Goal: Task Accomplishment & Management: Manage account settings

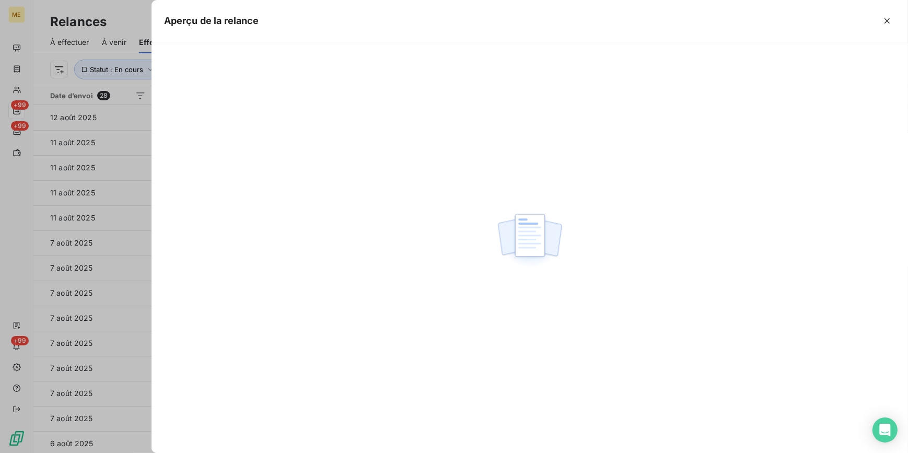
scroll to position [354, 0]
click at [124, 248] on div at bounding box center [454, 226] width 908 height 453
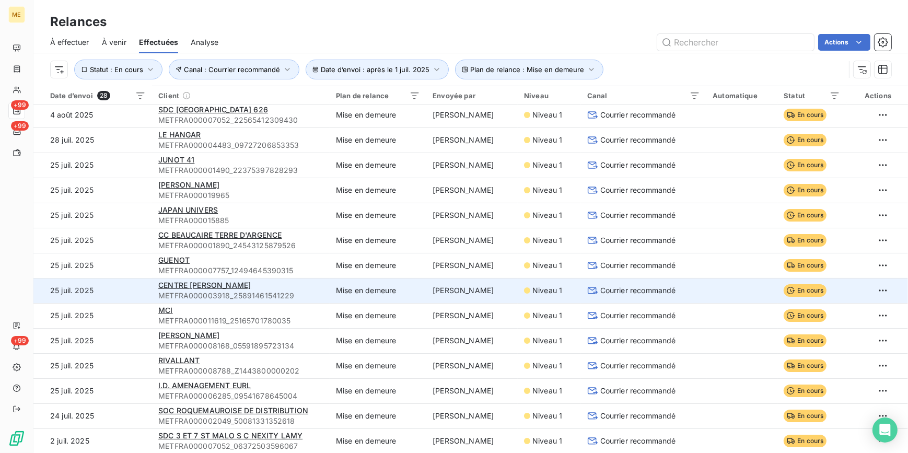
click at [619, 288] on span "Courrier recommandé" at bounding box center [638, 290] width 76 height 10
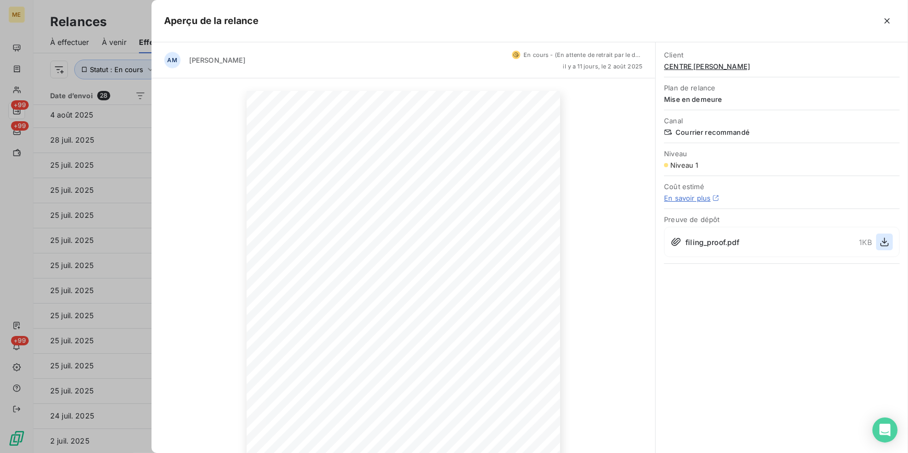
click at [884, 239] on icon "button" at bounding box center [884, 242] width 8 height 9
click at [716, 65] on span "CENTRE PALMER" at bounding box center [782, 66] width 236 height 8
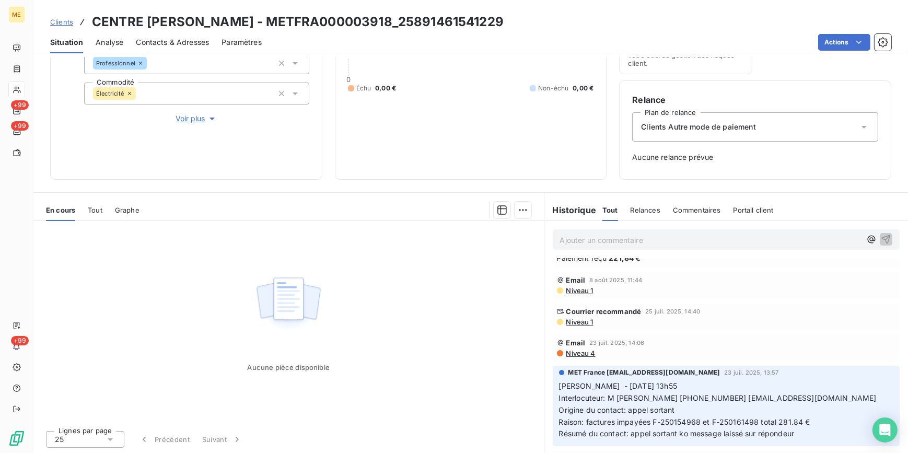
scroll to position [47, 0]
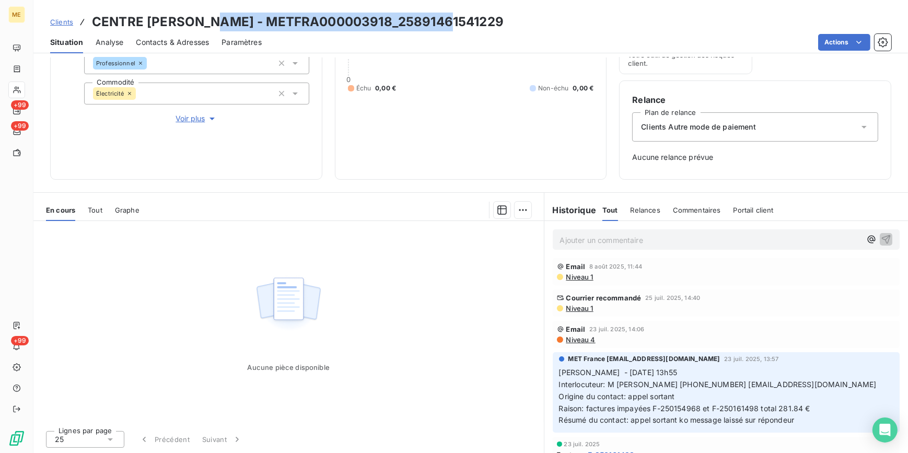
drag, startPoint x: 211, startPoint y: 21, endPoint x: 445, endPoint y: 26, distance: 234.1
click at [445, 26] on h3 "CENTRE PALMER - METFRA000003918_25891461541229" at bounding box center [298, 22] width 412 height 19
copy h3 "METFRA000003918_25891461541229"
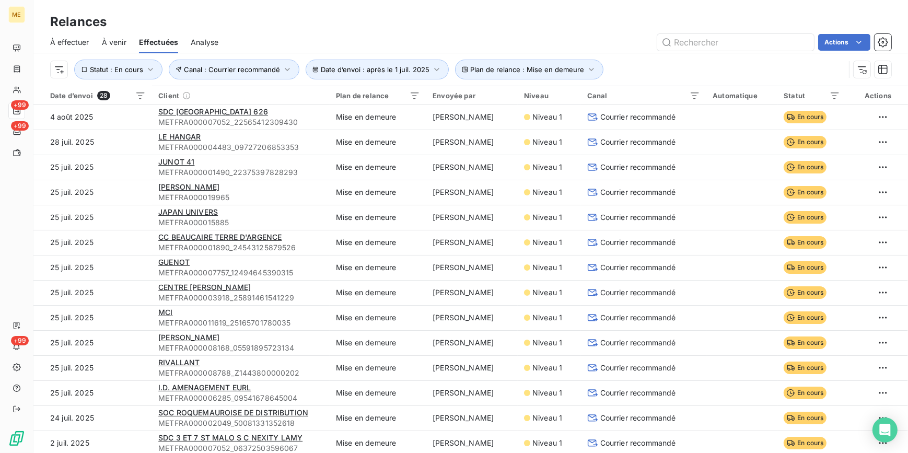
scroll to position [354, 0]
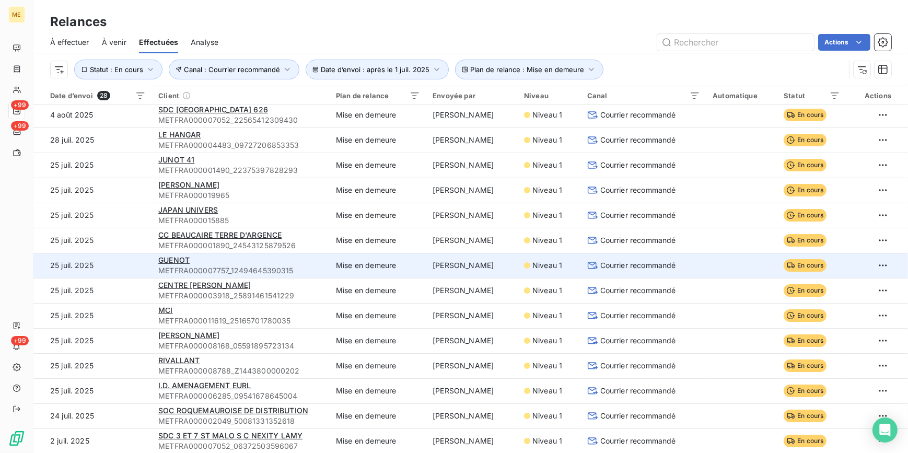
click at [611, 263] on span "Courrier recommandé" at bounding box center [638, 265] width 76 height 10
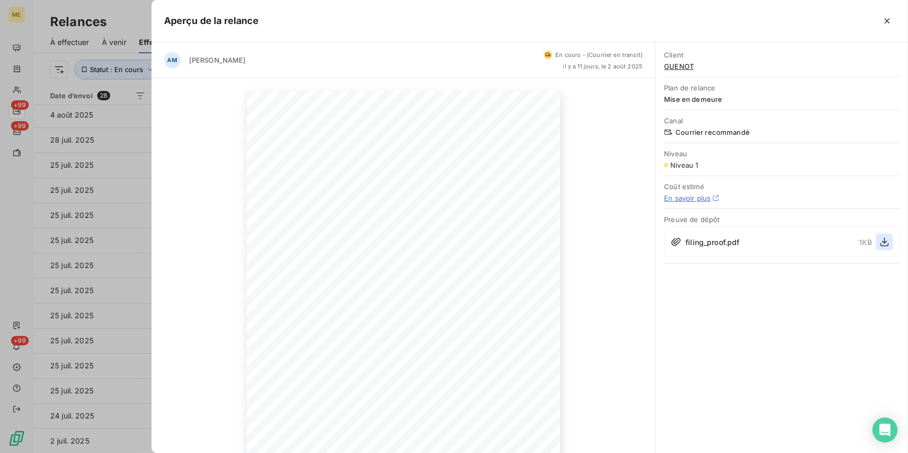
click at [879, 242] on icon "button" at bounding box center [884, 242] width 10 height 10
click at [116, 250] on div at bounding box center [454, 226] width 908 height 453
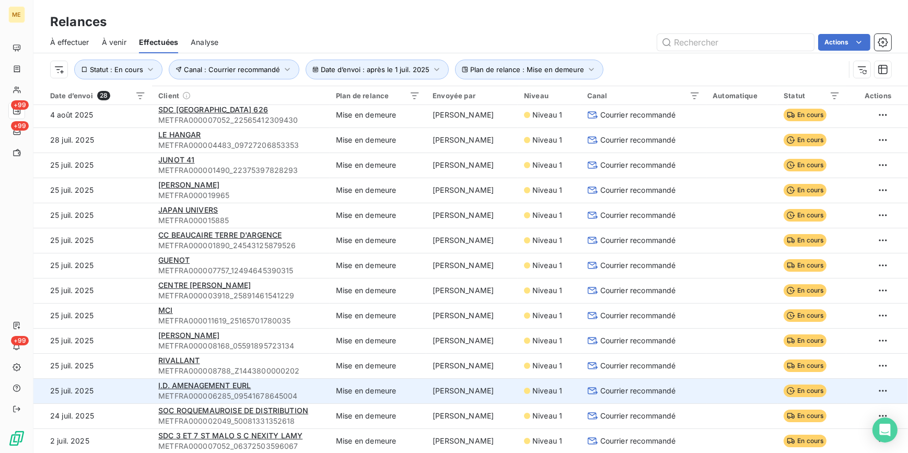
click at [600, 391] on span "Courrier recommandé" at bounding box center [638, 390] width 76 height 10
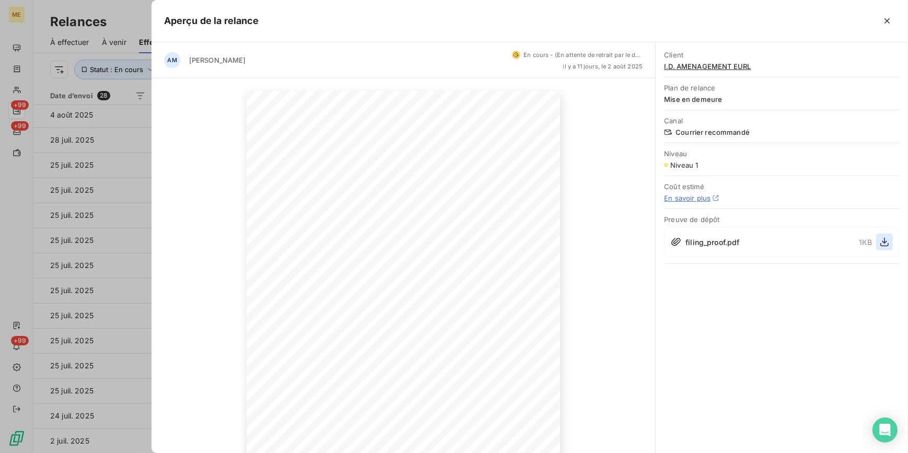
click at [883, 239] on icon "button" at bounding box center [884, 242] width 10 height 10
click at [99, 306] on div at bounding box center [454, 226] width 908 height 453
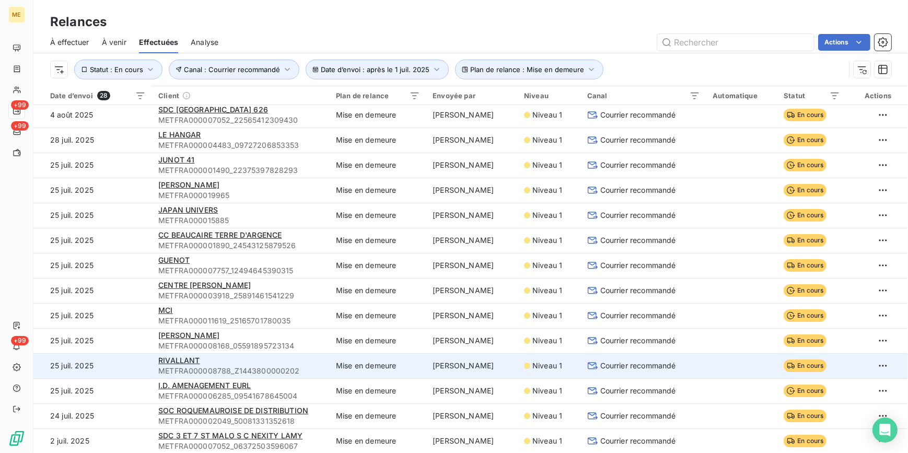
click at [647, 364] on span "Courrier recommandé" at bounding box center [638, 365] width 76 height 10
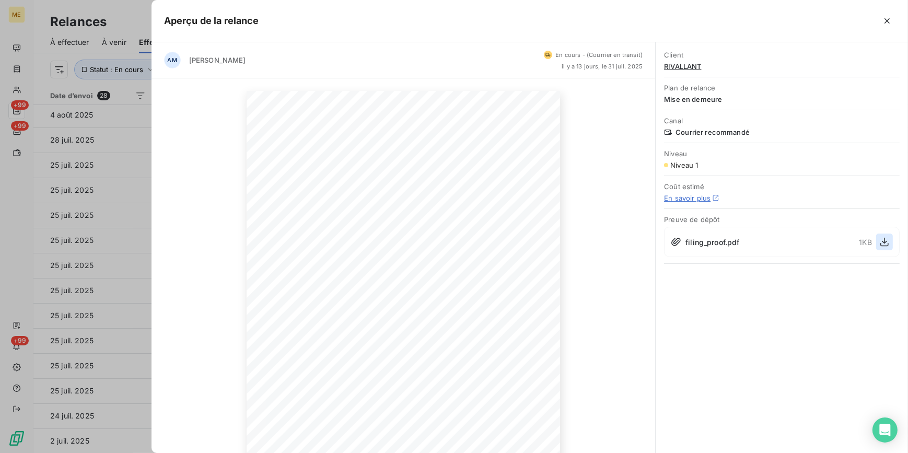
click at [886, 237] on icon "button" at bounding box center [884, 242] width 10 height 10
click at [695, 68] on span "RIVALLANT" at bounding box center [782, 66] width 236 height 8
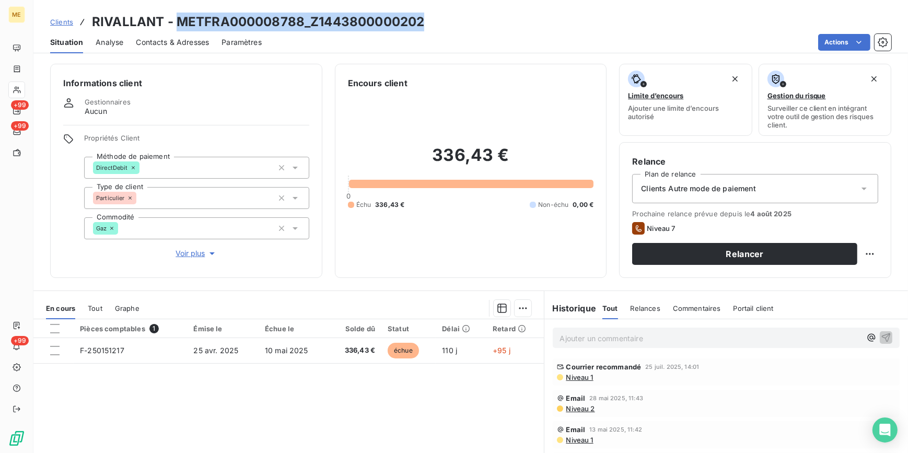
drag, startPoint x: 239, startPoint y: 13, endPoint x: 177, endPoint y: 12, distance: 62.7
click at [177, 13] on div "Clients RIVALLANT - METFRA000008788_Z1443800000202" at bounding box center [470, 22] width 874 height 19
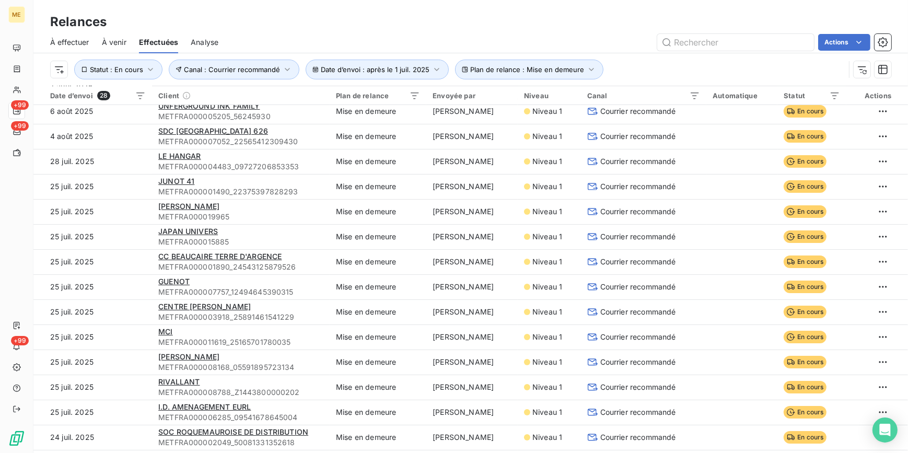
scroll to position [354, 0]
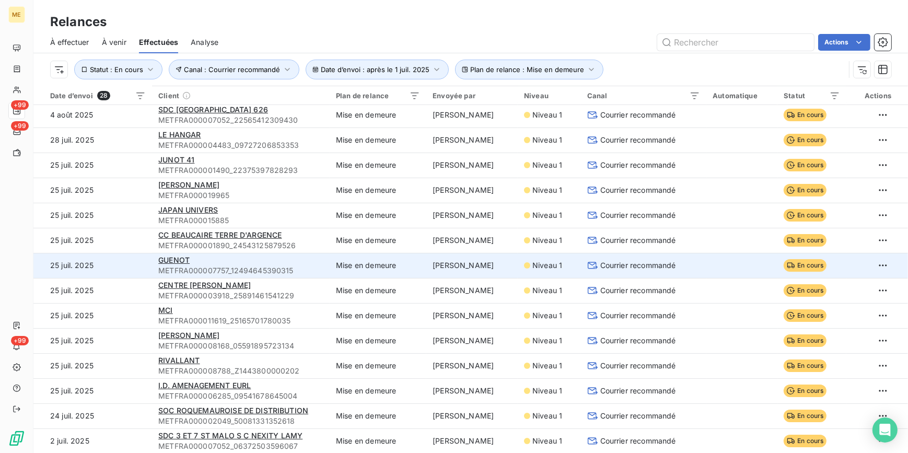
click at [664, 268] on span "Courrier recommandé" at bounding box center [638, 265] width 76 height 10
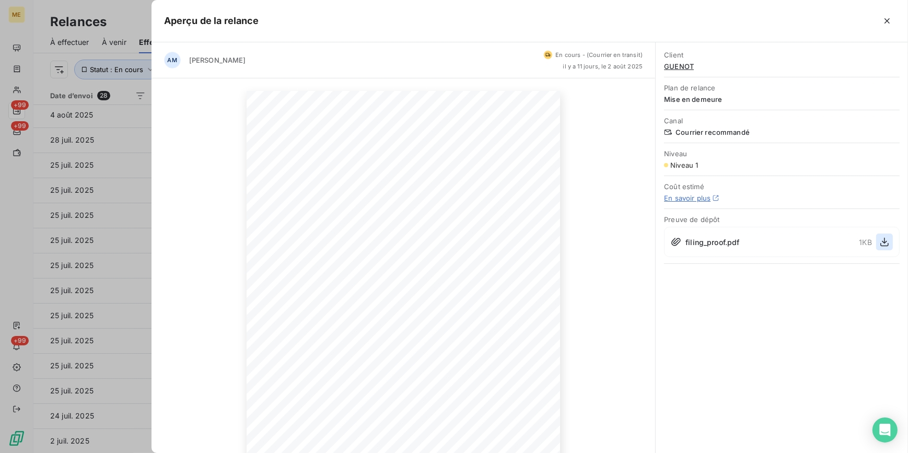
click at [882, 240] on icon "button" at bounding box center [884, 242] width 10 height 10
click at [52, 293] on div at bounding box center [454, 226] width 908 height 453
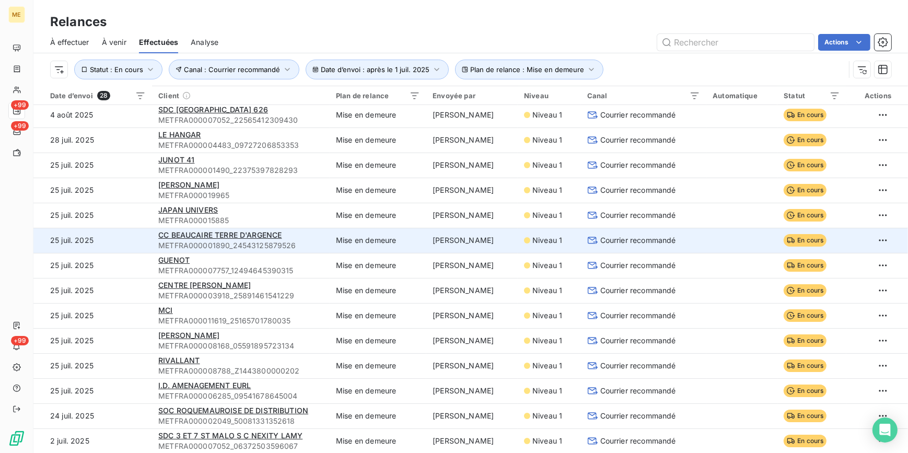
click at [600, 240] on span "Courrier recommandé" at bounding box center [638, 240] width 76 height 10
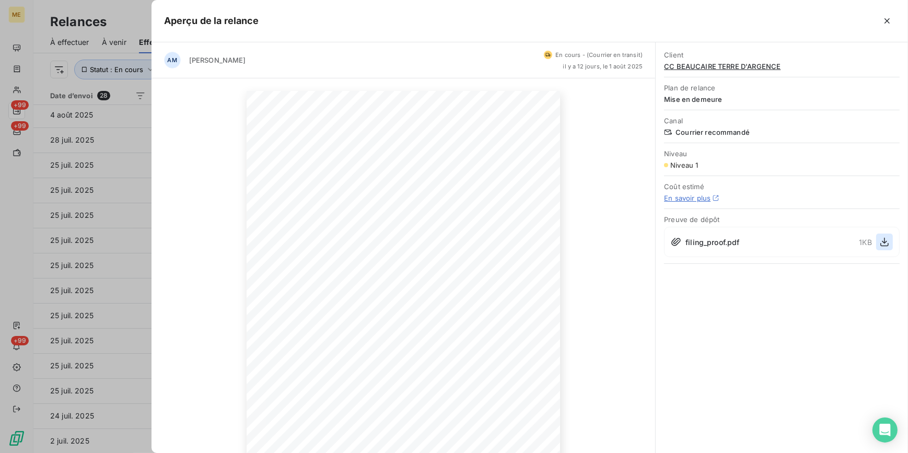
click at [887, 240] on icon "button" at bounding box center [884, 242] width 10 height 10
click at [141, 223] on div at bounding box center [454, 226] width 908 height 453
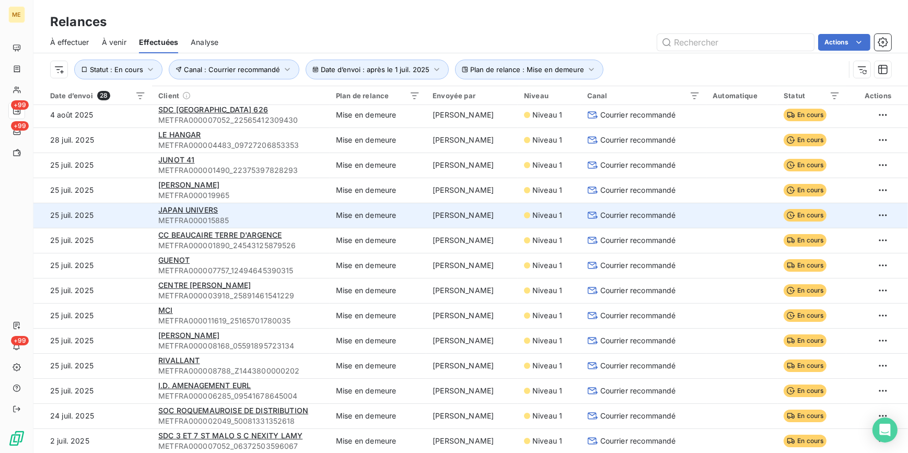
click at [618, 211] on span "Courrier recommandé" at bounding box center [638, 215] width 76 height 10
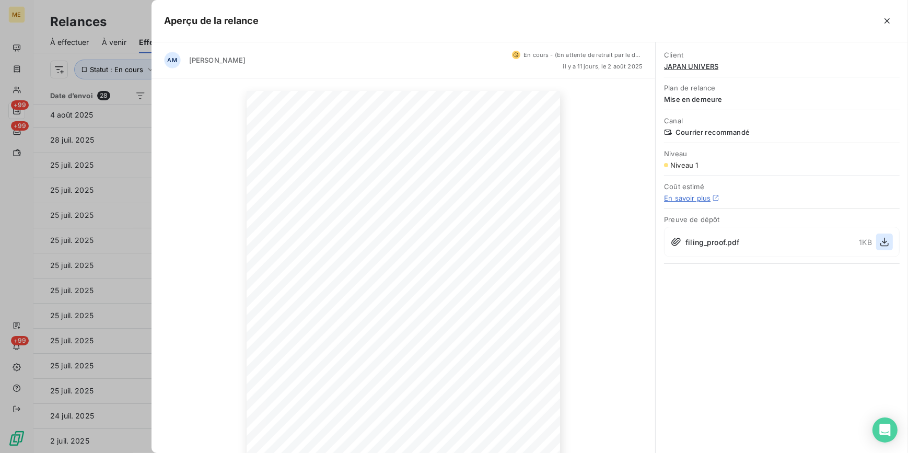
click at [887, 243] on icon "button" at bounding box center [884, 242] width 10 height 10
click at [682, 68] on span "JAPAN UNIVERS" at bounding box center [782, 66] width 236 height 8
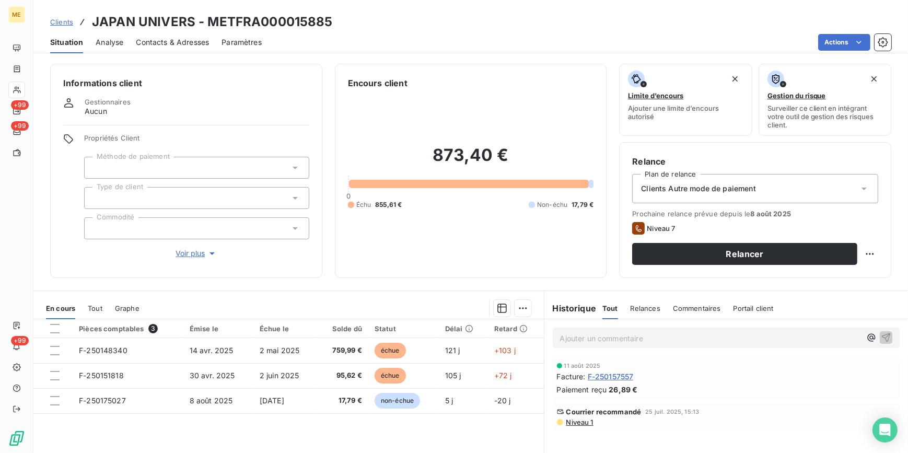
click at [176, 251] on span "Voir plus" at bounding box center [197, 253] width 42 height 10
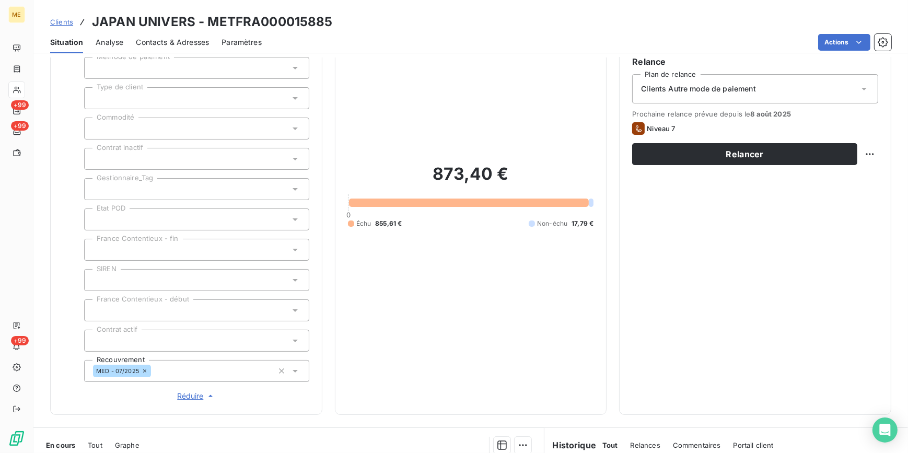
scroll to position [285, 0]
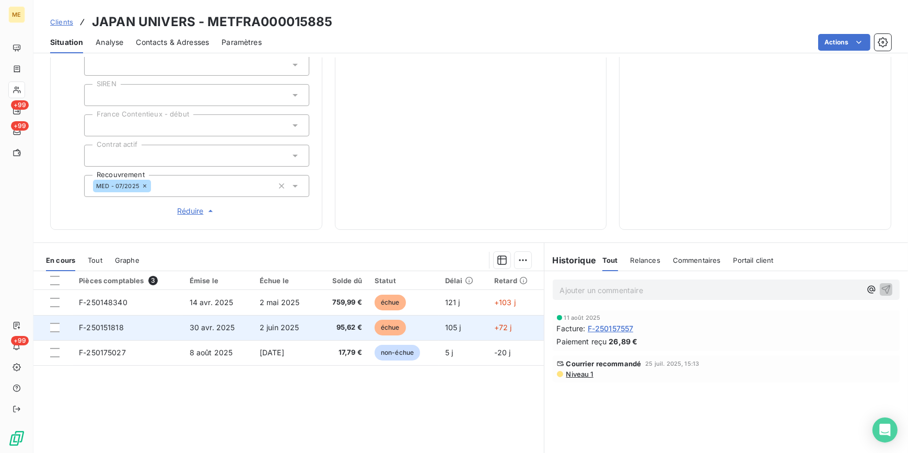
click at [197, 325] on span "30 avr. 2025" at bounding box center [212, 327] width 45 height 9
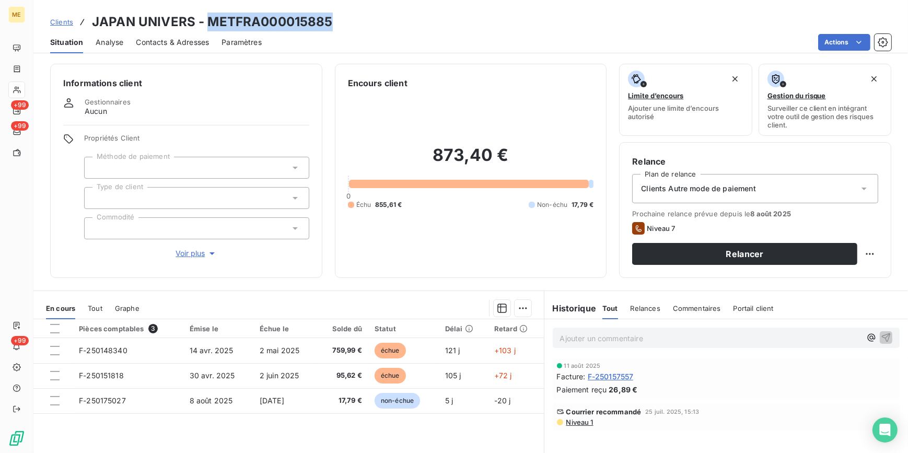
drag, startPoint x: 205, startPoint y: 18, endPoint x: 335, endPoint y: 26, distance: 129.7
click at [335, 26] on div "Clients JAPAN UNIVERS - METFRA000015885" at bounding box center [470, 22] width 874 height 19
copy h3 "METFRA000015885"
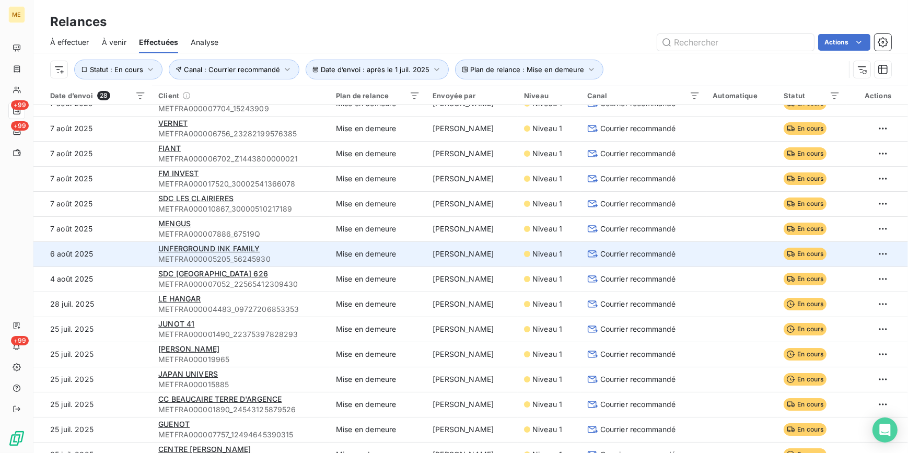
scroll to position [237, 0]
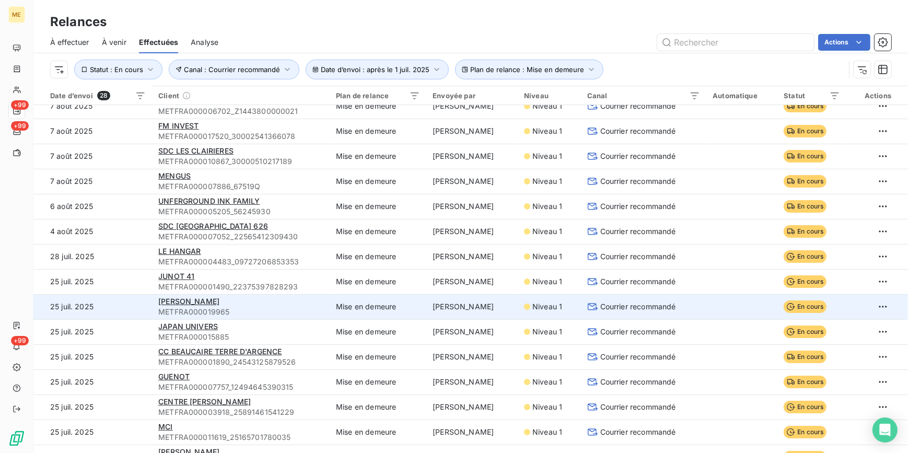
click at [604, 298] on td "Courrier recommandé" at bounding box center [644, 306] width 126 height 25
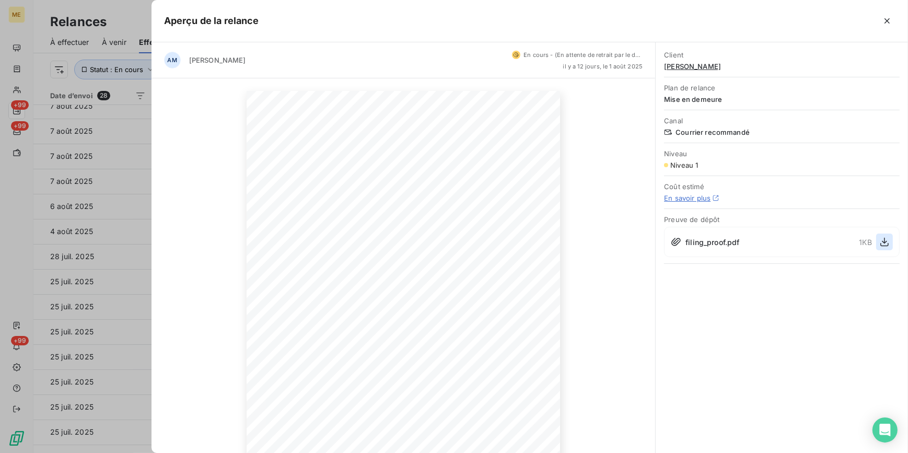
click at [883, 241] on icon "button" at bounding box center [884, 242] width 8 height 9
click at [698, 59] on div "Client MA LAVERIE" at bounding box center [782, 60] width 236 height 32
click at [686, 66] on span "MA LAVERIE" at bounding box center [782, 66] width 236 height 8
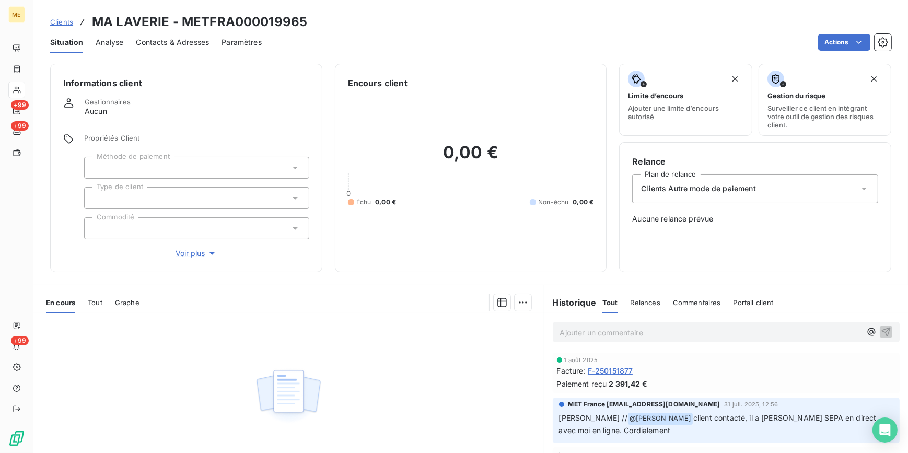
scroll to position [47, 0]
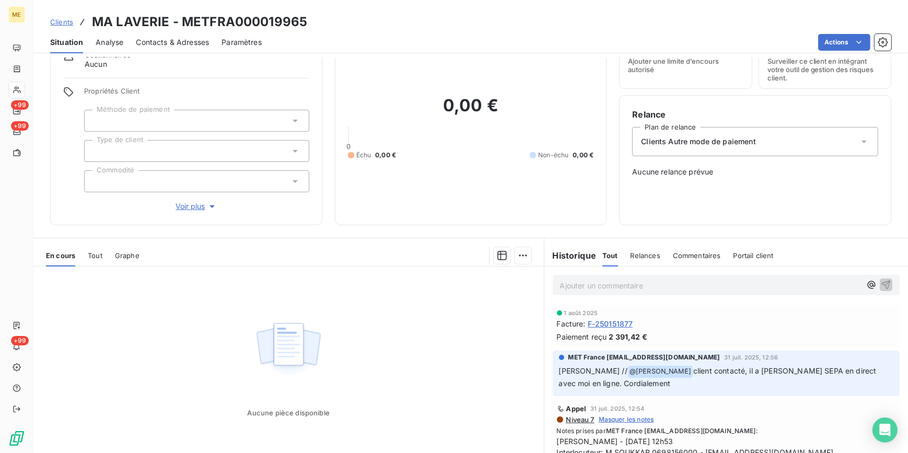
click at [194, 211] on button "Voir plus" at bounding box center [196, 206] width 225 height 11
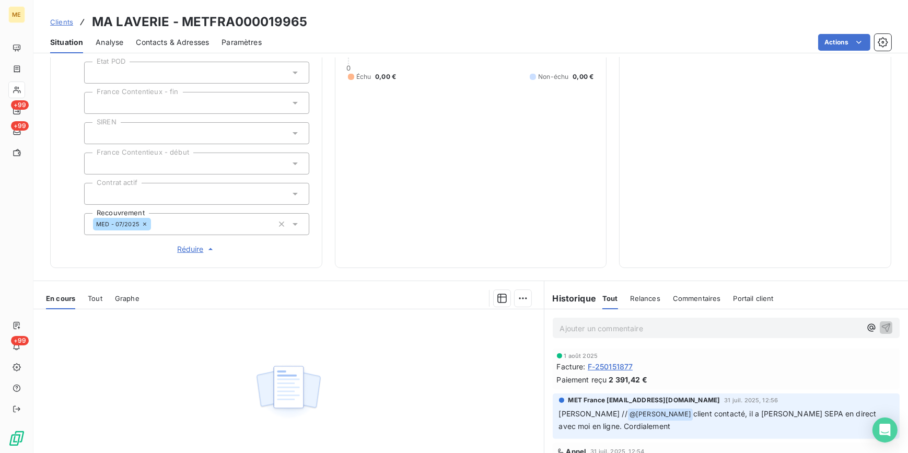
scroll to position [285, 0]
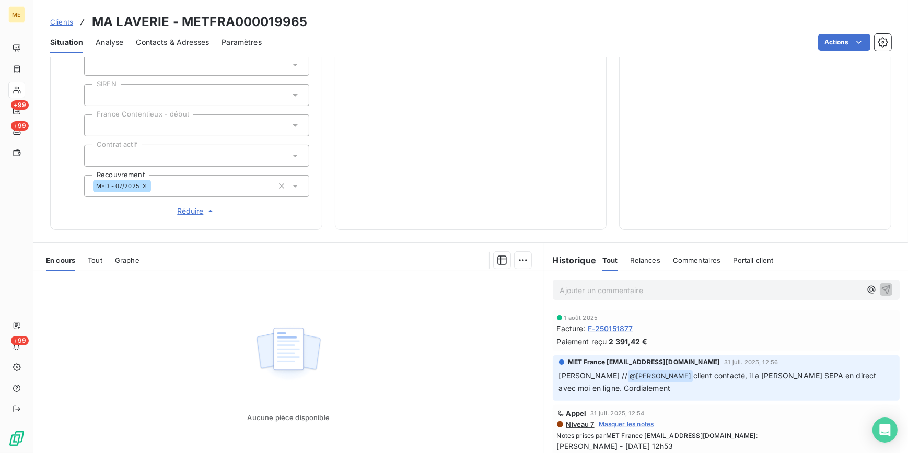
click at [89, 261] on span "Tout" at bounding box center [95, 260] width 15 height 8
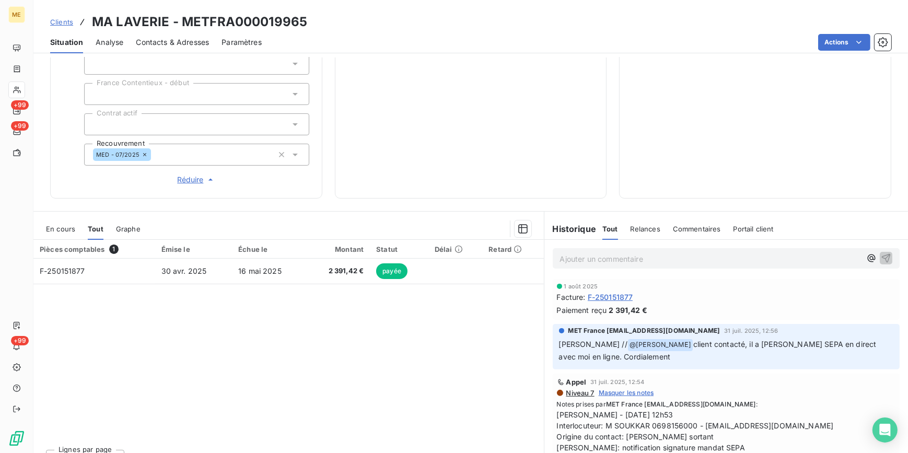
scroll to position [332, 0]
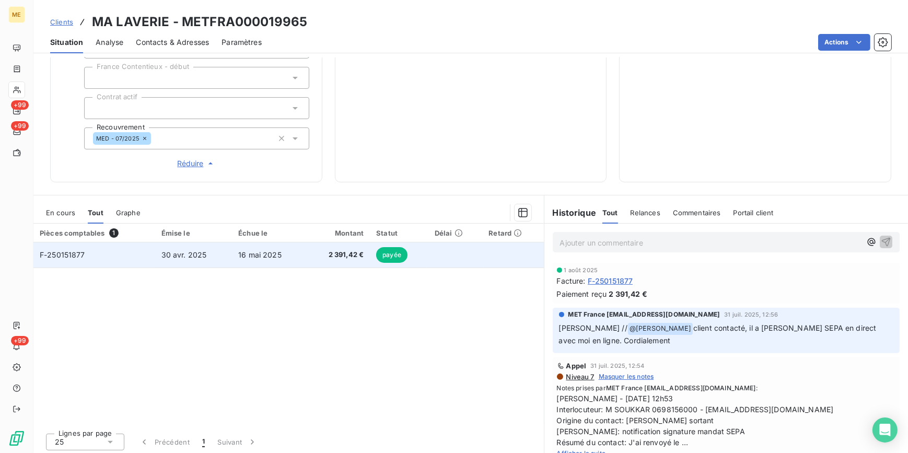
click at [169, 250] on span "30 avr. 2025" at bounding box center [183, 254] width 45 height 9
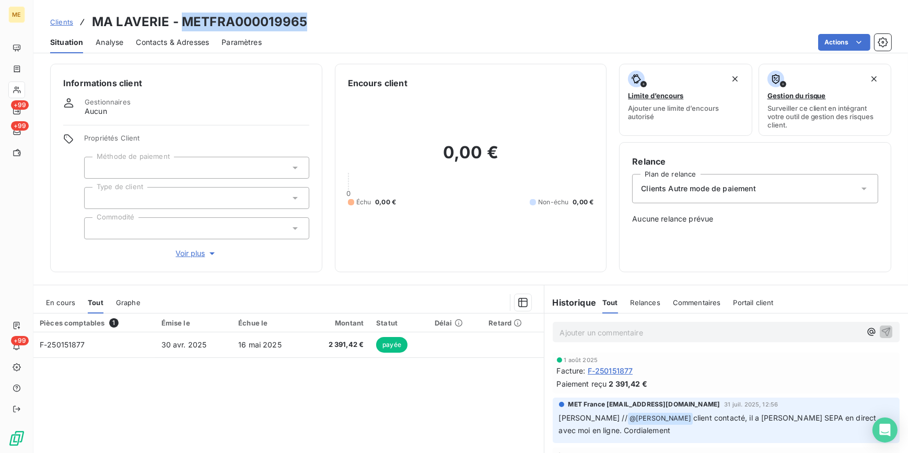
drag, startPoint x: 306, startPoint y: 18, endPoint x: 185, endPoint y: 21, distance: 120.2
click at [185, 21] on div "Clients MA LAVERIE - METFRA000019965" at bounding box center [470, 22] width 874 height 19
copy h3 "METFRA000019965"
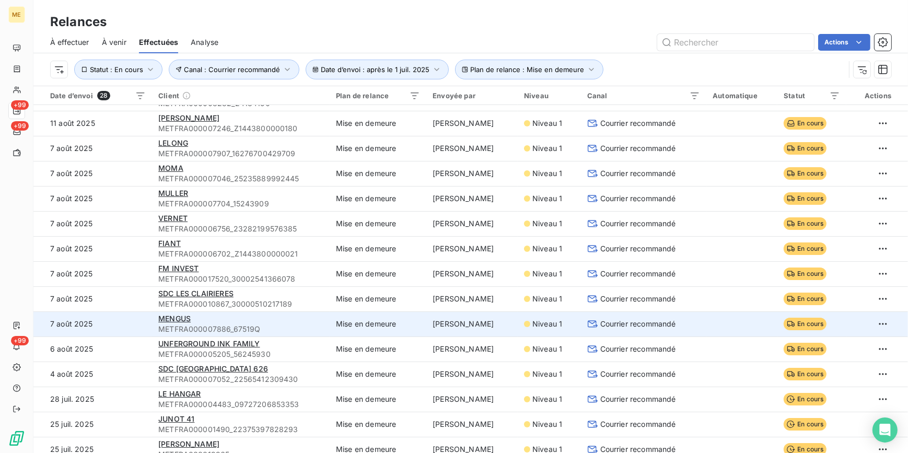
scroll to position [190, 0]
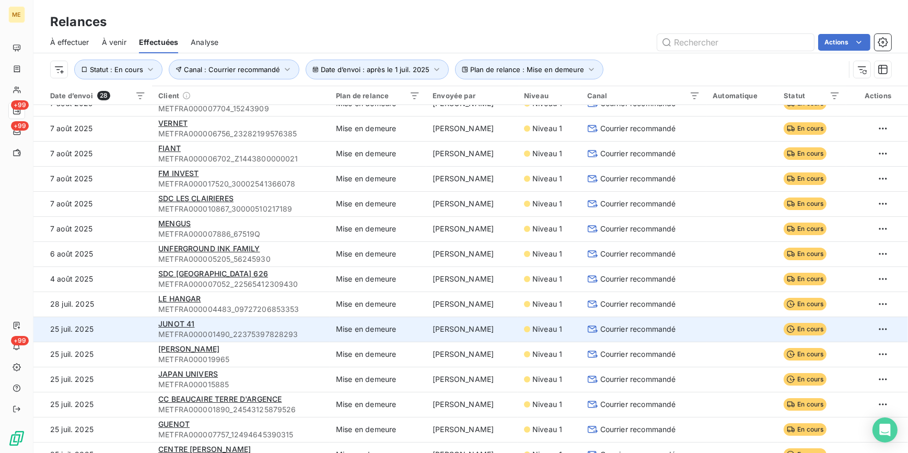
click at [619, 329] on span "Courrier recommandé" at bounding box center [638, 329] width 76 height 10
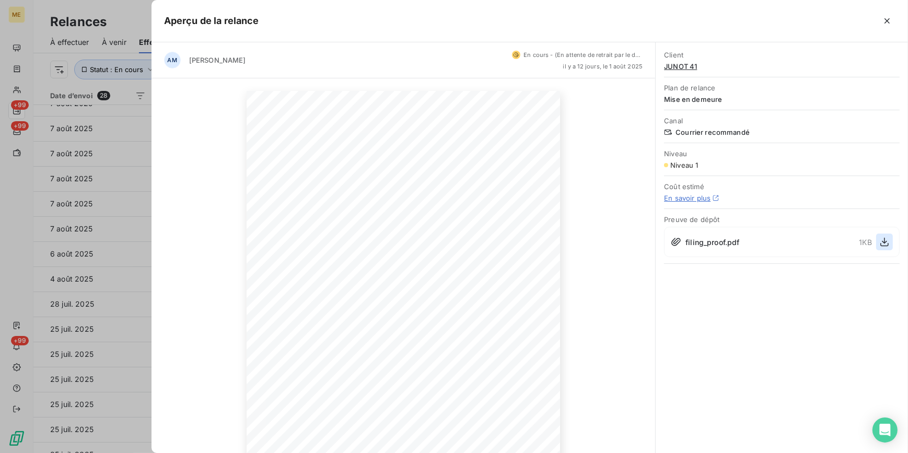
click at [882, 244] on icon "button" at bounding box center [884, 242] width 10 height 10
click at [690, 68] on span "JUNOT 41" at bounding box center [782, 66] width 236 height 8
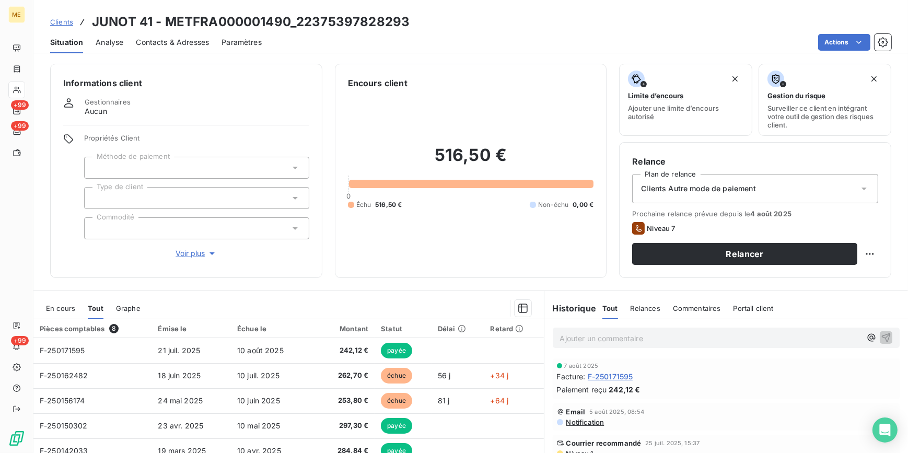
scroll to position [18, 0]
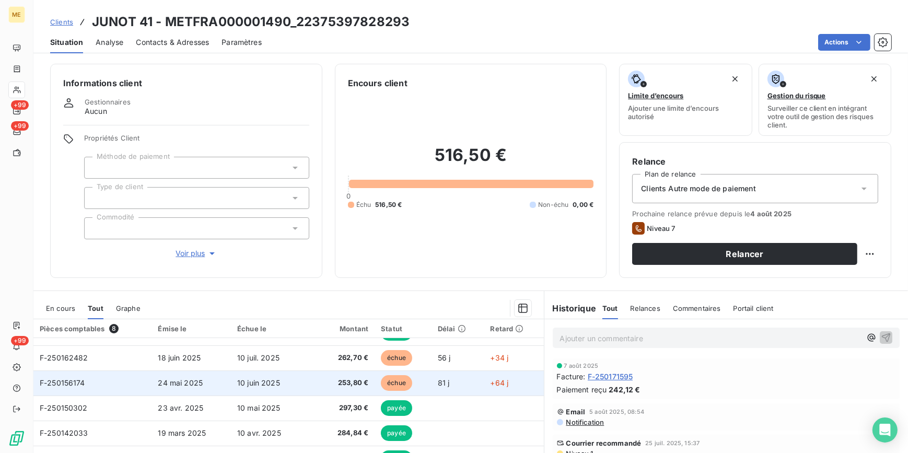
click at [237, 371] on td "10 juin 2025" at bounding box center [271, 382] width 80 height 25
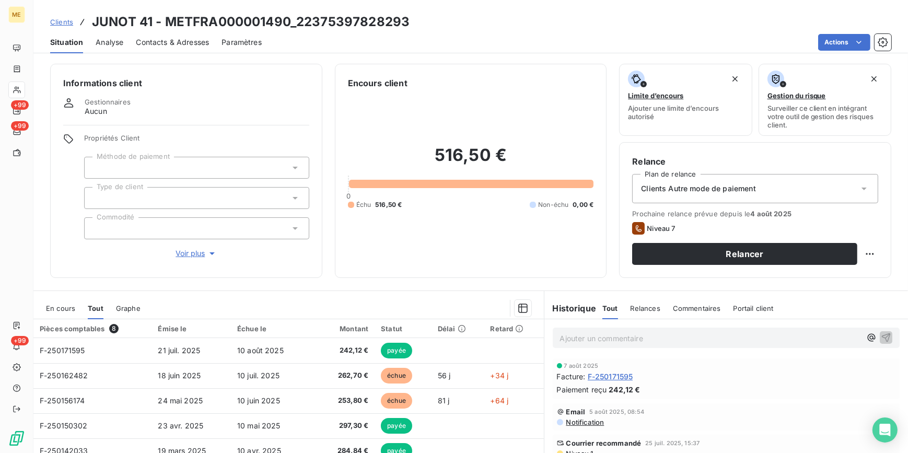
click at [198, 249] on span "Voir plus" at bounding box center [197, 253] width 42 height 10
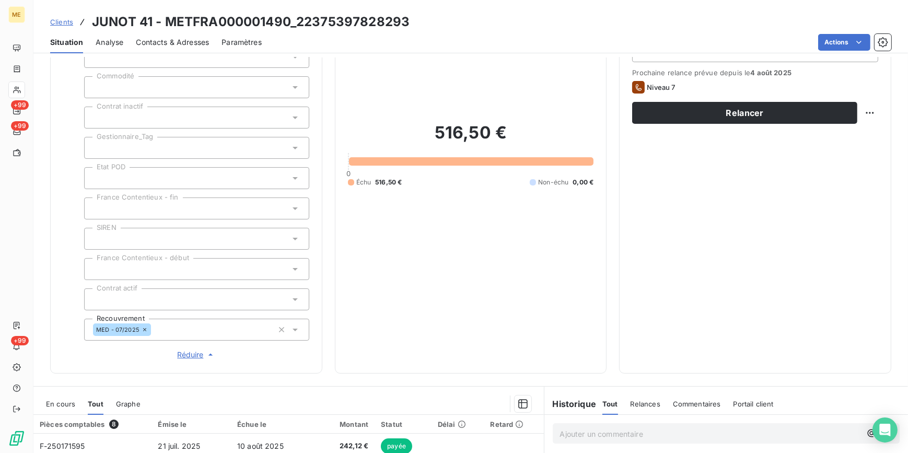
scroll to position [142, 0]
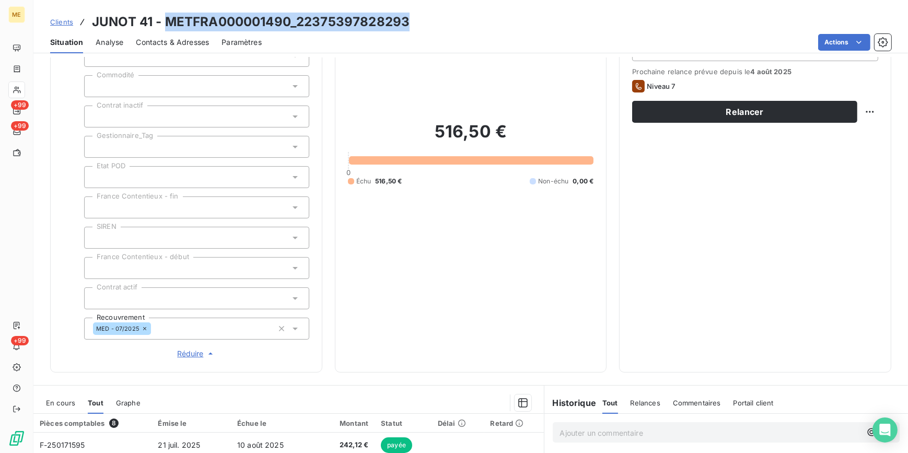
drag, startPoint x: 357, startPoint y: 26, endPoint x: 168, endPoint y: 28, distance: 188.6
click at [168, 28] on div "Clients JUNOT 41 - METFRA000001490_22375397828293" at bounding box center [470, 22] width 874 height 19
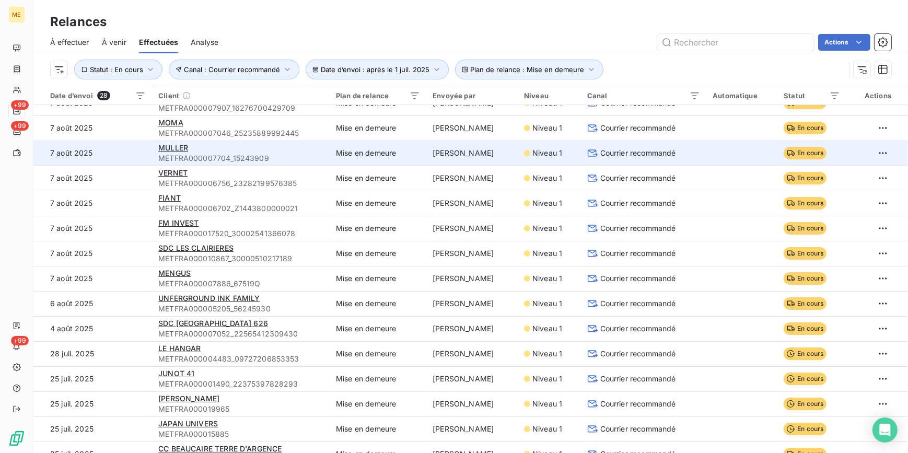
scroll to position [142, 0]
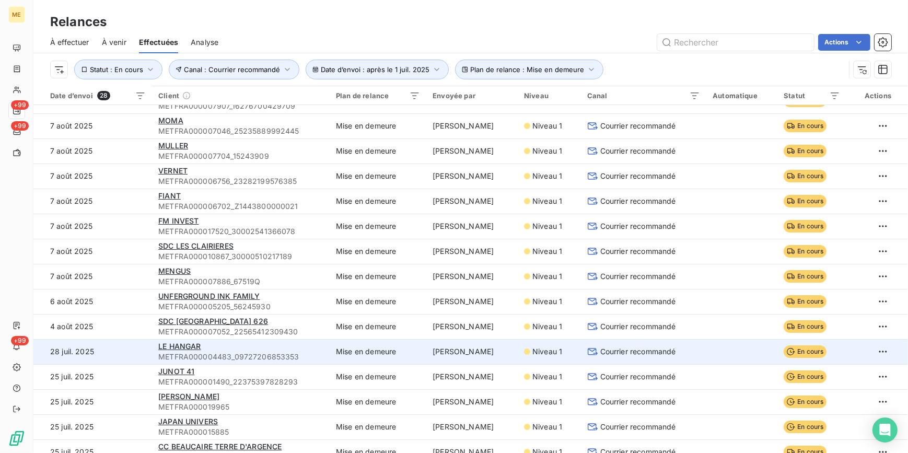
click at [673, 352] on div "Courrier recommandé" at bounding box center [643, 351] width 113 height 10
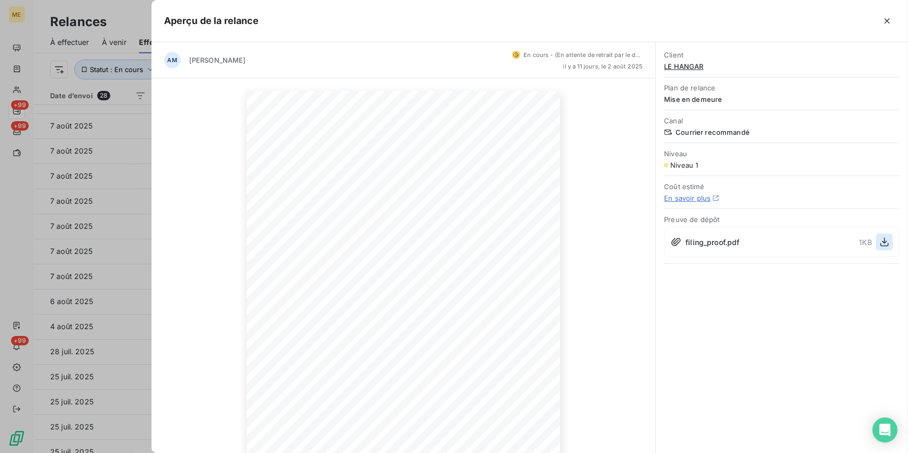
click at [883, 241] on icon "button" at bounding box center [884, 242] width 10 height 10
click at [692, 64] on span "LE HANGAR" at bounding box center [782, 66] width 236 height 8
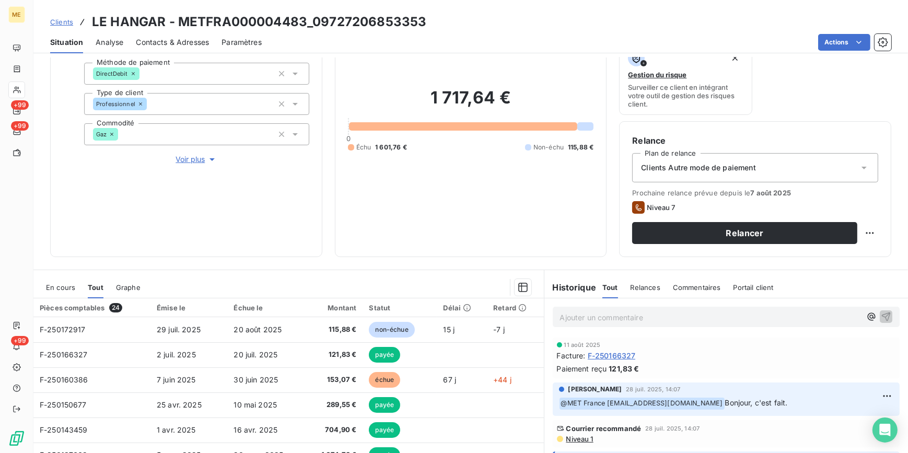
scroll to position [95, 0]
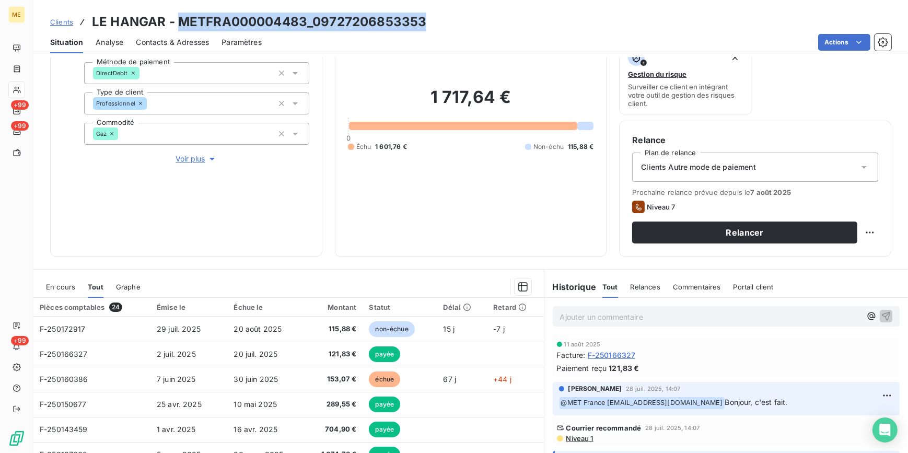
drag, startPoint x: 177, startPoint y: 21, endPoint x: 422, endPoint y: 22, distance: 244.5
click at [422, 22] on h3 "LE HANGAR - METFRA000004483_09727206853353" at bounding box center [259, 22] width 334 height 19
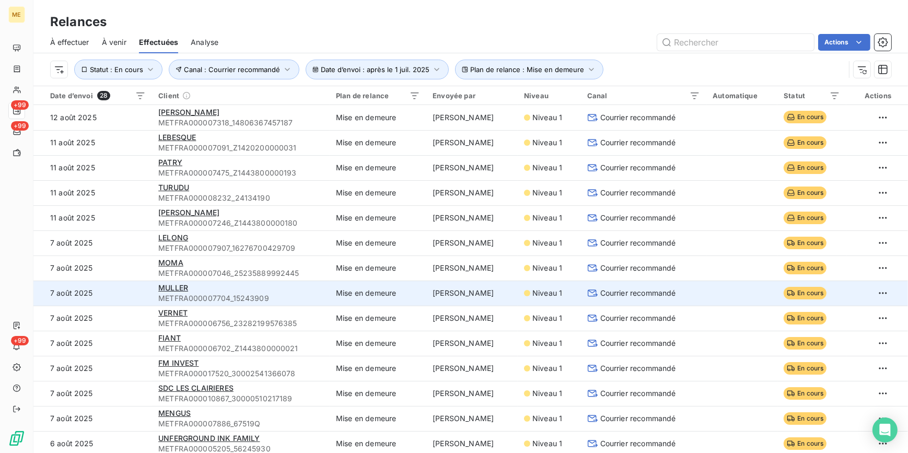
scroll to position [47, 0]
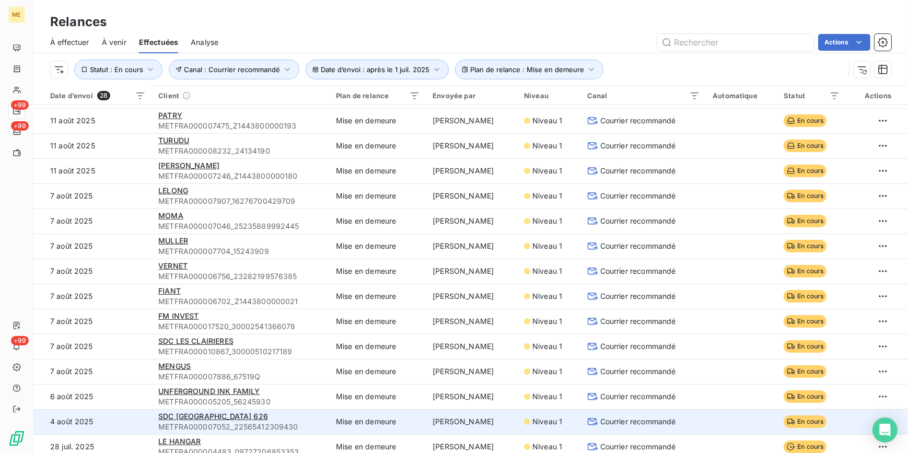
click at [623, 423] on span "Courrier recommandé" at bounding box center [638, 421] width 76 height 10
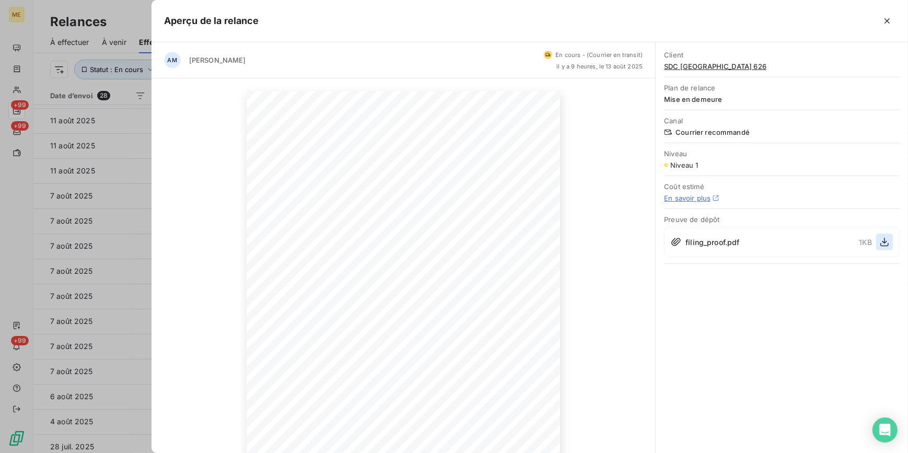
click at [884, 238] on icon "button" at bounding box center [884, 242] width 8 height 9
click at [103, 292] on div at bounding box center [454, 226] width 908 height 453
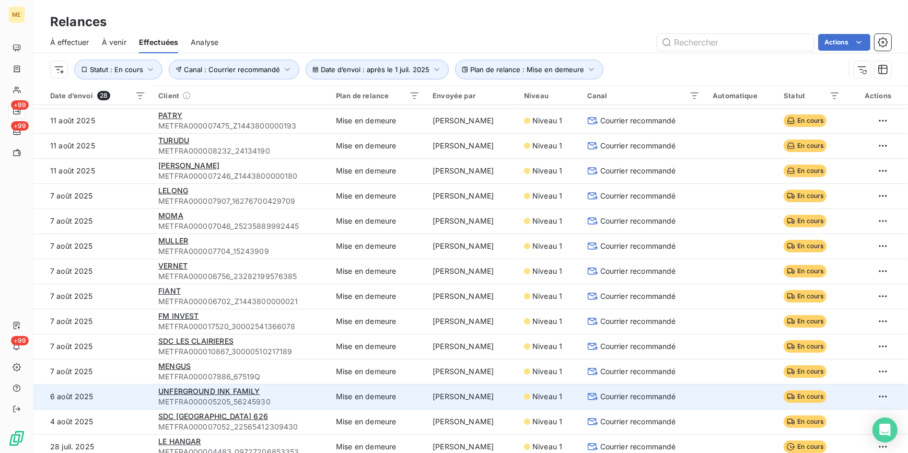
click at [587, 396] on icon at bounding box center [592, 396] width 11 height 10
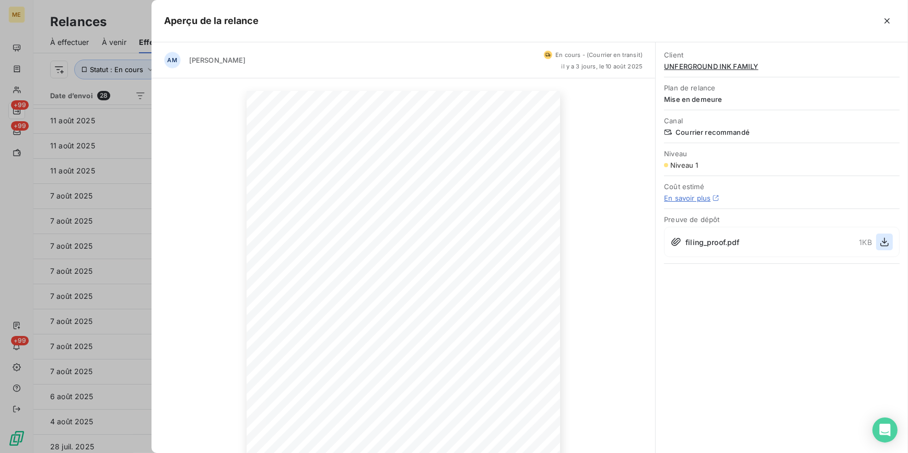
click at [879, 244] on button "button" at bounding box center [884, 241] width 17 height 17
click at [104, 205] on div at bounding box center [454, 226] width 908 height 453
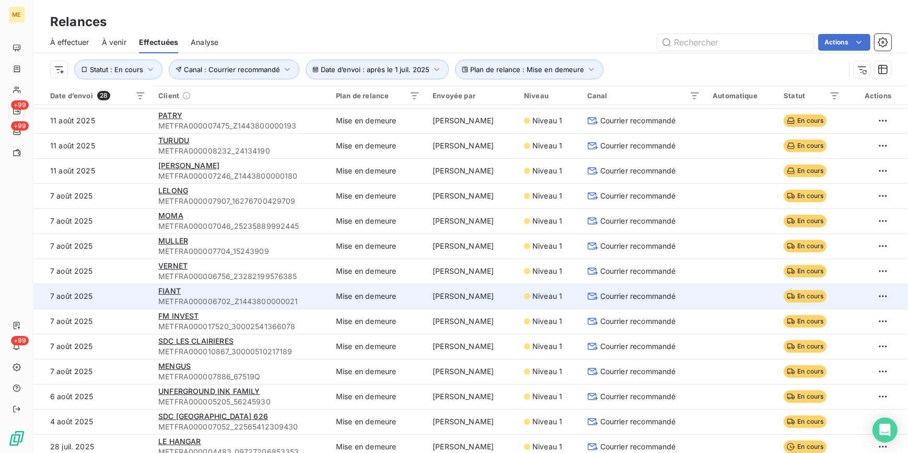
scroll to position [0, 0]
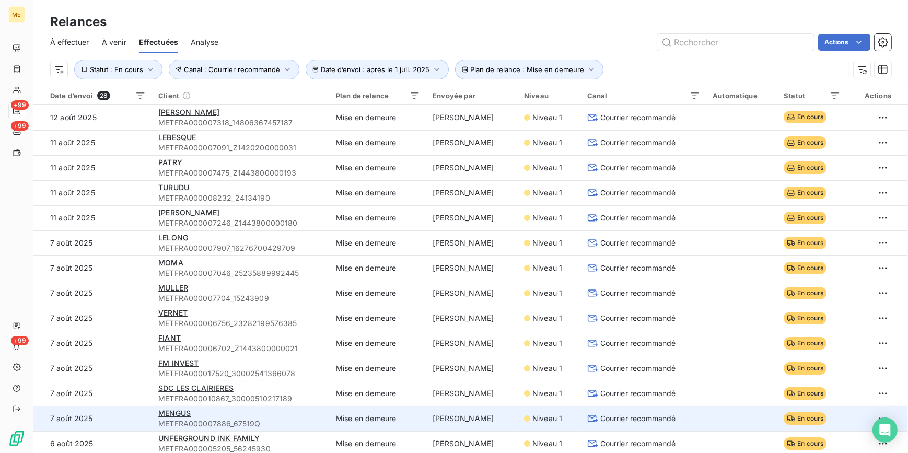
click at [619, 416] on span "Courrier recommandé" at bounding box center [638, 418] width 76 height 10
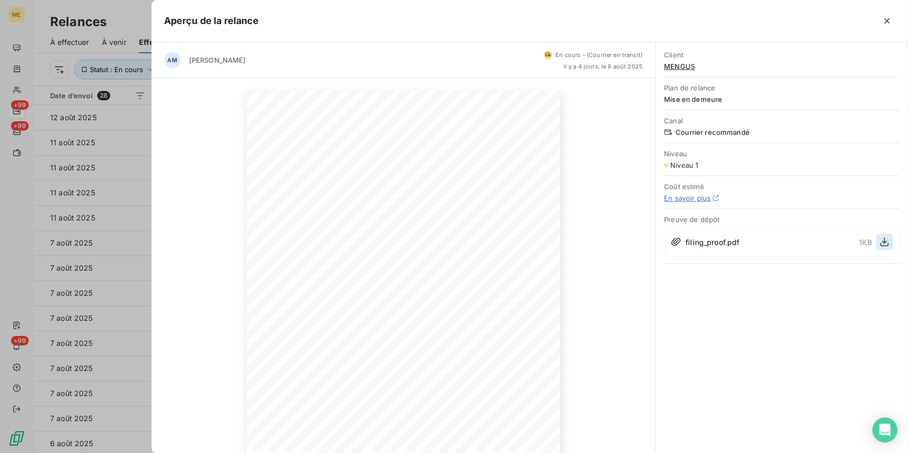
click at [884, 243] on icon "button" at bounding box center [884, 242] width 10 height 10
click at [112, 207] on div at bounding box center [454, 226] width 908 height 453
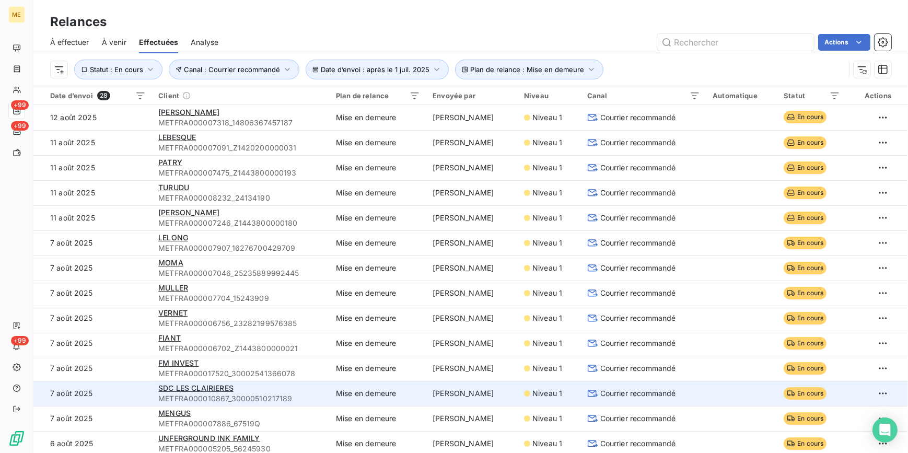
click at [604, 394] on span "Courrier recommandé" at bounding box center [638, 393] width 76 height 10
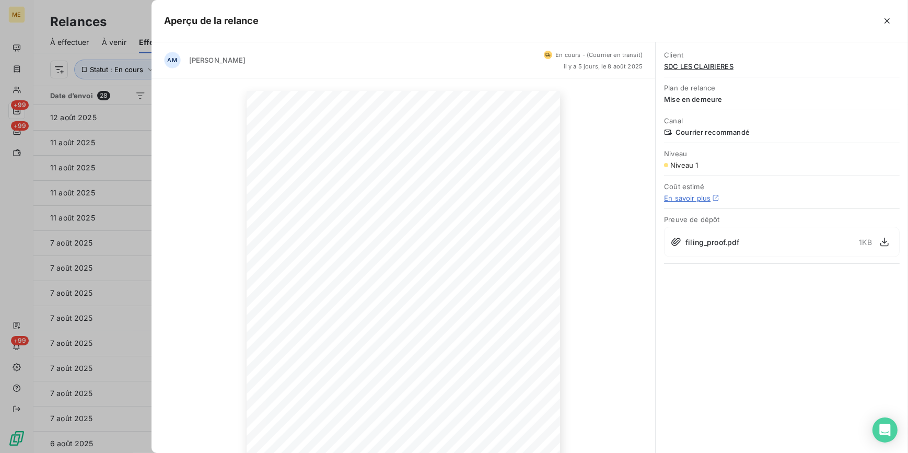
drag, startPoint x: 880, startPoint y: 242, endPoint x: 867, endPoint y: 255, distance: 19.2
click at [880, 241] on icon "button" at bounding box center [884, 242] width 10 height 10
click at [139, 264] on div at bounding box center [454, 226] width 908 height 453
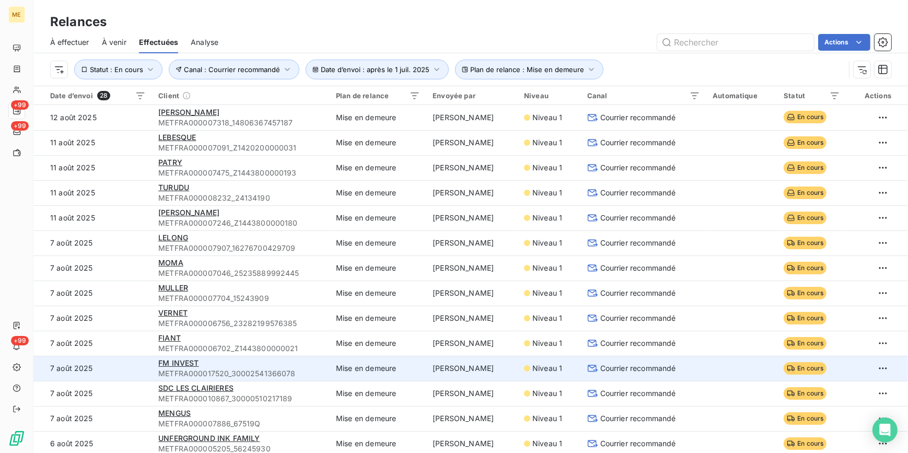
click at [650, 368] on span "Courrier recommandé" at bounding box center [638, 368] width 76 height 10
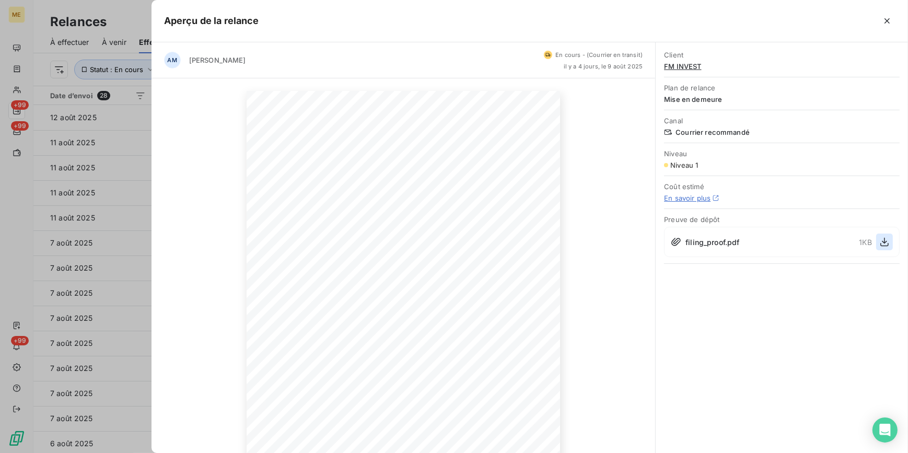
click at [878, 242] on button "button" at bounding box center [884, 241] width 17 height 17
click at [114, 245] on div at bounding box center [454, 226] width 908 height 453
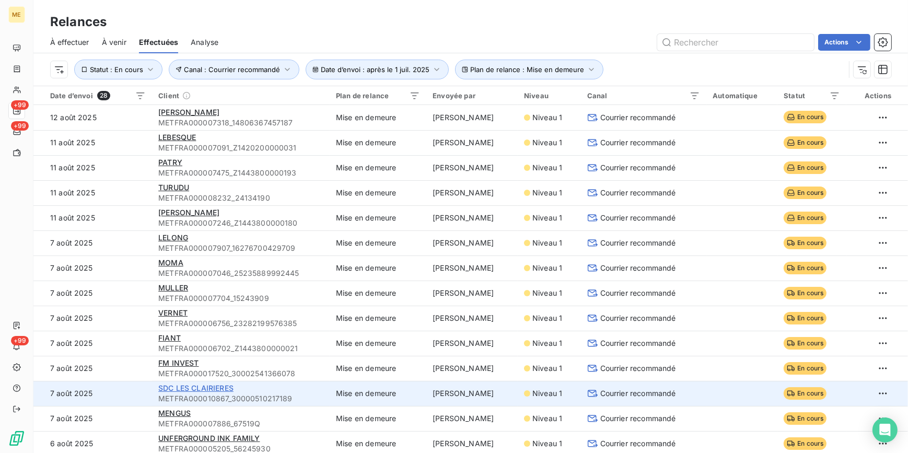
click at [200, 388] on span "SDC LES CLAIRIERES" at bounding box center [195, 387] width 75 height 9
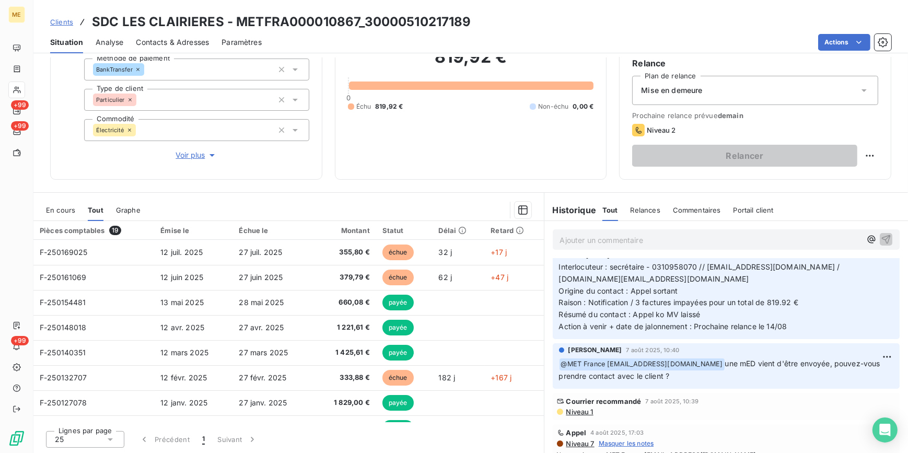
scroll to position [47, 0]
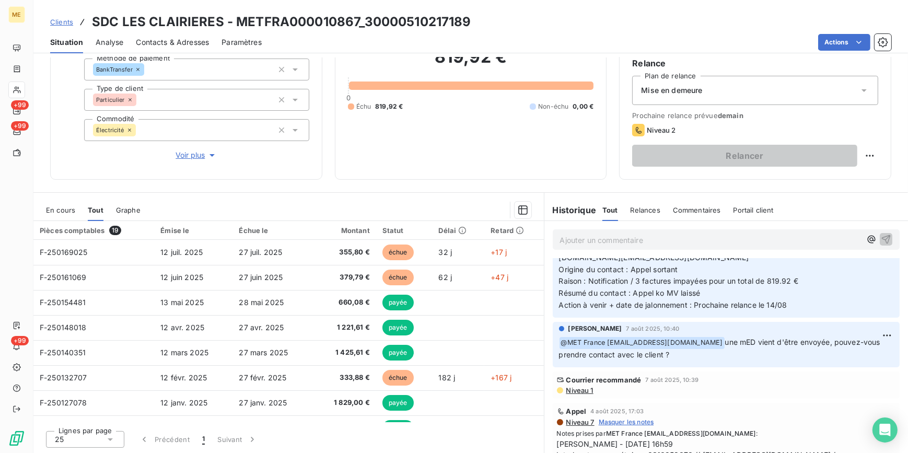
click at [578, 388] on span "Niveau 1" at bounding box center [579, 390] width 28 height 8
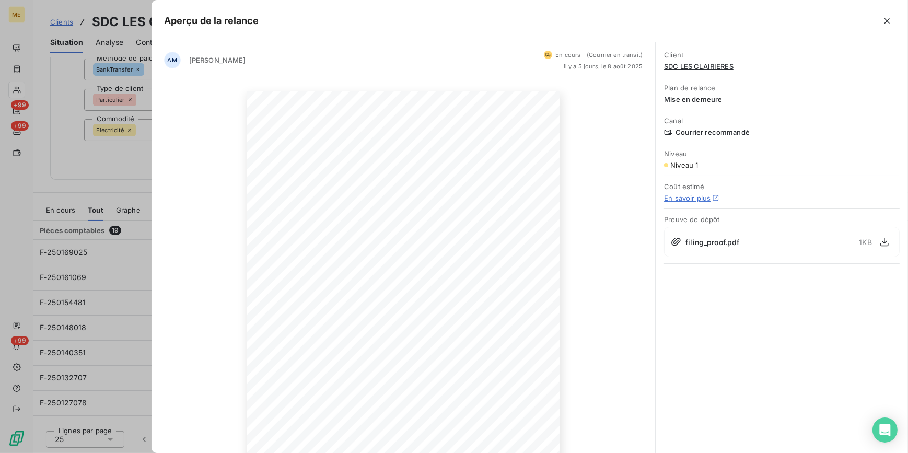
click at [129, 166] on div at bounding box center [454, 226] width 908 height 453
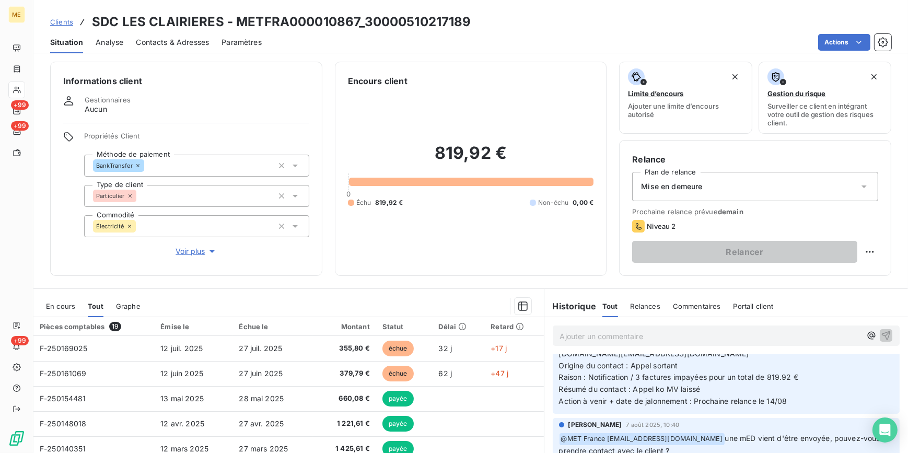
scroll to position [0, 0]
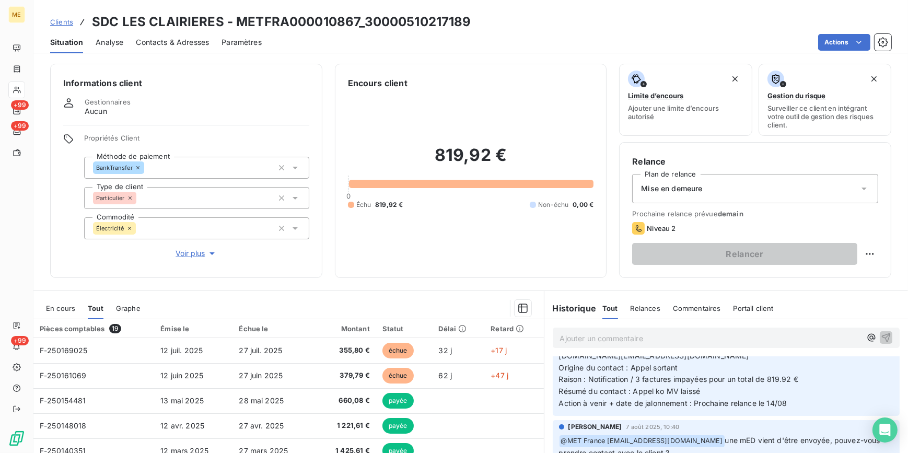
click at [198, 39] on span "Contacts & Adresses" at bounding box center [172, 42] width 73 height 10
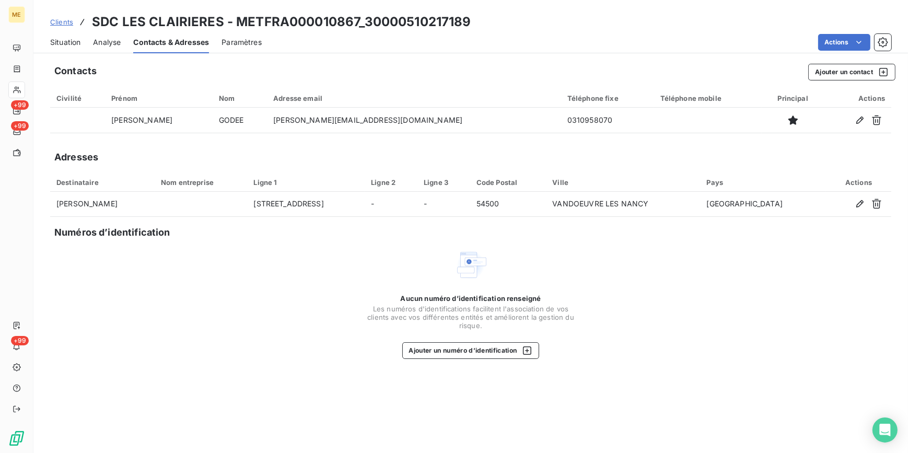
click at [52, 41] on span "Situation" at bounding box center [65, 42] width 30 height 10
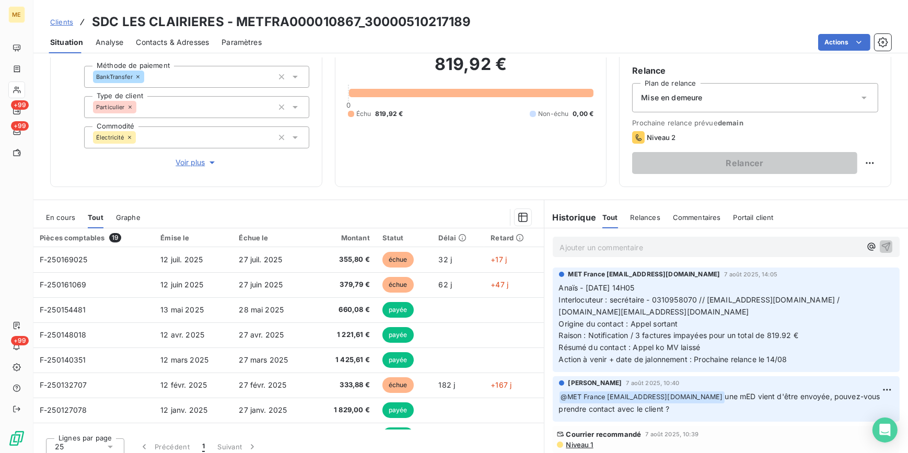
scroll to position [98, 0]
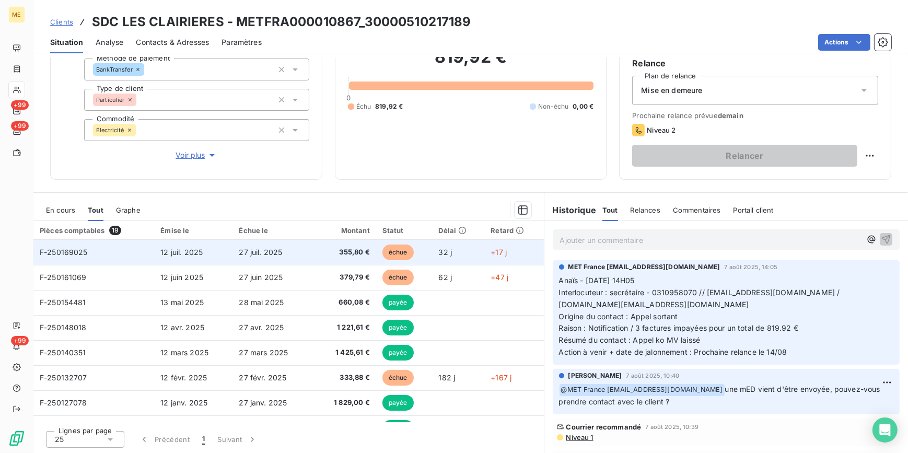
click at [335, 253] on span "355,80 €" at bounding box center [344, 252] width 51 height 10
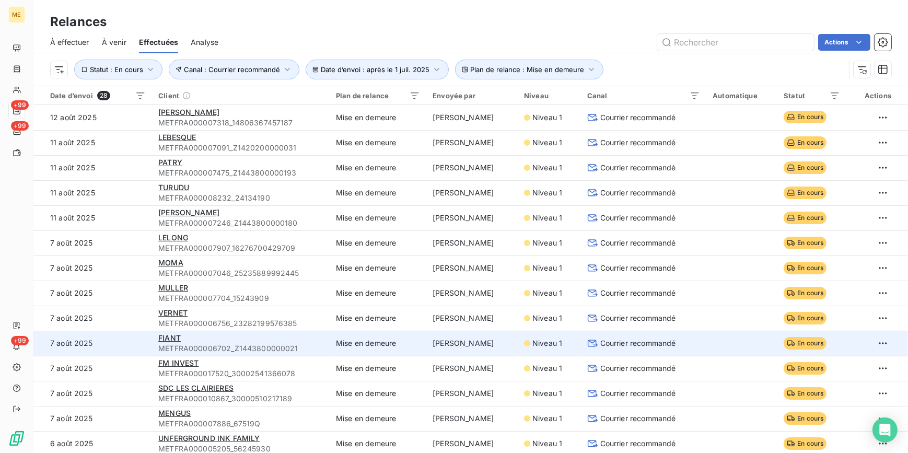
click at [630, 338] on span "Courrier recommandé" at bounding box center [638, 343] width 76 height 10
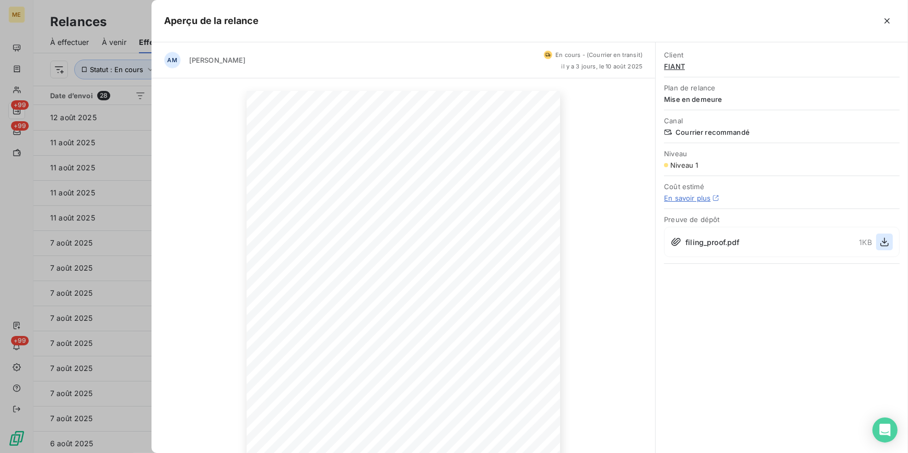
click at [883, 237] on icon "button" at bounding box center [884, 242] width 10 height 10
click at [114, 244] on div at bounding box center [454, 226] width 908 height 453
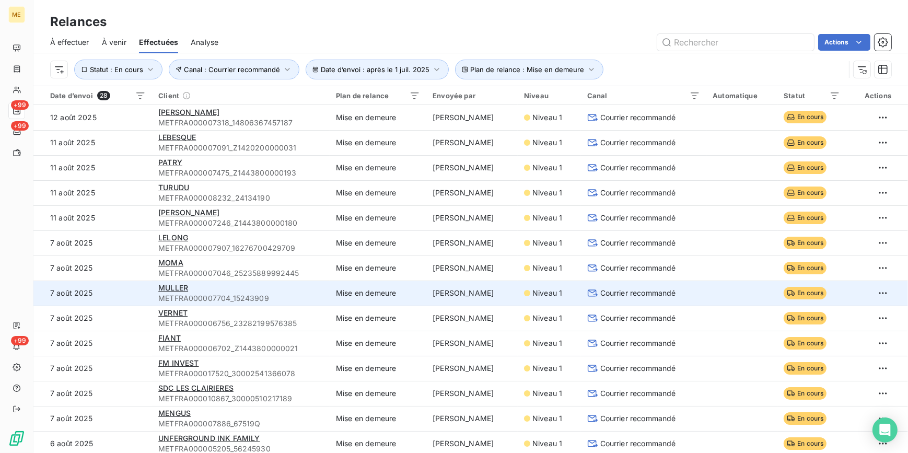
click at [652, 296] on span "Courrier recommandé" at bounding box center [638, 293] width 76 height 10
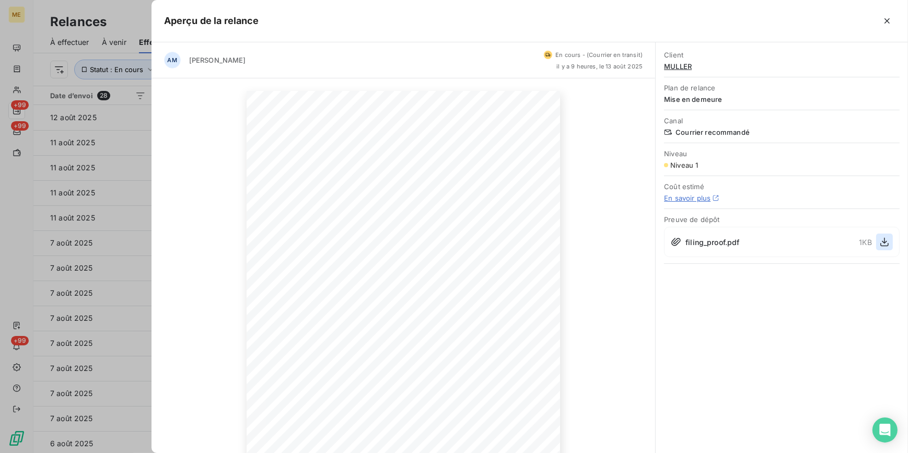
click at [886, 247] on button "button" at bounding box center [884, 241] width 17 height 17
click at [119, 173] on div at bounding box center [454, 226] width 908 height 453
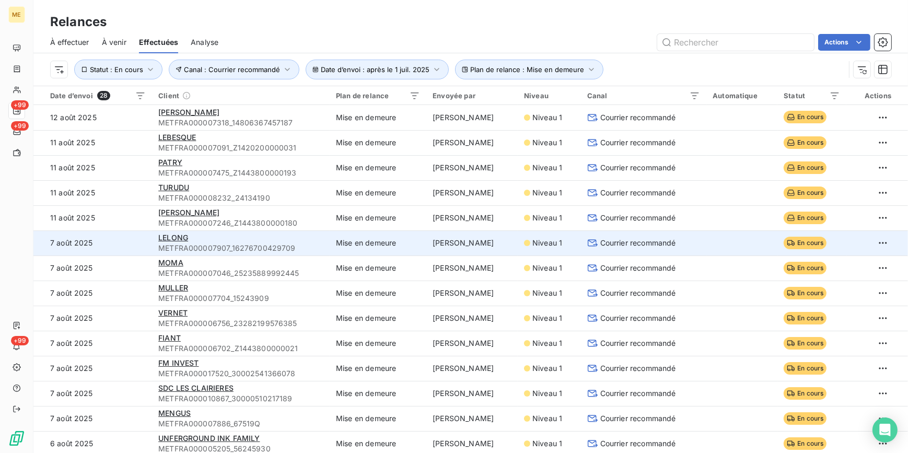
click at [648, 244] on span "Courrier recommandé" at bounding box center [638, 243] width 76 height 10
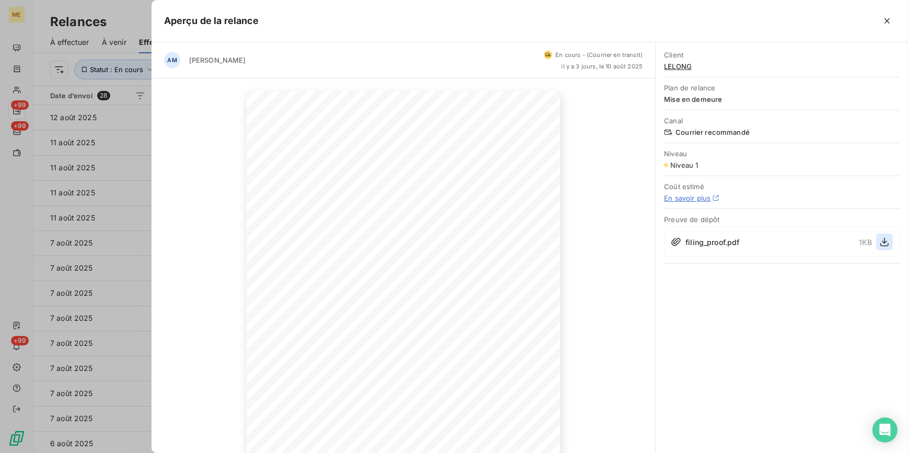
click at [882, 238] on icon "button" at bounding box center [884, 242] width 10 height 10
click at [88, 132] on div at bounding box center [454, 226] width 908 height 453
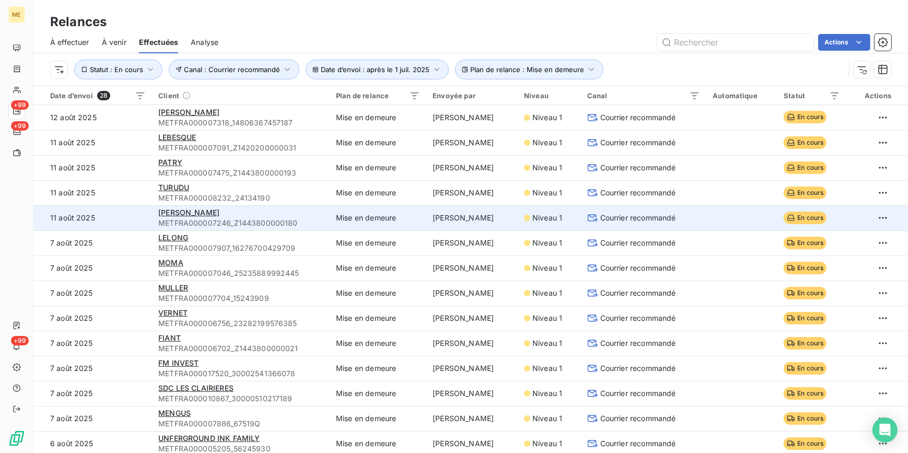
click at [608, 219] on span "Courrier recommandé" at bounding box center [638, 218] width 76 height 10
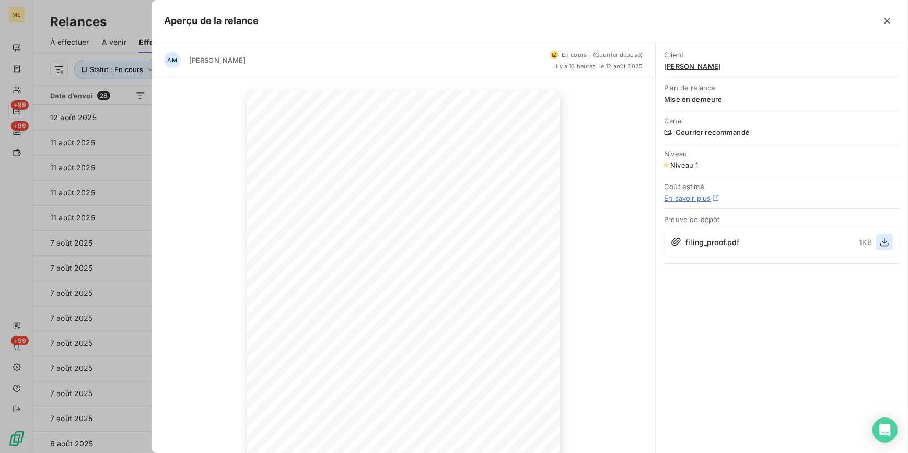
click at [888, 241] on icon "button" at bounding box center [884, 242] width 10 height 10
click at [100, 136] on div at bounding box center [454, 226] width 908 height 453
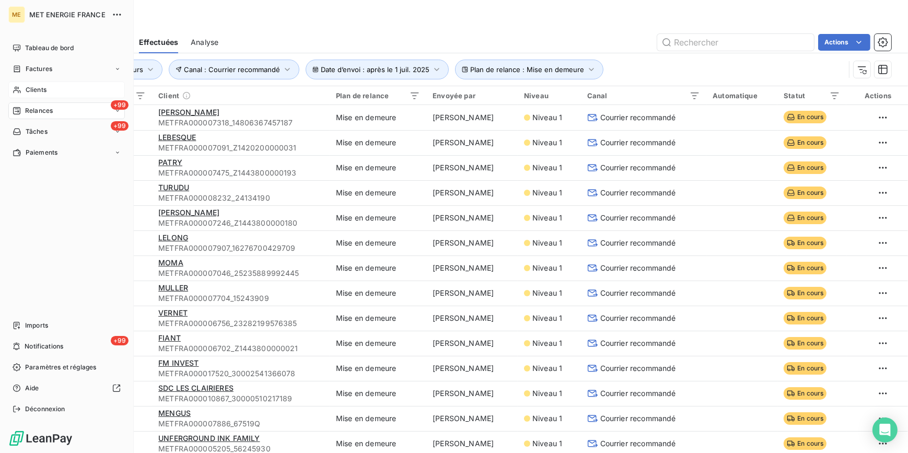
click at [33, 90] on span "Clients" at bounding box center [36, 89] width 21 height 9
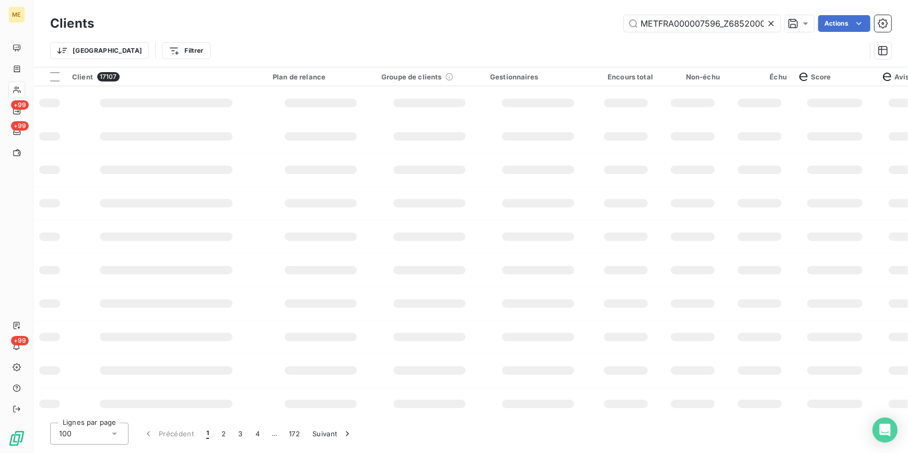
scroll to position [0, 32]
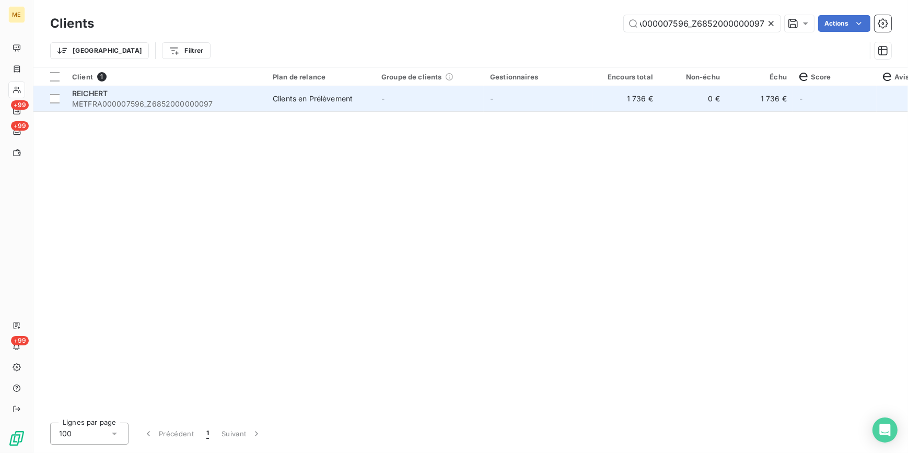
type input "METFRA000007596_Z6852000000097"
click at [560, 98] on td "-" at bounding box center [538, 98] width 109 height 25
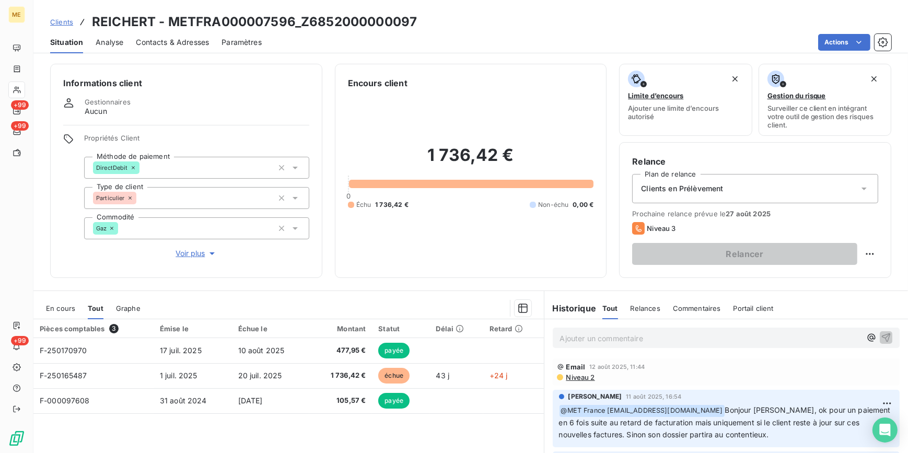
click at [66, 19] on span "Clients" at bounding box center [61, 22] width 23 height 8
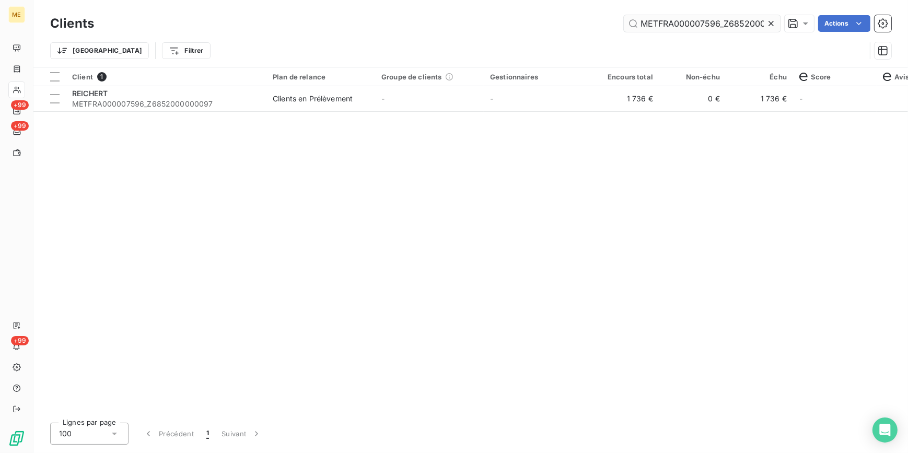
scroll to position [0, 32]
click at [773, 22] on icon at bounding box center [771, 23] width 10 height 10
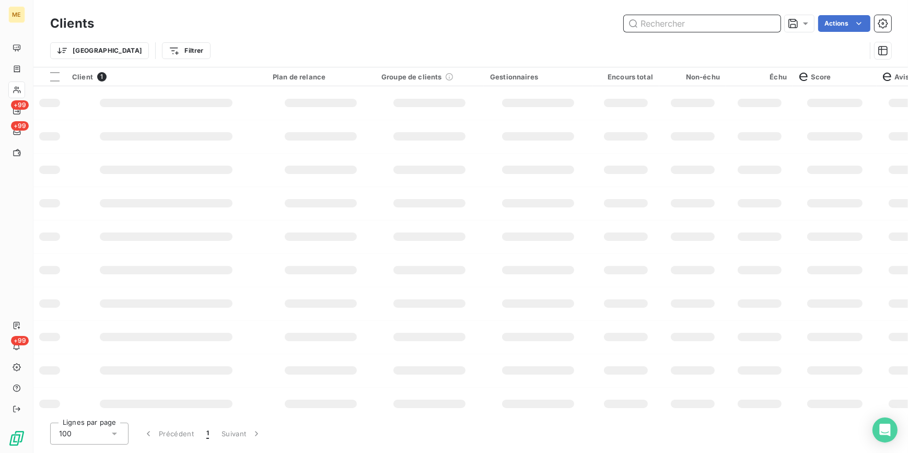
click at [768, 22] on input "text" at bounding box center [702, 23] width 157 height 17
paste input "METFRA000007423_Z1443800000136"
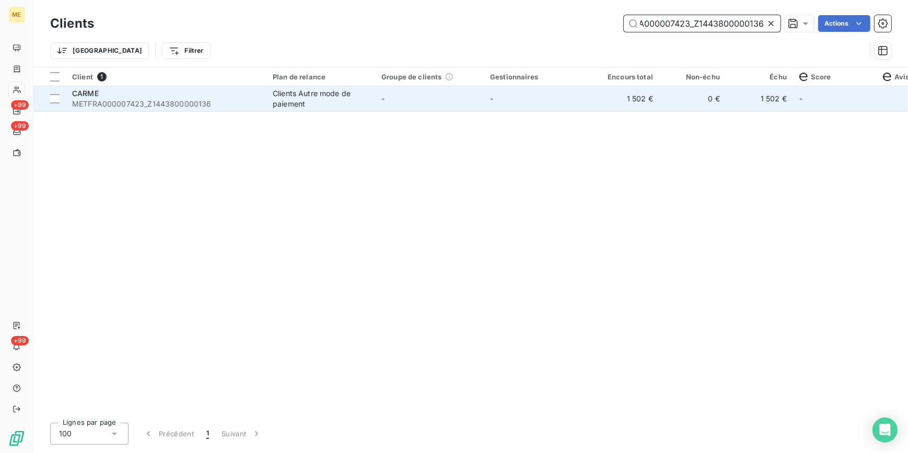
type input "METFRA000007423_Z1443800000136"
click at [587, 103] on td "-" at bounding box center [538, 98] width 109 height 25
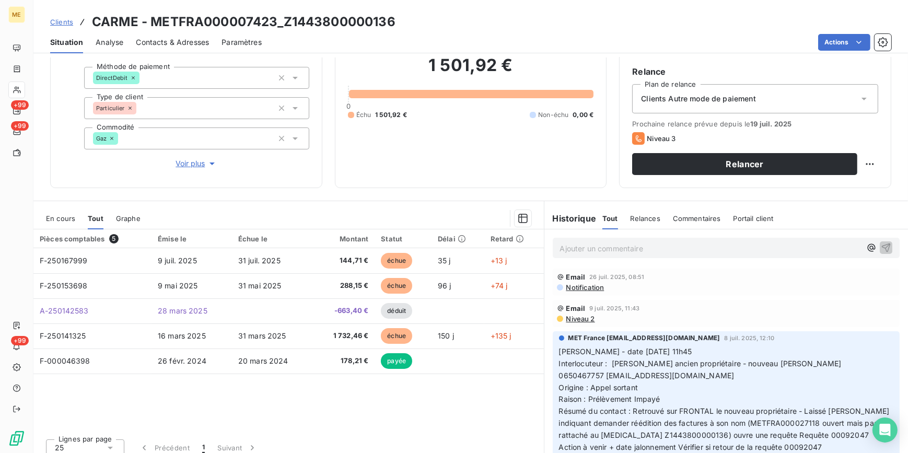
scroll to position [98, 0]
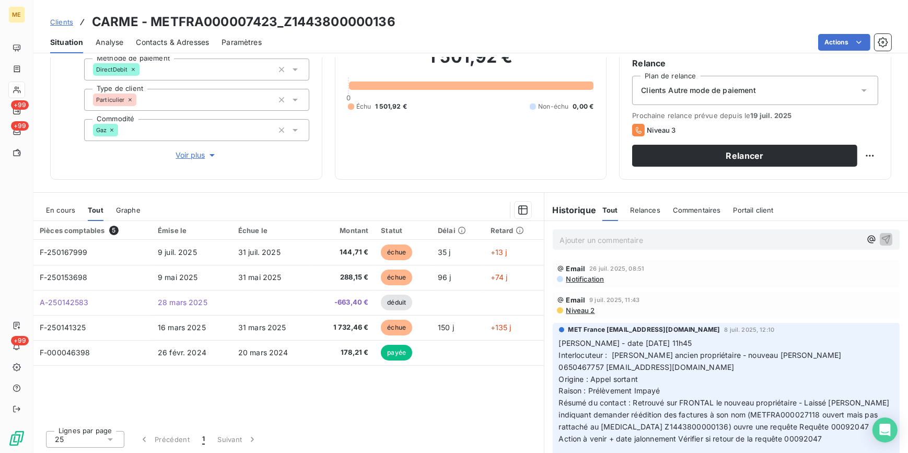
click at [70, 21] on span "Clients" at bounding box center [61, 22] width 23 height 8
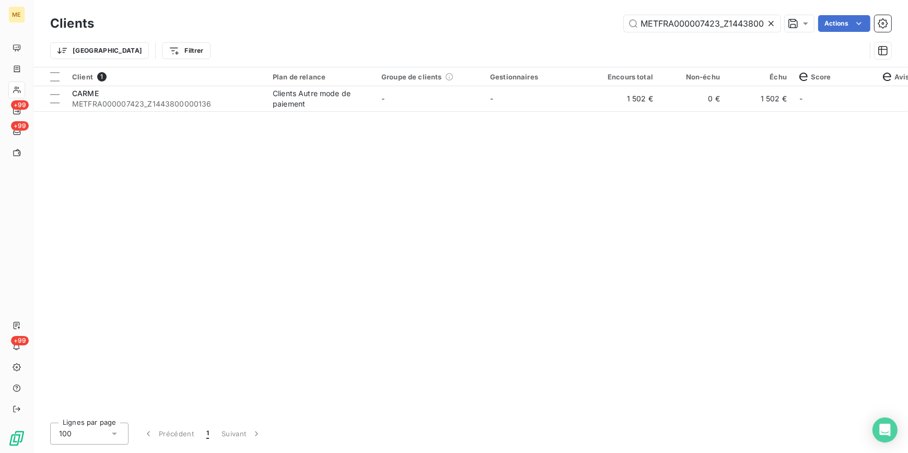
click at [768, 26] on icon at bounding box center [770, 23] width 5 height 5
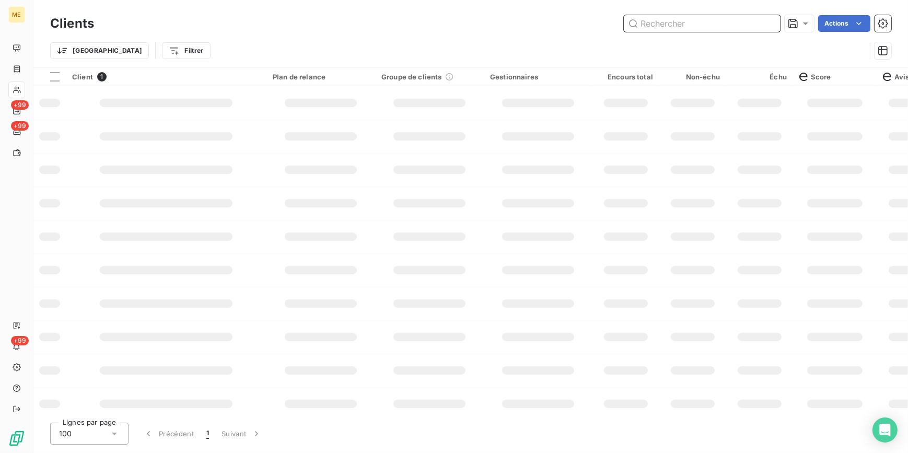
click at [763, 22] on input "text" at bounding box center [702, 23] width 157 height 17
paste input "METFRA000007166_Z6852000000017"
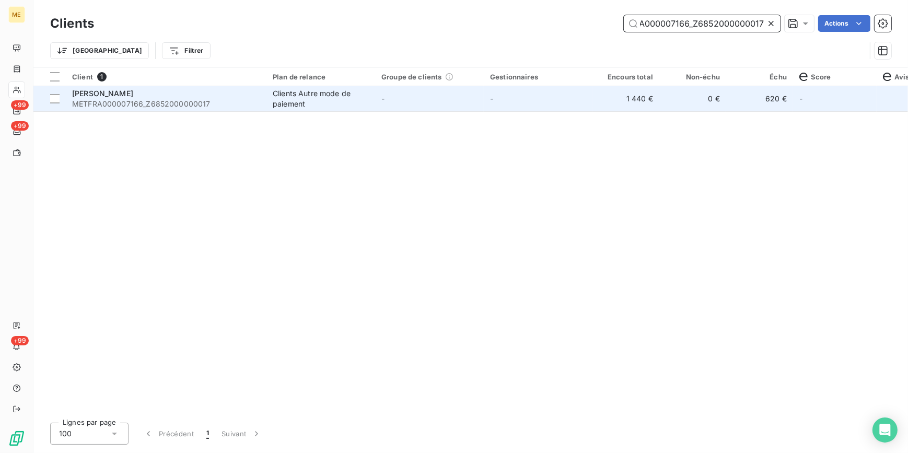
type input "METFRA000007166_Z6852000000017"
click at [565, 108] on td "-" at bounding box center [538, 98] width 109 height 25
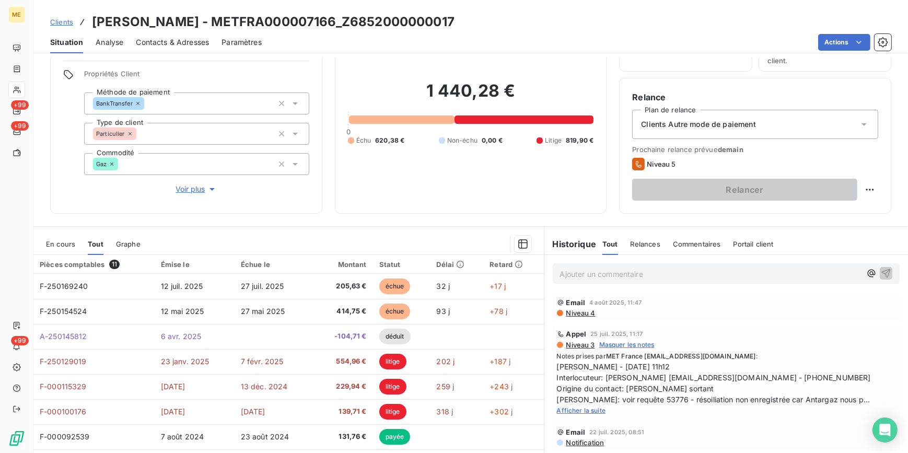
scroll to position [51, 0]
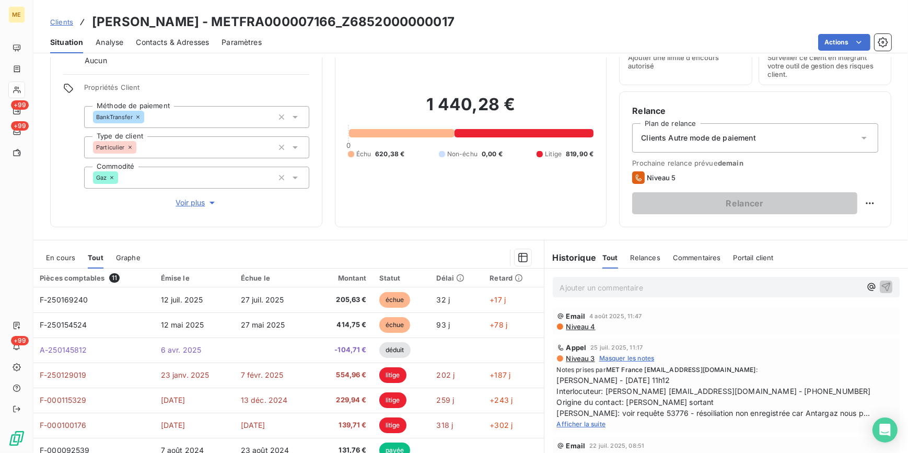
click at [53, 20] on span "Clients" at bounding box center [61, 22] width 23 height 8
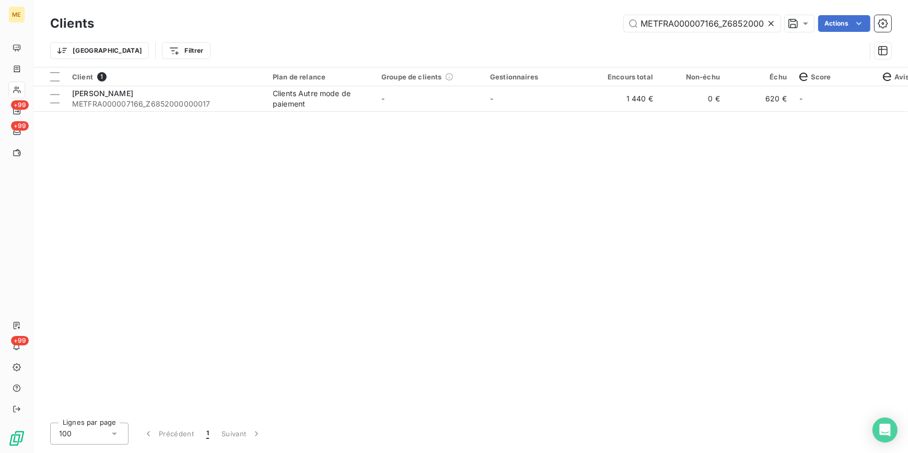
click at [774, 22] on icon at bounding box center [771, 23] width 10 height 10
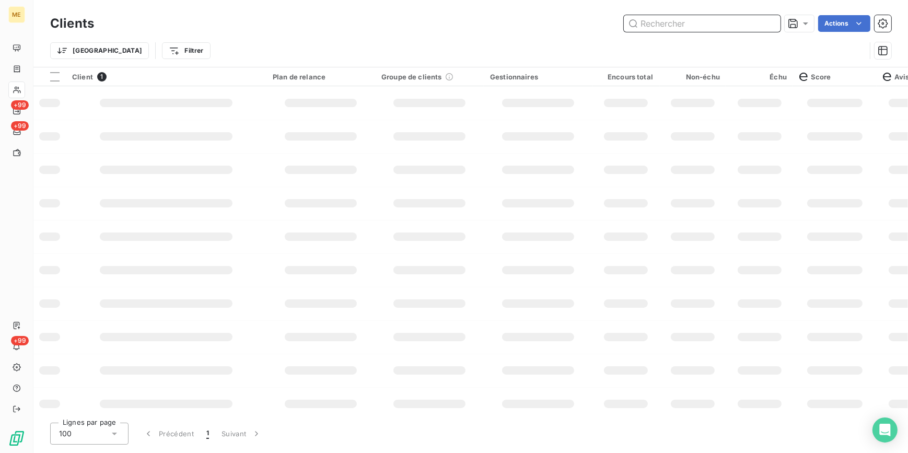
click at [759, 23] on input "text" at bounding box center [702, 23] width 157 height 17
paste input "METFRA000007911_Z1443800000236"
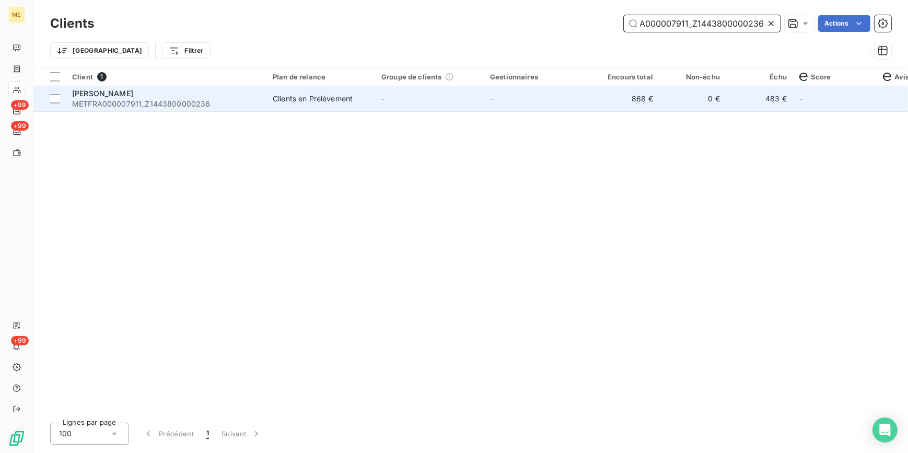
type input "METFRA000007911_Z1443800000236"
click at [661, 98] on td "0 €" at bounding box center [692, 98] width 67 height 25
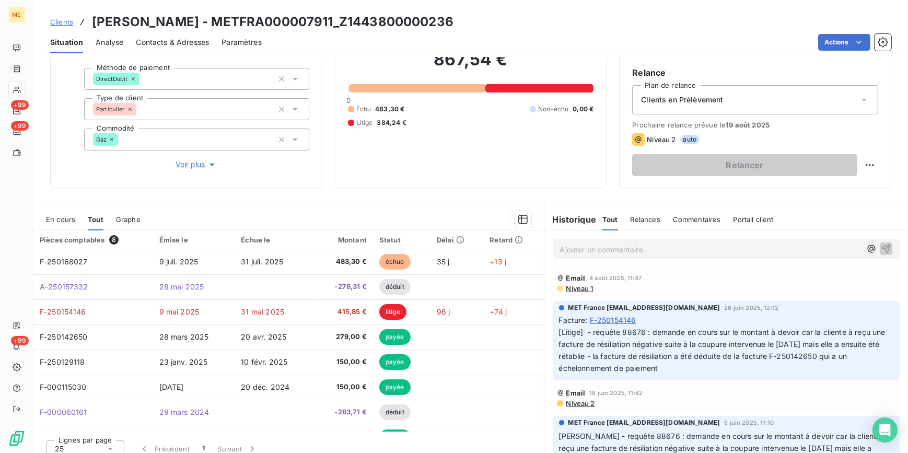
scroll to position [98, 0]
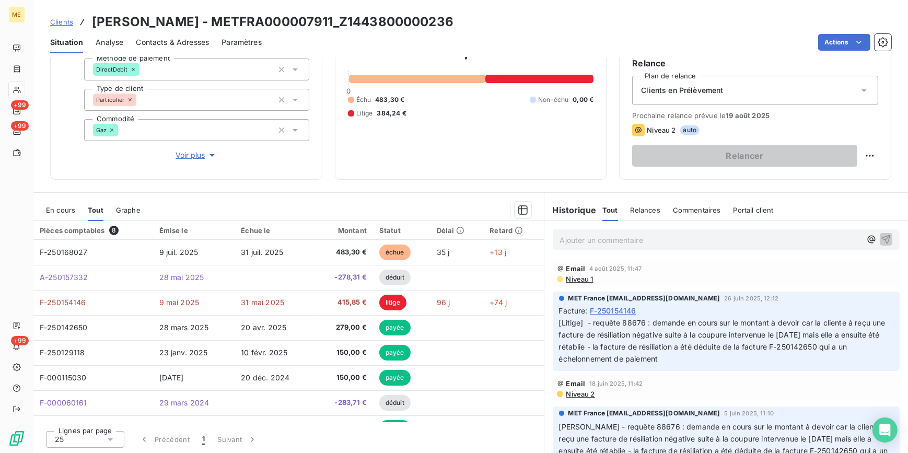
click at [62, 21] on span "Clients" at bounding box center [61, 22] width 23 height 8
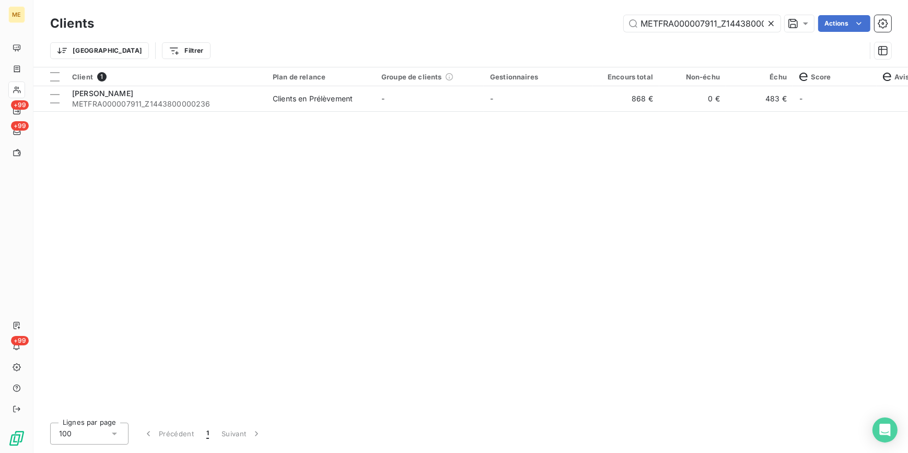
click at [766, 25] on icon at bounding box center [771, 23] width 10 height 10
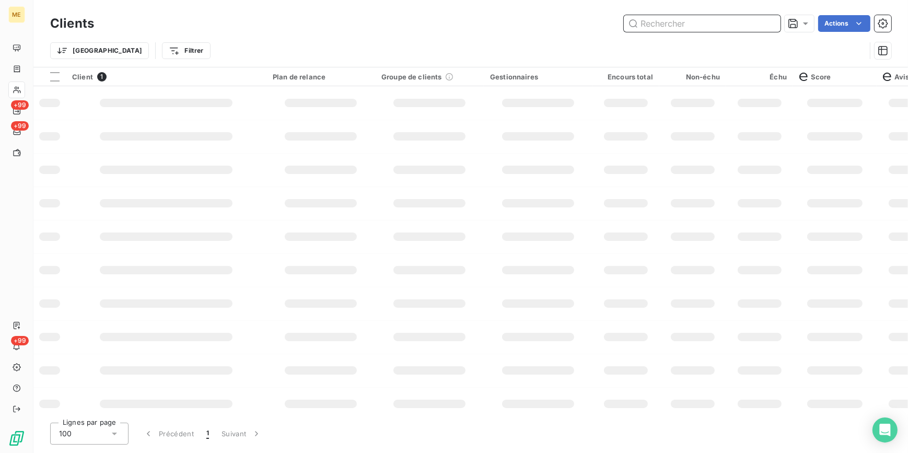
click at [764, 25] on input "text" at bounding box center [702, 23] width 157 height 17
paste input "METFRA000007598_Z1443800000187"
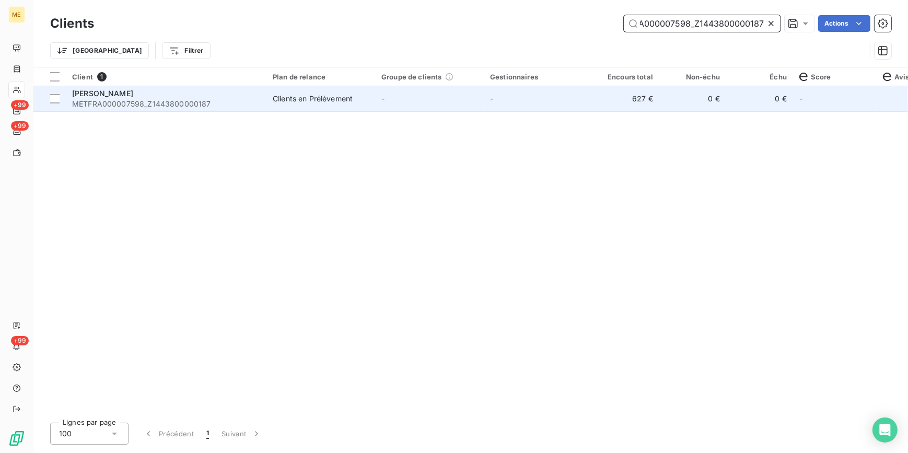
type input "METFRA000007598_Z1443800000187"
click at [615, 97] on td "627 €" at bounding box center [625, 98] width 67 height 25
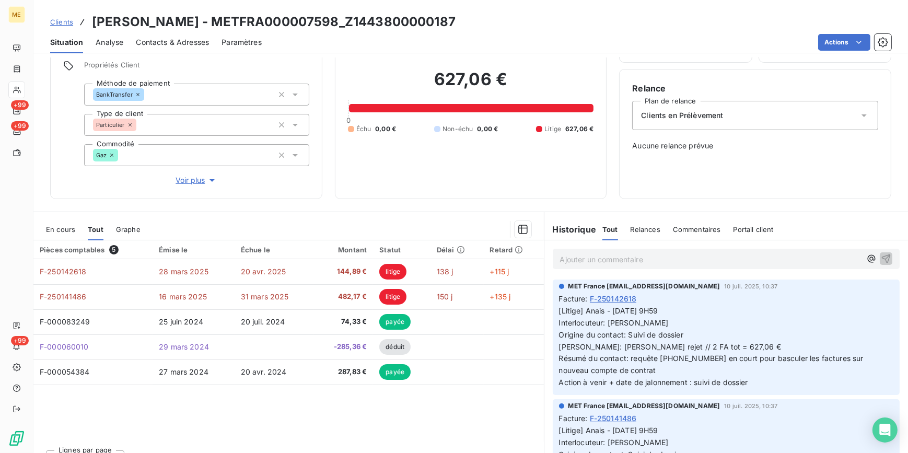
scroll to position [92, 0]
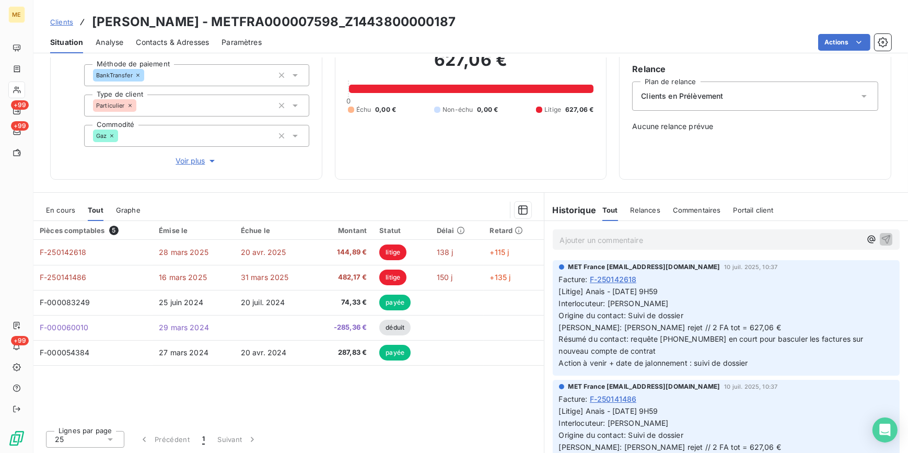
click at [60, 17] on link "Clients" at bounding box center [61, 22] width 23 height 10
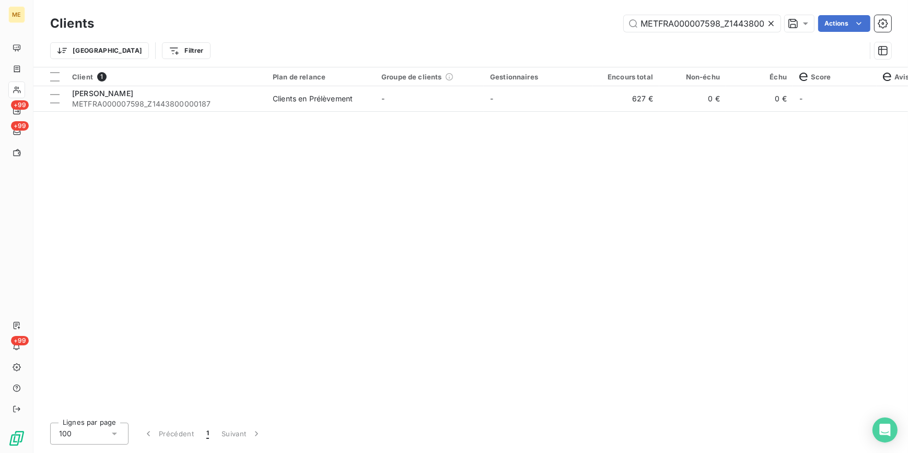
scroll to position [0, 30]
click at [768, 19] on icon at bounding box center [771, 23] width 10 height 10
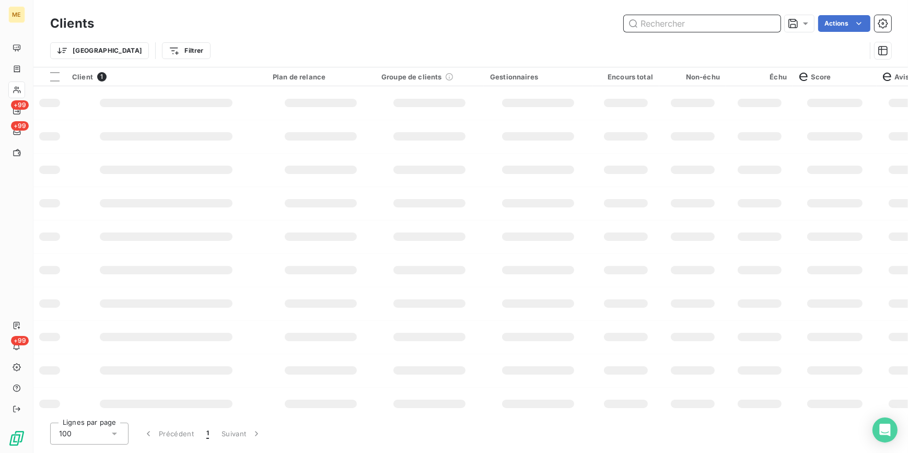
click at [761, 19] on input "text" at bounding box center [702, 23] width 157 height 17
paste input "METFRA000006724_65468L"
type input "METFRA000006724_65468L"
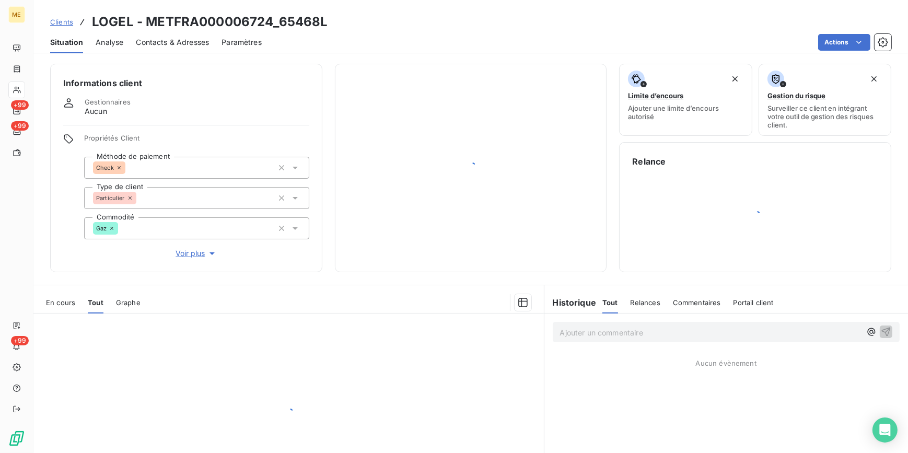
click at [619, 100] on button "Limite d’encours Ajouter une limite d’encours autorisé" at bounding box center [685, 100] width 133 height 72
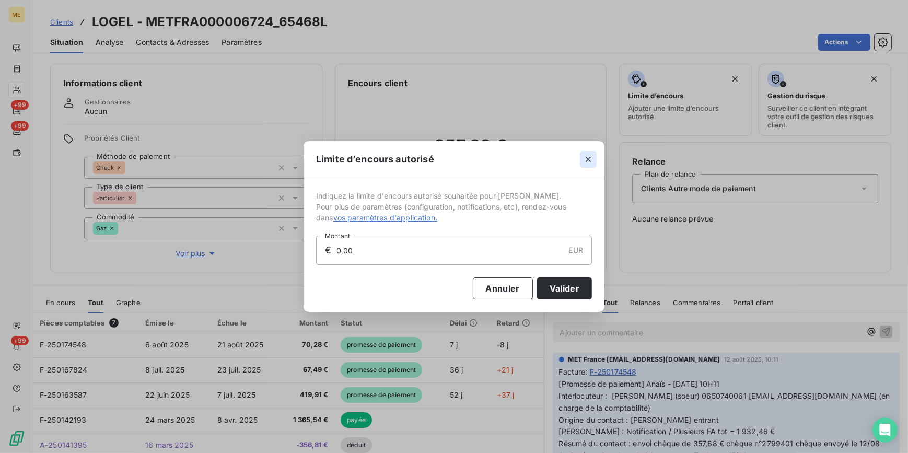
click at [584, 158] on icon "button" at bounding box center [588, 159] width 10 height 10
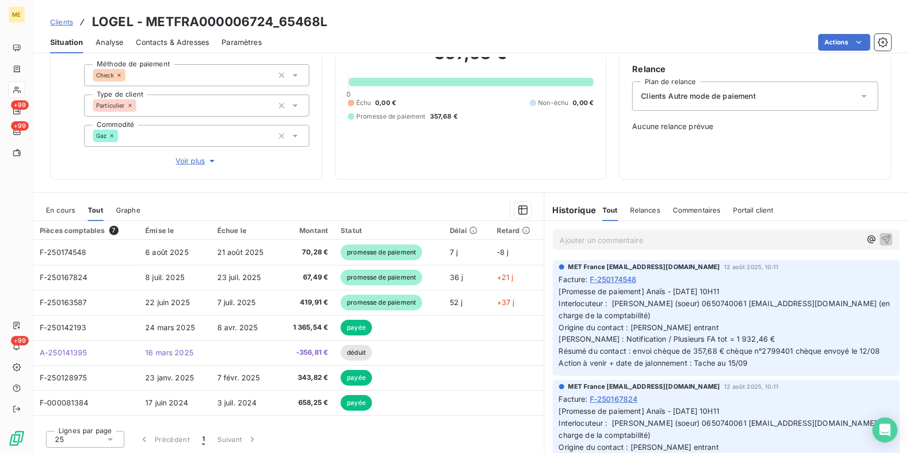
click at [596, 168] on div "Encours client 357,68 € 0 Échu 0,00 € Non-échu 0,00 € Promesse de paiement 357,…" at bounding box center [471, 75] width 272 height 208
click at [62, 26] on span "Clients" at bounding box center [61, 22] width 23 height 8
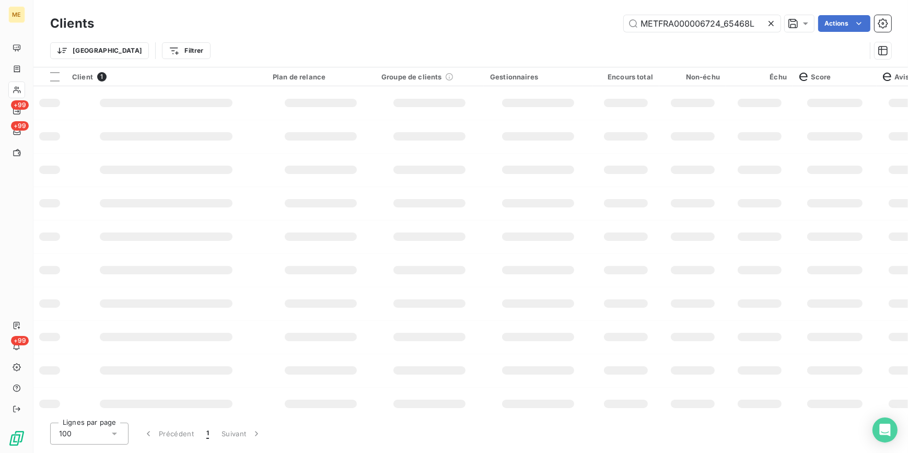
drag, startPoint x: 62, startPoint y: 26, endPoint x: 74, endPoint y: 21, distance: 13.2
click at [62, 18] on h3 "Clients" at bounding box center [72, 23] width 44 height 19
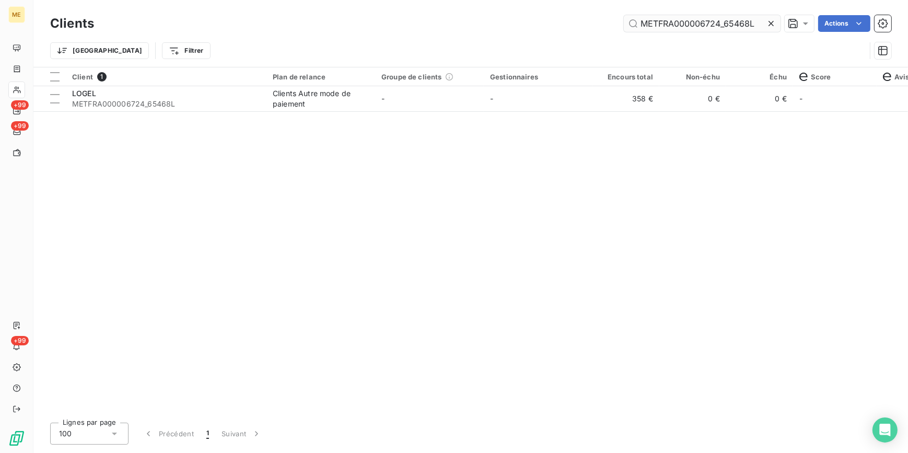
drag, startPoint x: 775, startPoint y: 19, endPoint x: 770, endPoint y: 20, distance: 5.2
click at [775, 20] on icon at bounding box center [771, 23] width 10 height 10
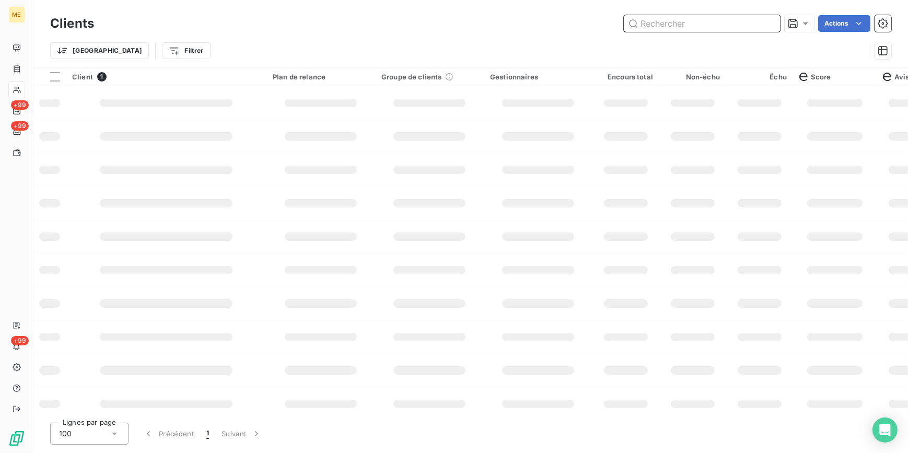
click at [770, 20] on input "text" at bounding box center [702, 23] width 157 height 17
paste input "METFRA000009019_Z6852000000095"
type input "METFRA000009019_Z6852000000095"
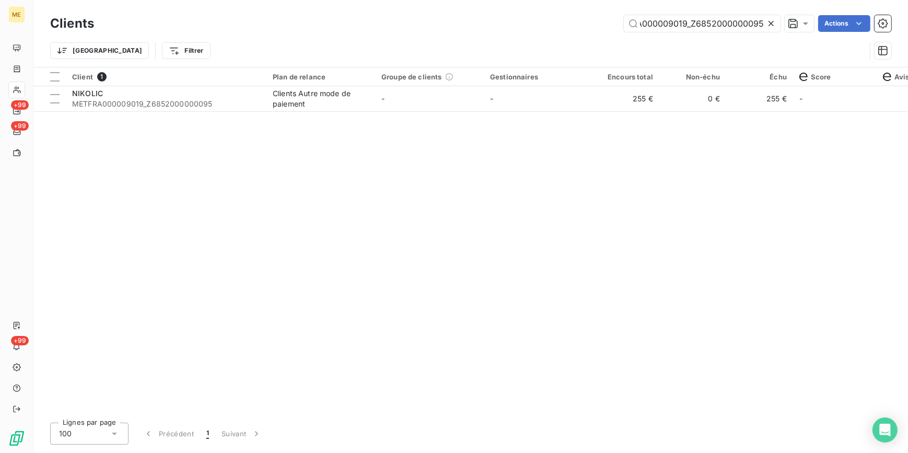
click at [624, 111] on td "255 €" at bounding box center [625, 98] width 67 height 25
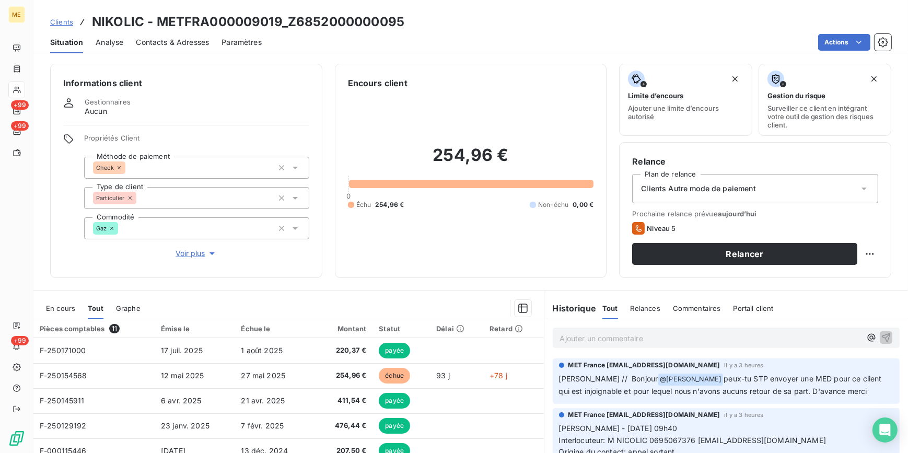
click at [64, 20] on span "Clients" at bounding box center [61, 22] width 23 height 8
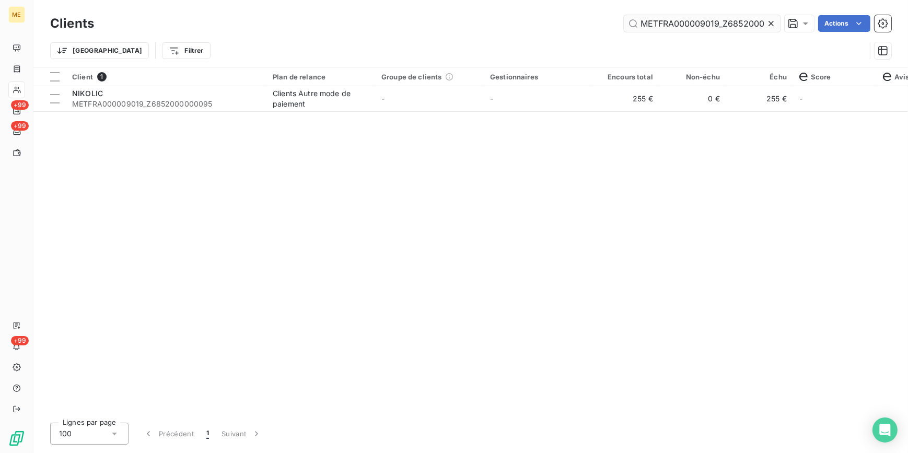
click at [766, 22] on icon at bounding box center [771, 23] width 10 height 10
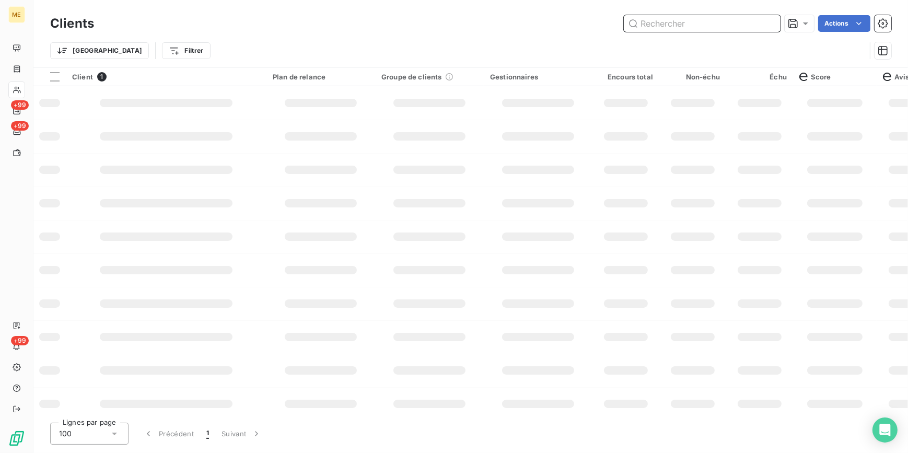
click at [747, 23] on input "text" at bounding box center [702, 23] width 157 height 17
paste input "METFRA000008261_Z1420200000045"
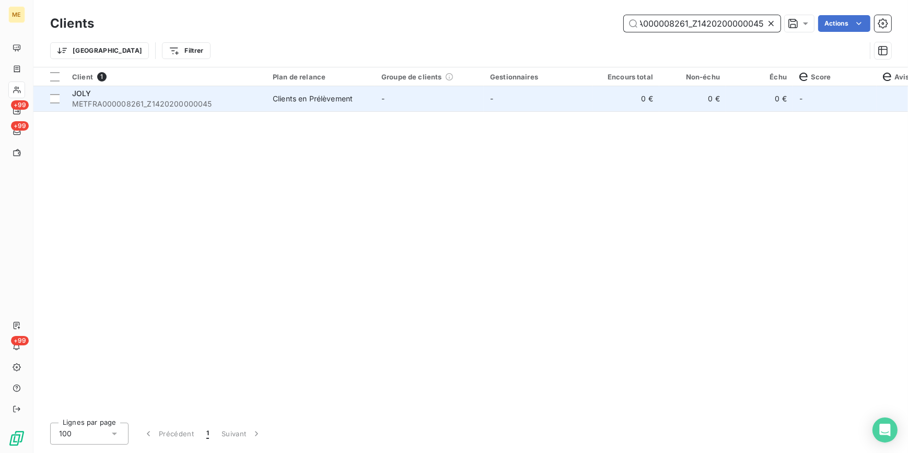
type input "METFRA000008261_Z1420200000045"
click at [687, 102] on td "0 €" at bounding box center [692, 98] width 67 height 25
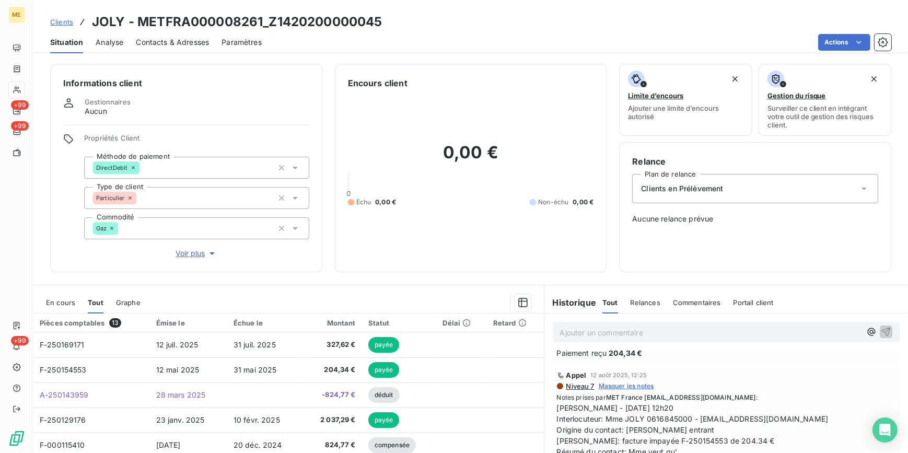
scroll to position [47, 0]
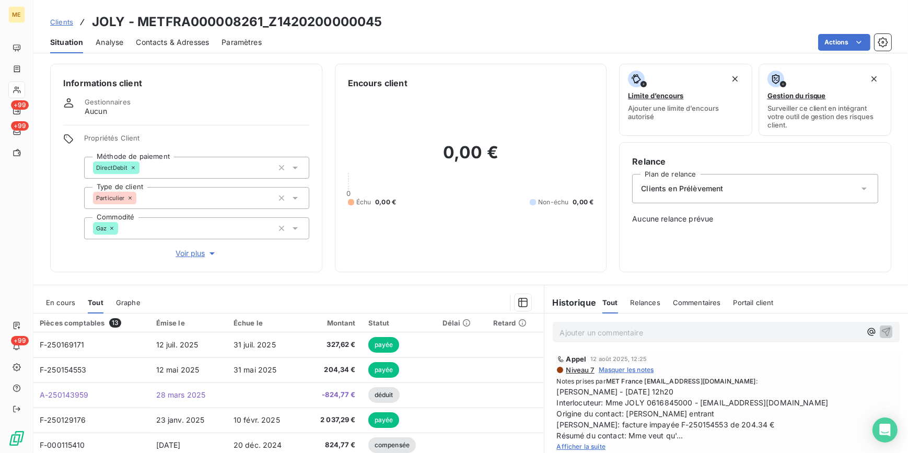
click at [575, 444] on span "Afficher la suite" at bounding box center [581, 446] width 49 height 8
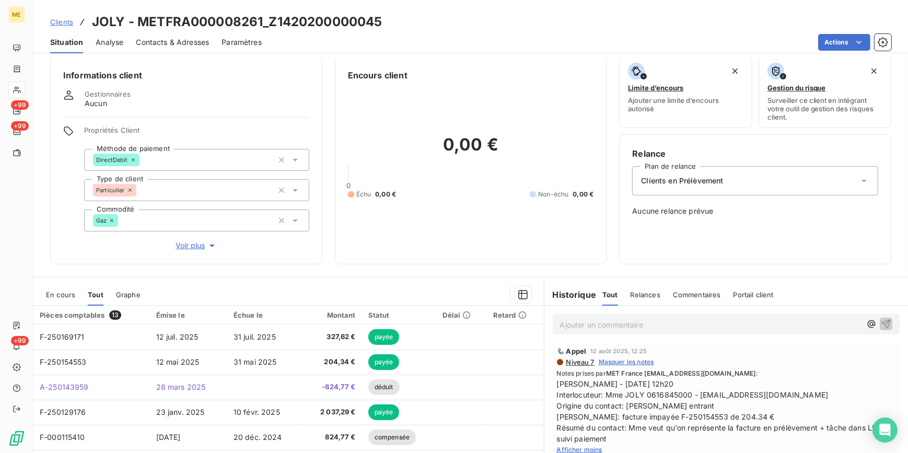
scroll to position [0, 0]
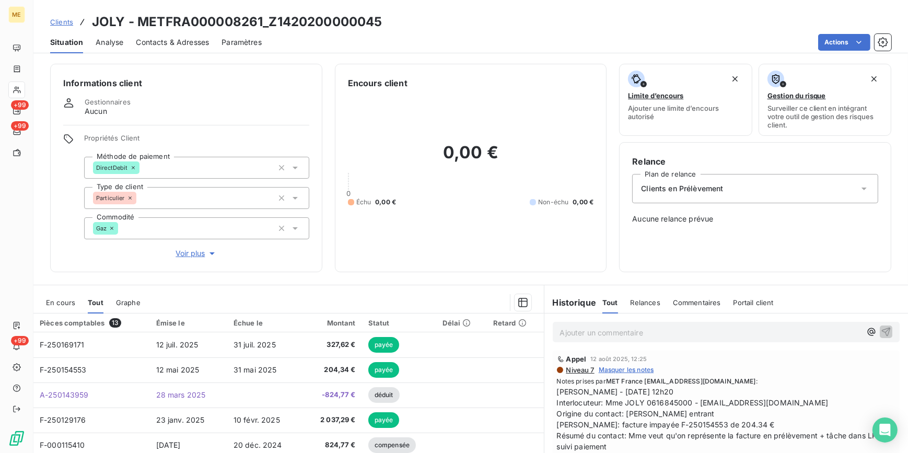
click at [48, 20] on div "Clients JOLY - METFRA000008261_Z1420200000045" at bounding box center [470, 22] width 874 height 19
click at [62, 18] on span "Clients" at bounding box center [61, 22] width 23 height 8
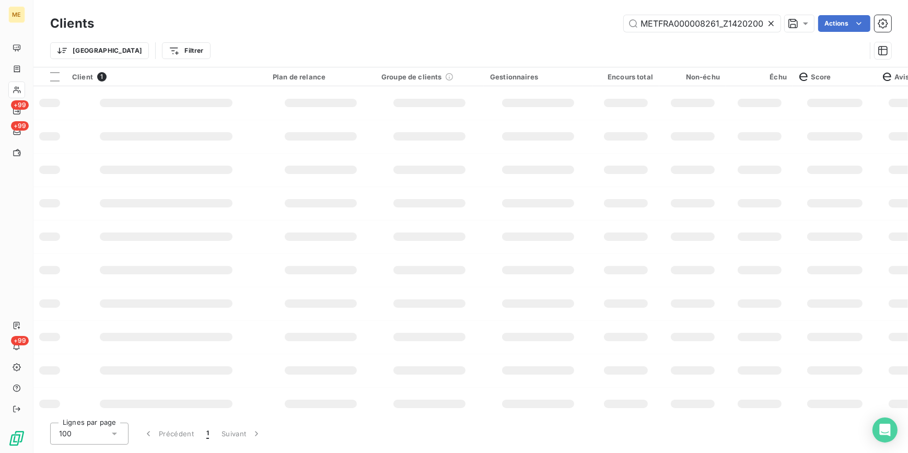
scroll to position [0, 31]
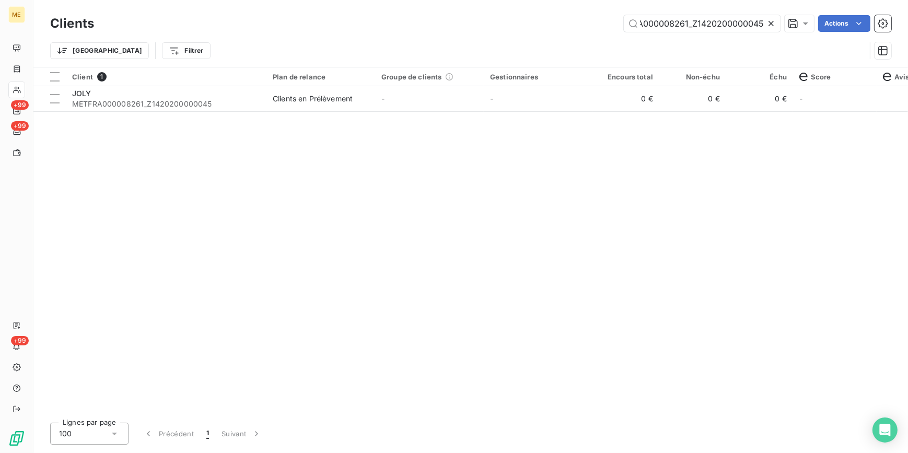
click at [768, 26] on icon at bounding box center [770, 23] width 5 height 5
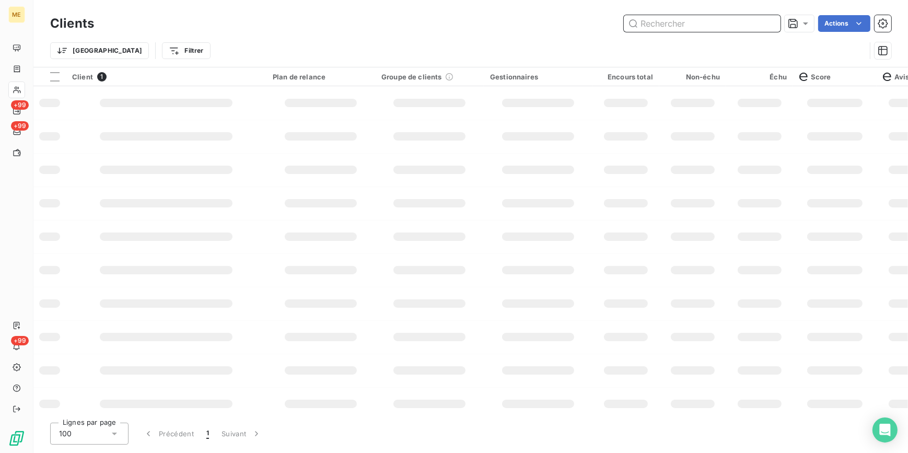
click at [763, 22] on input "text" at bounding box center [702, 23] width 157 height 17
paste input "METFRA000007141_Z1443800000199"
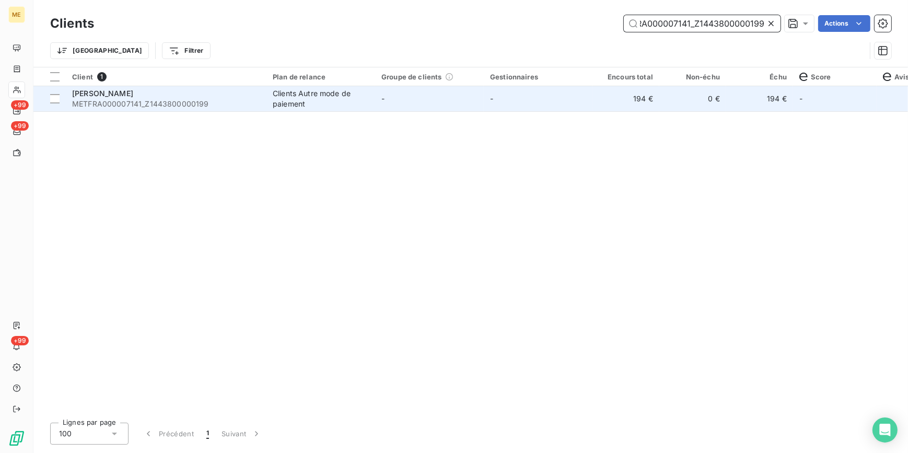
type input "METFRA000007141_Z1443800000199"
click at [706, 109] on td "0 €" at bounding box center [692, 98] width 67 height 25
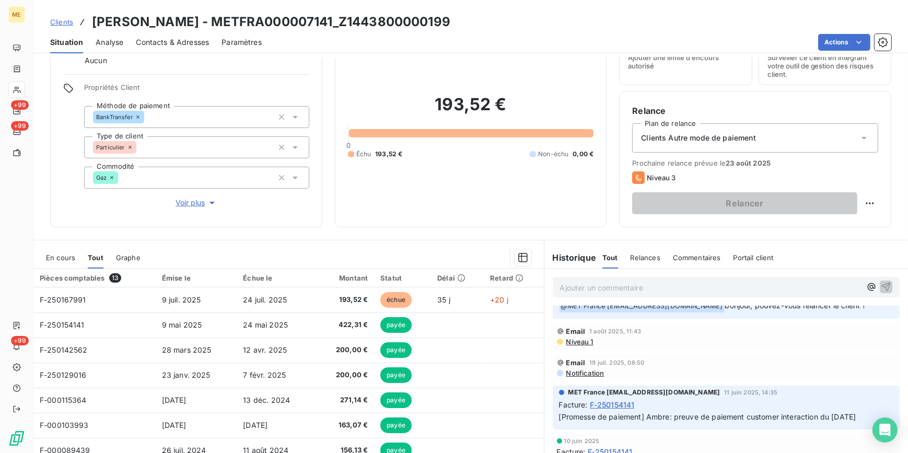
scroll to position [142, 0]
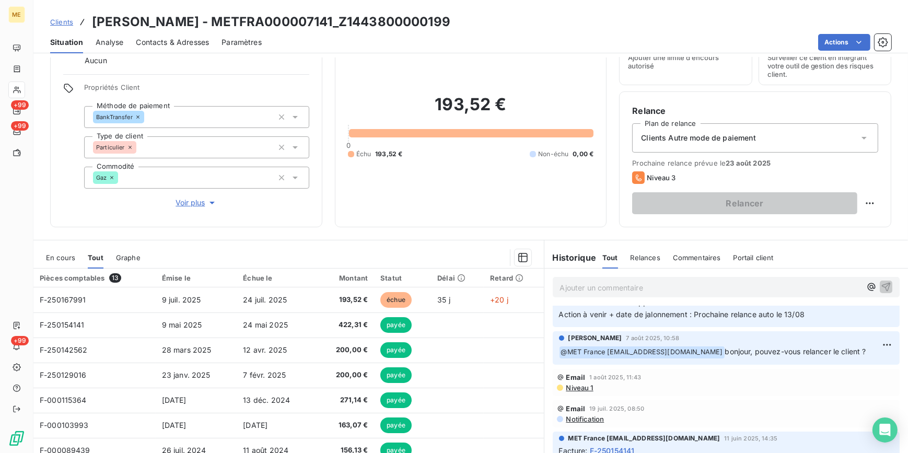
click at [163, 34] on div "Contacts & Adresses" at bounding box center [172, 42] width 73 height 22
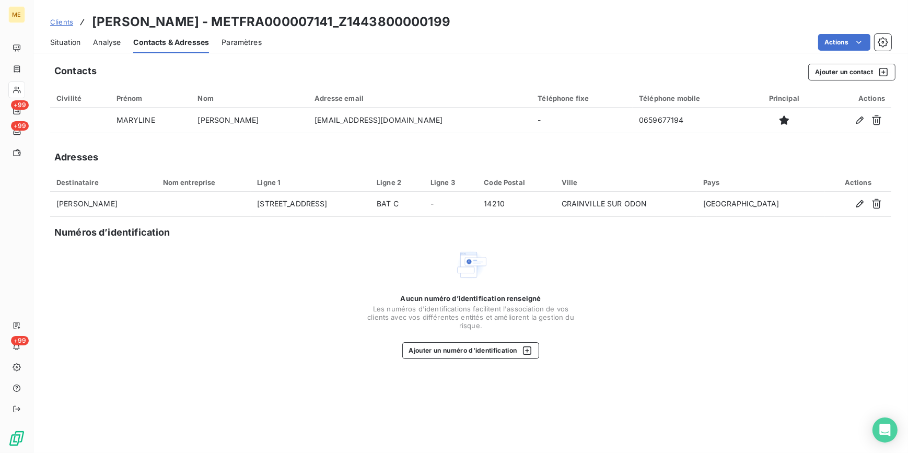
click at [119, 42] on span "Analyse" at bounding box center [107, 42] width 28 height 10
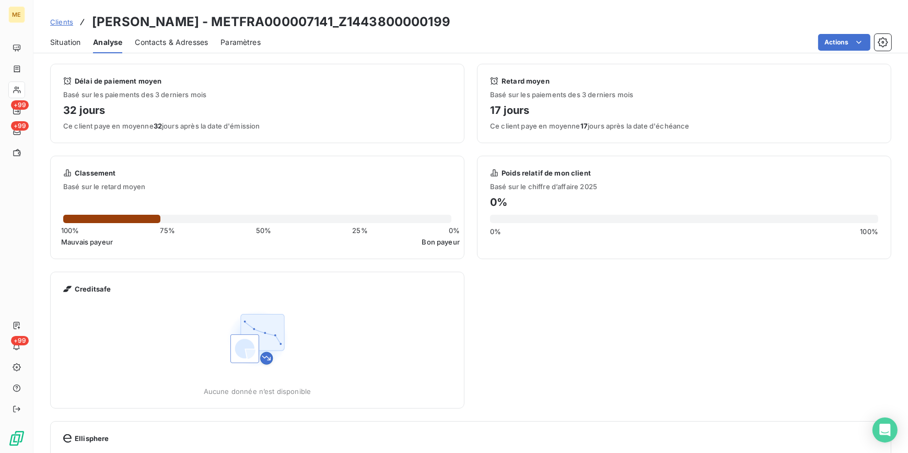
click at [89, 39] on div "Situation Analyse Contacts & Adresses Paramètres Actions" at bounding box center [470, 42] width 874 height 22
click at [71, 46] on span "Situation" at bounding box center [65, 42] width 30 height 10
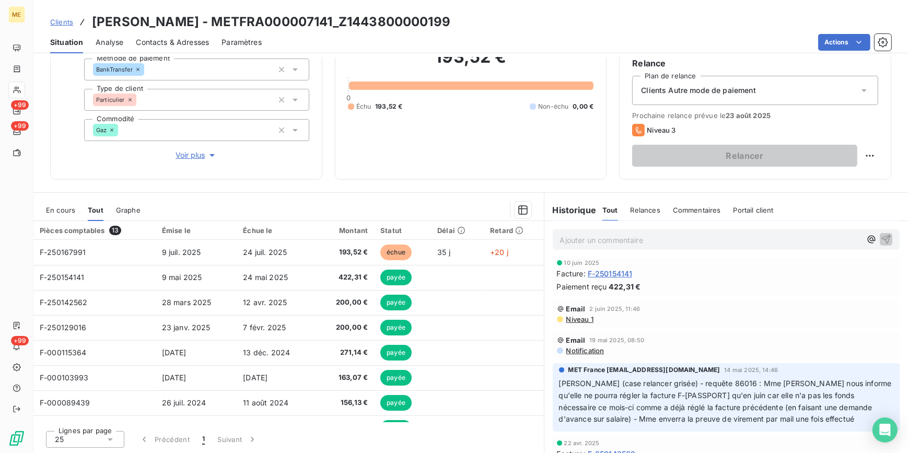
scroll to position [285, 0]
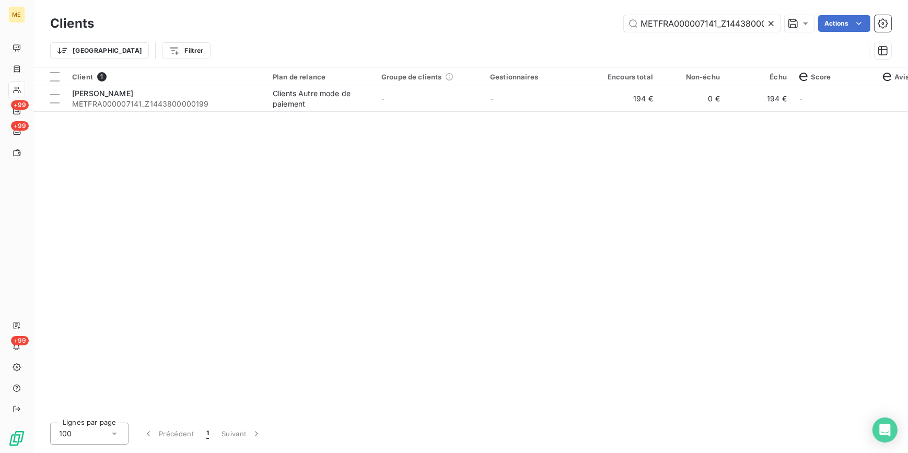
click at [766, 21] on icon at bounding box center [771, 23] width 10 height 10
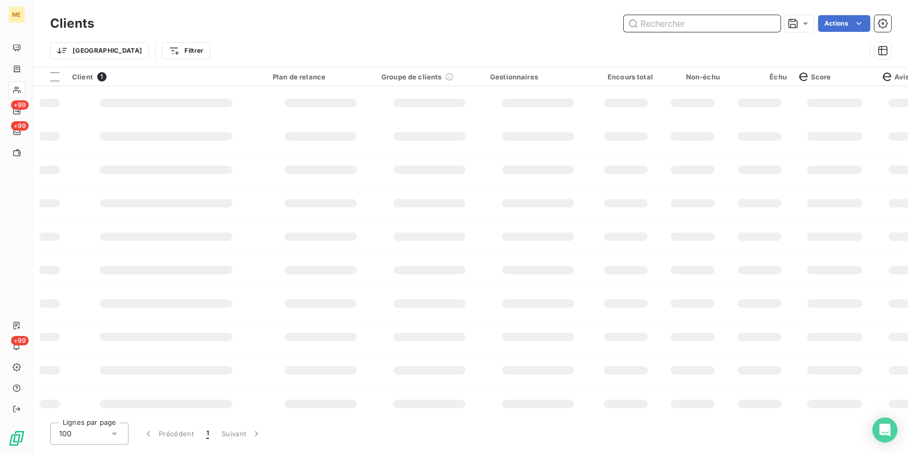
click at [762, 21] on input "text" at bounding box center [702, 23] width 157 height 17
paste input "METFRA000006974_14867148982912"
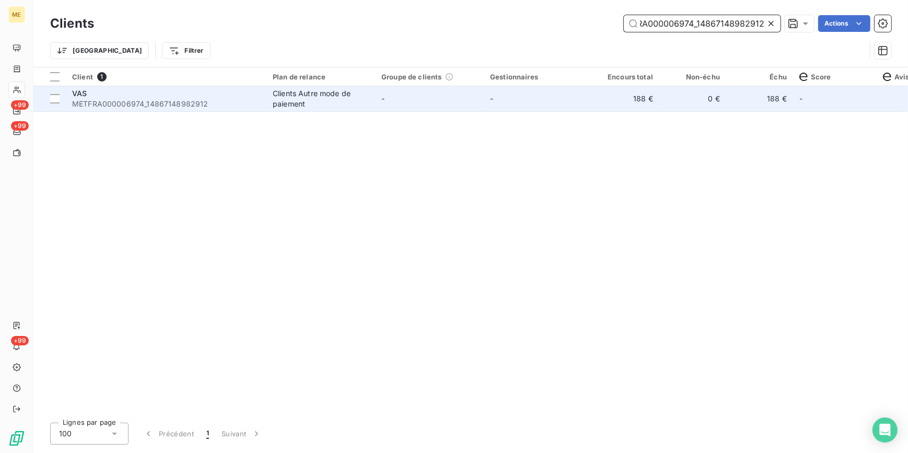
type input "METFRA000006974_14867148982912"
click at [527, 100] on td "-" at bounding box center [538, 98] width 109 height 25
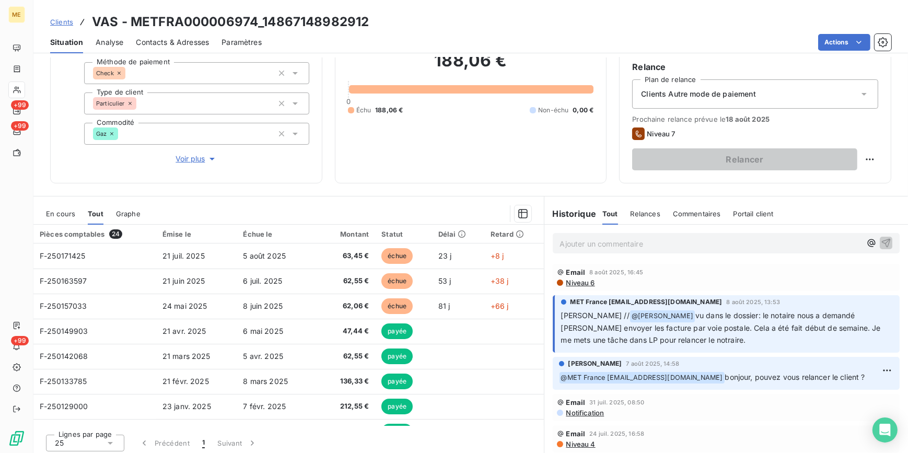
click at [64, 23] on span "Clients" at bounding box center [61, 22] width 23 height 8
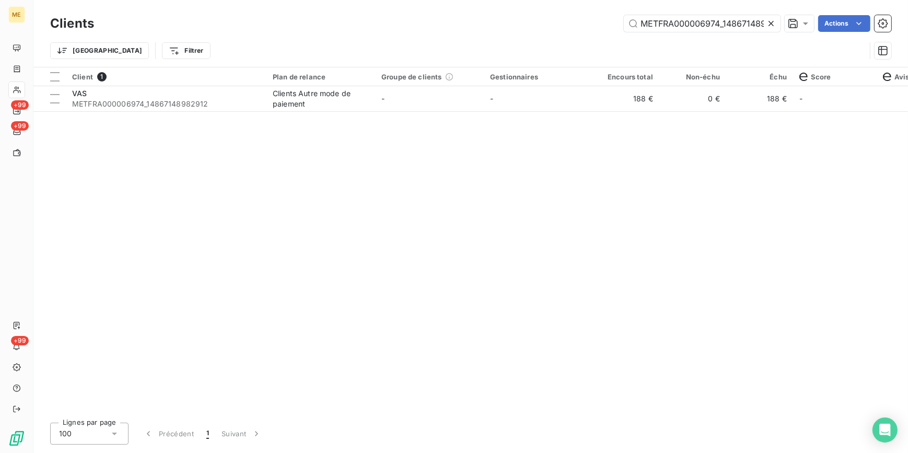
click at [771, 21] on icon at bounding box center [771, 23] width 10 height 10
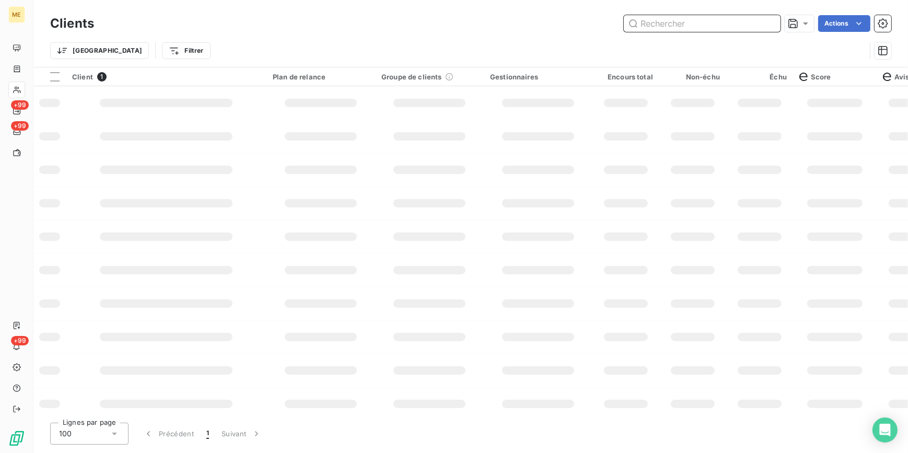
click at [754, 23] on input "text" at bounding box center [702, 23] width 157 height 17
paste input "METFRA000008709_14299421048061"
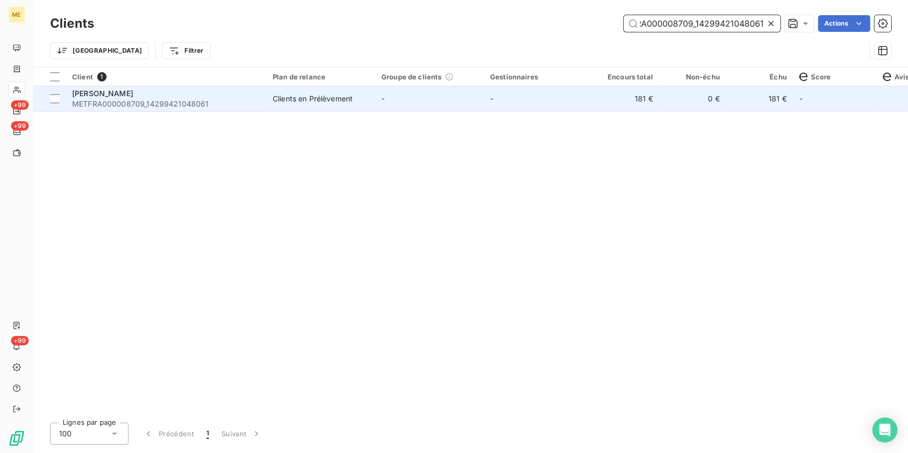
type input "METFRA000008709_14299421048061"
click at [648, 97] on td "181 €" at bounding box center [625, 98] width 67 height 25
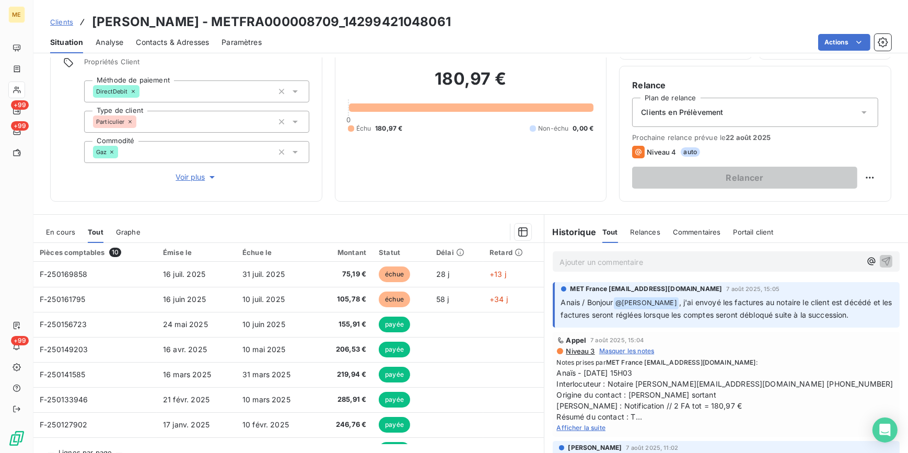
scroll to position [95, 0]
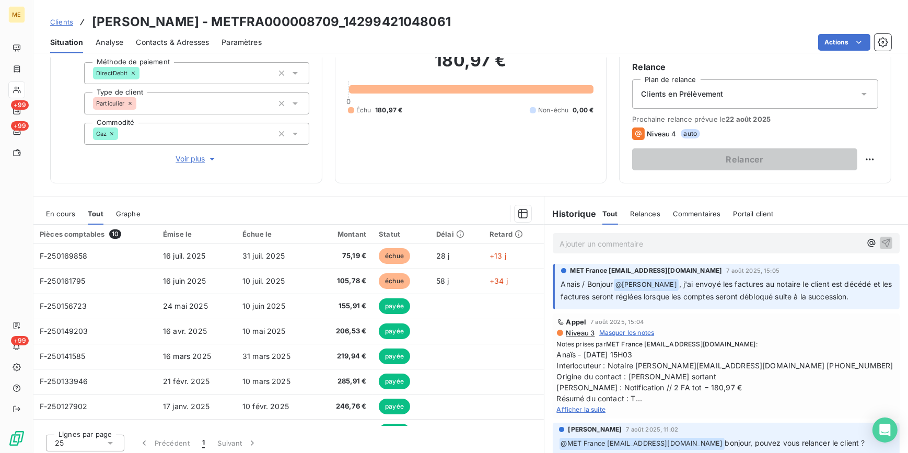
click at [68, 23] on span "Clients" at bounding box center [61, 22] width 23 height 8
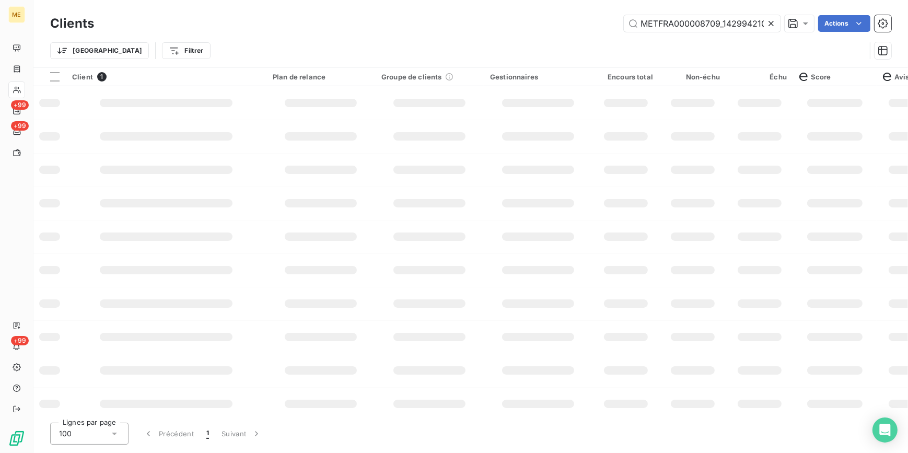
scroll to position [0, 27]
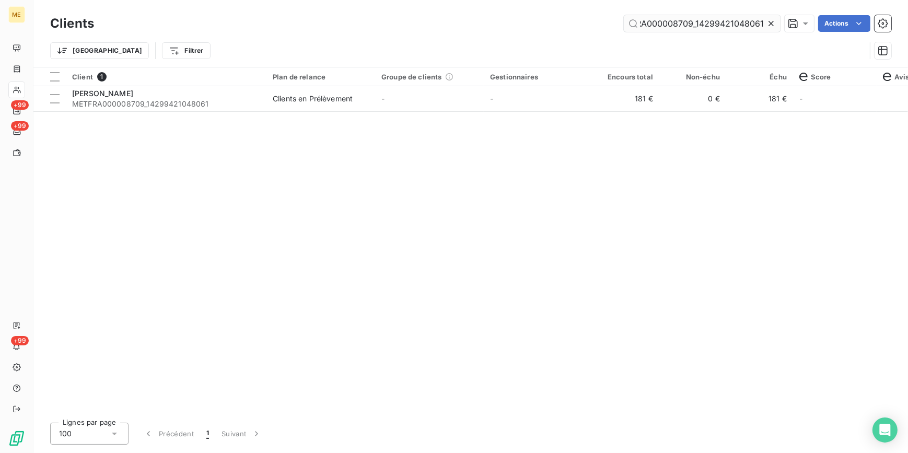
click at [773, 20] on icon at bounding box center [771, 23] width 10 height 10
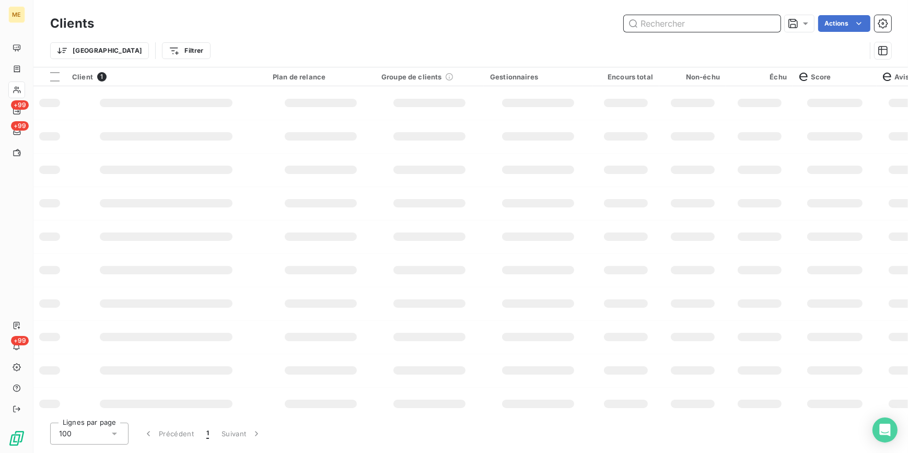
click at [763, 19] on input "text" at bounding box center [702, 23] width 157 height 17
paste input "METFRA000008602_Z1443800000155"
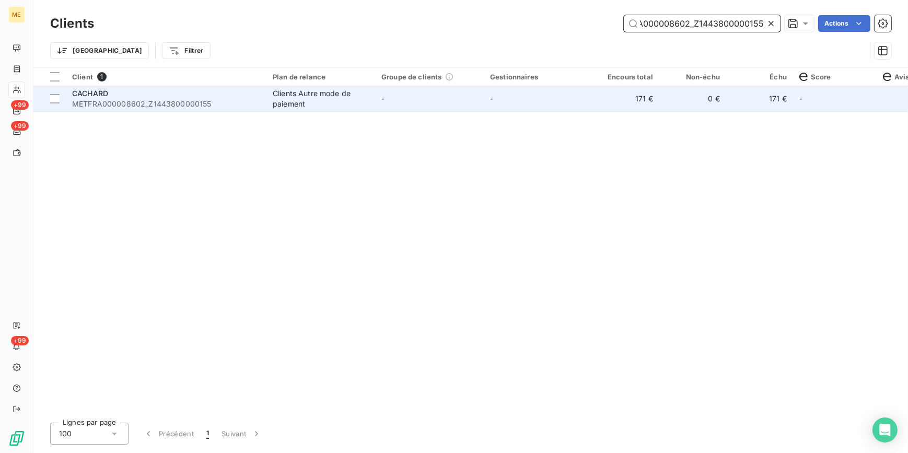
type input "METFRA000008602_Z1443800000155"
click at [603, 103] on td "171 €" at bounding box center [625, 98] width 67 height 25
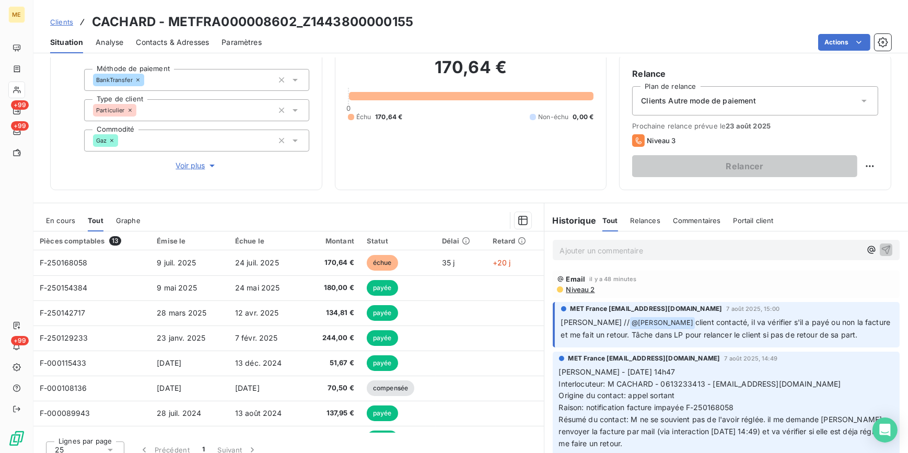
scroll to position [95, 0]
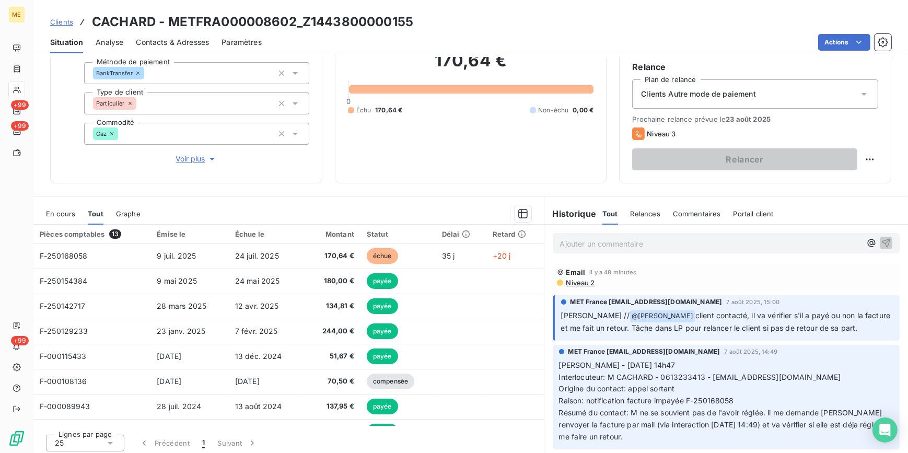
click at [55, 26] on span "Clients" at bounding box center [61, 22] width 23 height 8
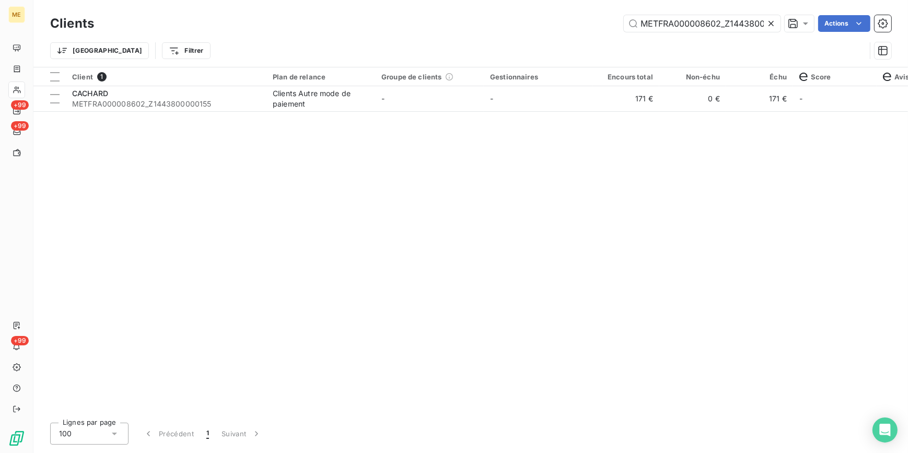
click at [773, 26] on icon at bounding box center [771, 23] width 10 height 10
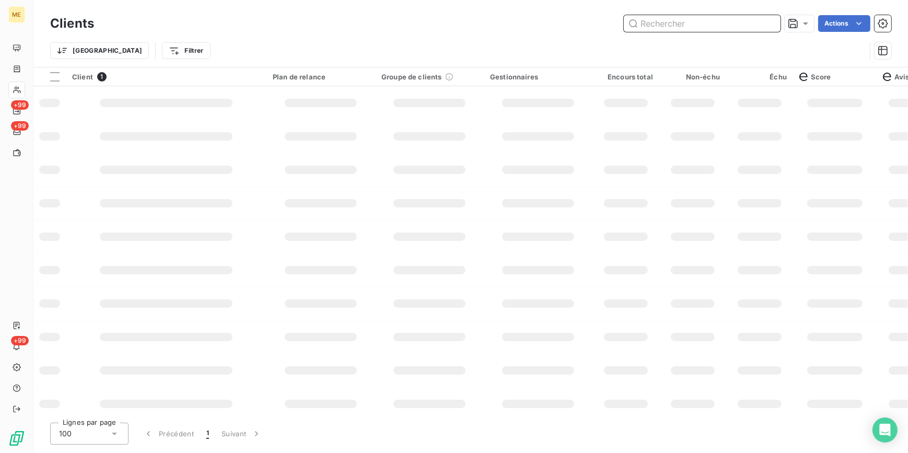
click at [758, 24] on input "text" at bounding box center [702, 23] width 157 height 17
paste input "METFRA000009477_Z1443800000162"
type input "METFRA000009477_Z1443800000162"
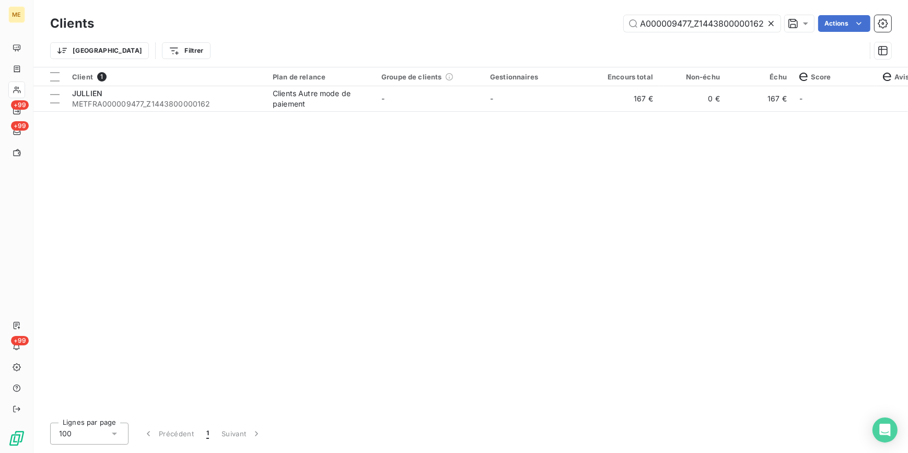
scroll to position [0, 0]
click at [661, 109] on td "0 €" at bounding box center [692, 98] width 67 height 25
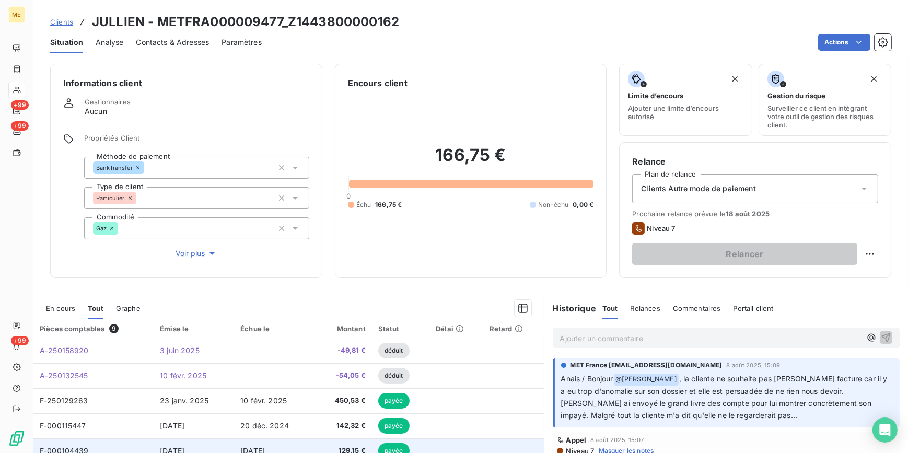
scroll to position [43, 0]
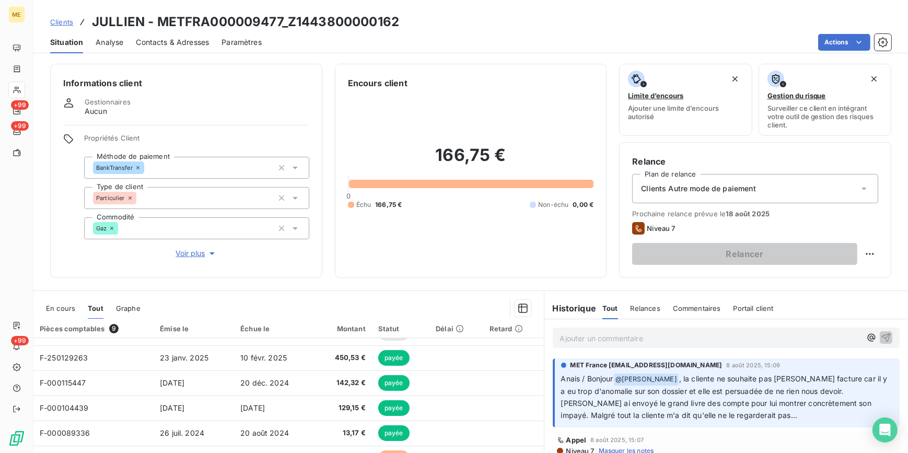
click at [187, 254] on span "Voir plus" at bounding box center [197, 253] width 42 height 10
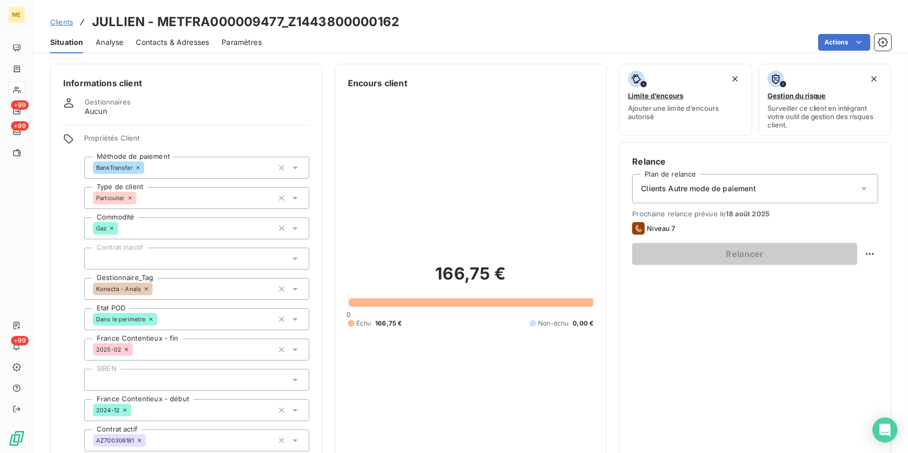
click at [69, 21] on span "Clients" at bounding box center [61, 22] width 23 height 8
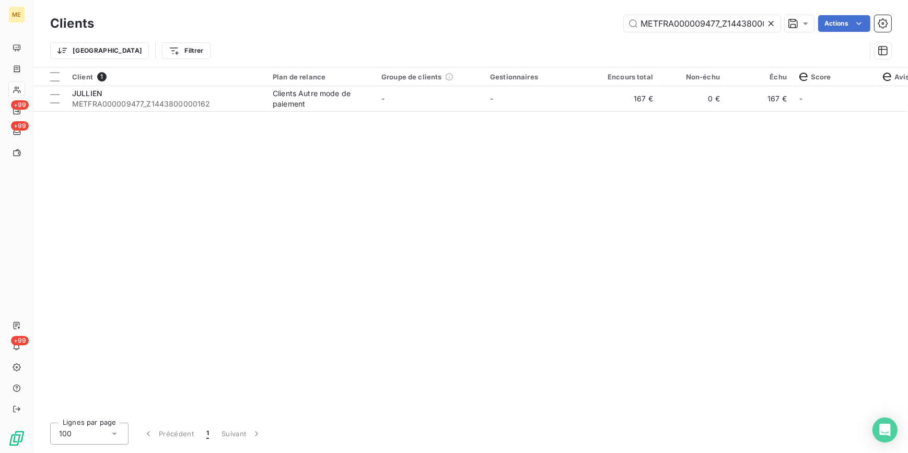
click at [770, 21] on icon at bounding box center [771, 23] width 10 height 10
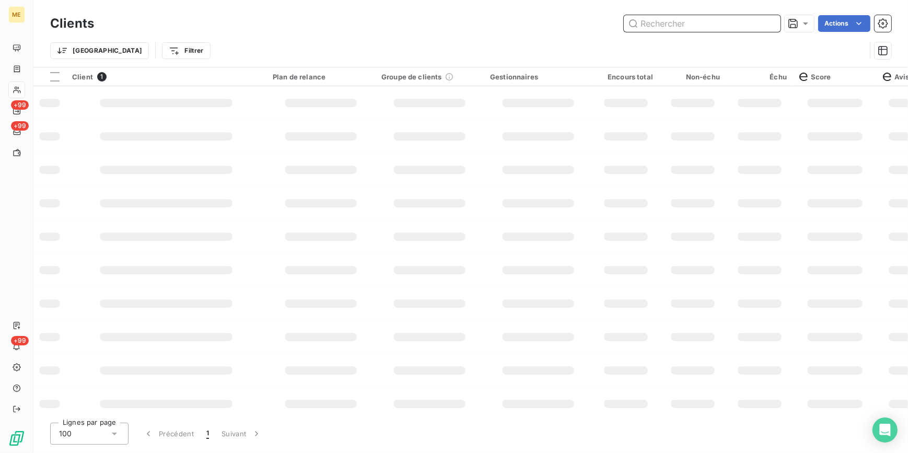
click at [753, 24] on input "text" at bounding box center [702, 23] width 157 height 17
paste input "METFRA000008645_19885238659706"
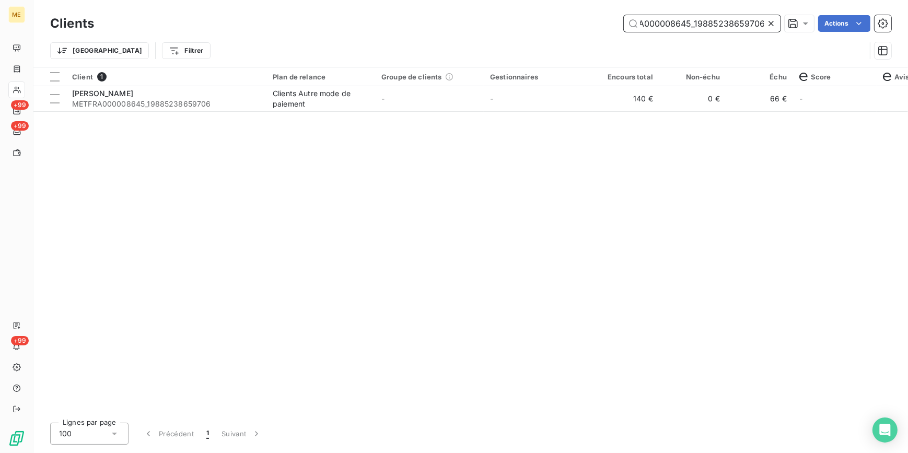
type input "METFRA000008645_19885238659706"
click at [710, 93] on td "0 €" at bounding box center [692, 98] width 67 height 25
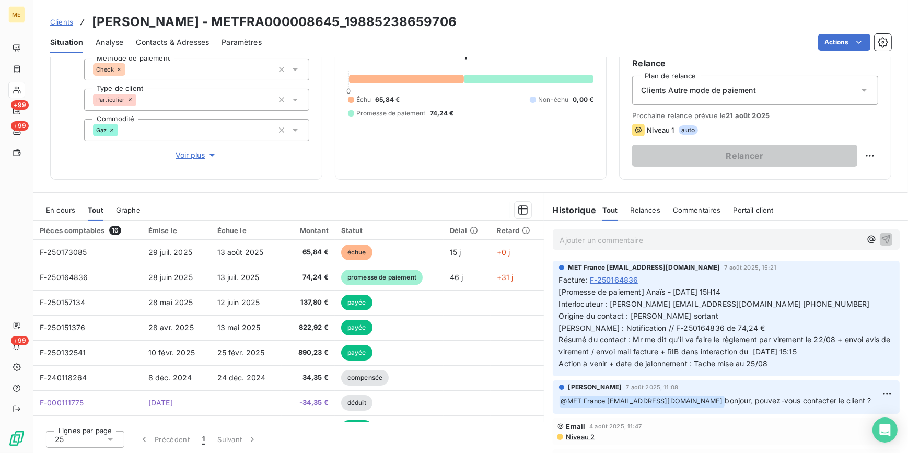
scroll to position [47, 0]
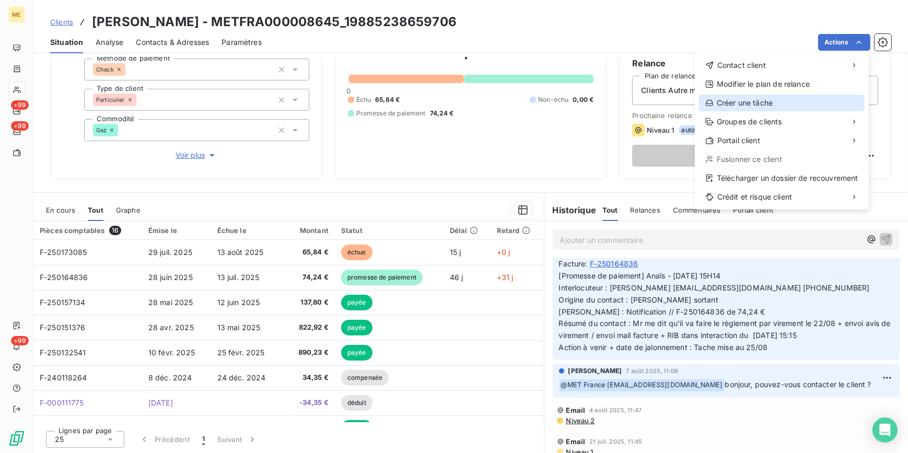
click at [827, 100] on div "Créer une tâche" at bounding box center [782, 103] width 166 height 17
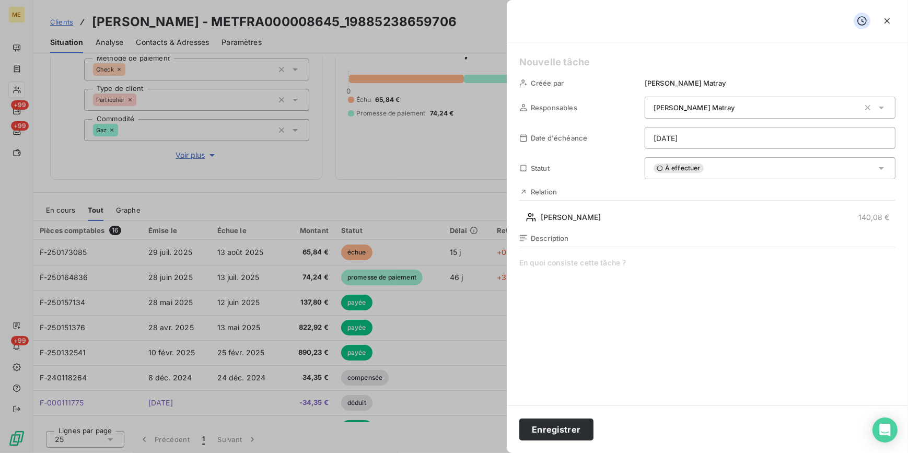
click at [665, 250] on div "Description" at bounding box center [707, 346] width 376 height 224
click at [626, 270] on span at bounding box center [707, 358] width 376 height 201
click at [626, 270] on span "SUIVI VIREMENT" at bounding box center [707, 358] width 376 height 201
click at [725, 147] on html "ME +99 +99 +99 Clients SPADER - METFRA000008645_19885238659706 Situation Analys…" at bounding box center [454, 226] width 908 height 453
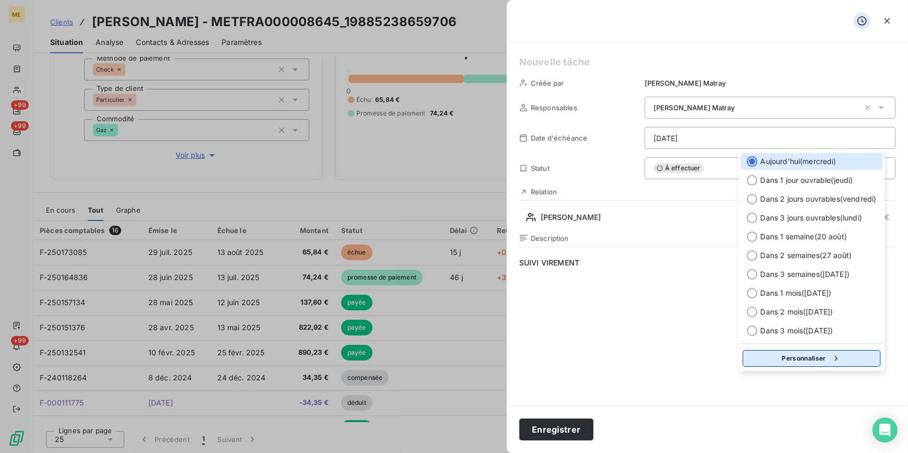
click at [793, 361] on button "Personnaliser" at bounding box center [812, 358] width 138 height 17
select select "7"
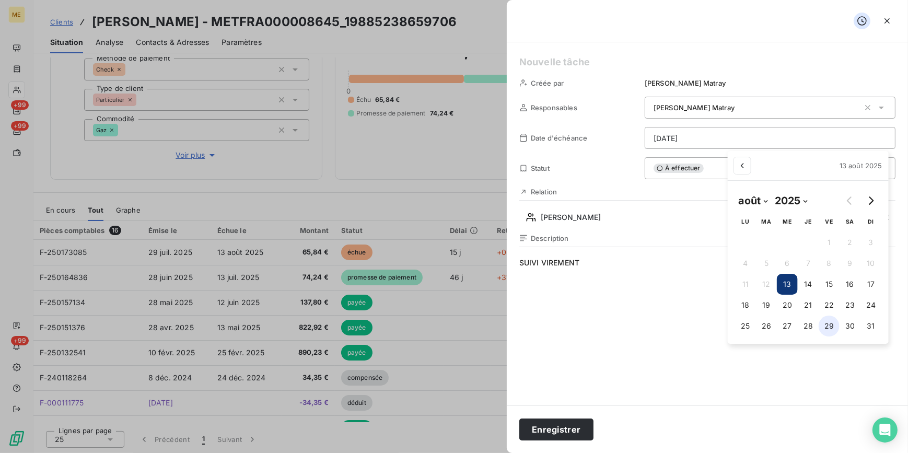
click at [826, 323] on button "29" at bounding box center [828, 325] width 21 height 21
type input "29/08/2025"
click at [604, 346] on html "ME +99 +99 +99 Clients SPADER - METFRA000008645_19885238659706 Situation Analys…" at bounding box center [454, 226] width 908 height 453
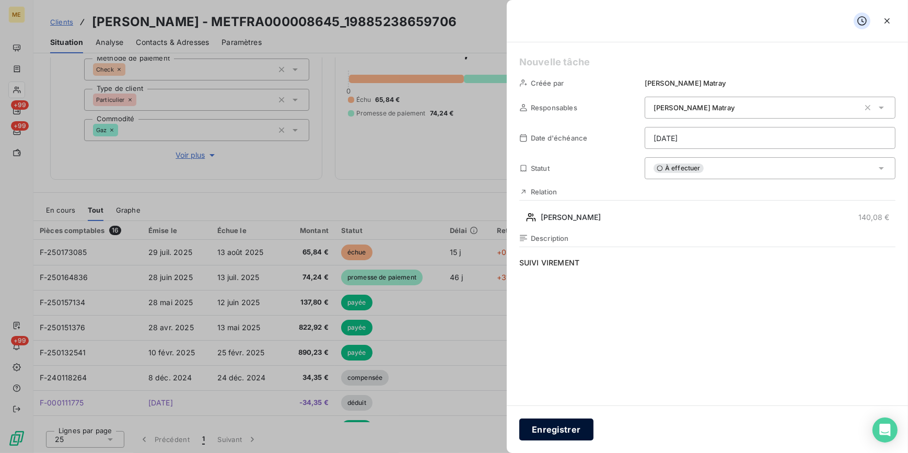
click at [552, 423] on button "Enregistrer" at bounding box center [556, 429] width 74 height 22
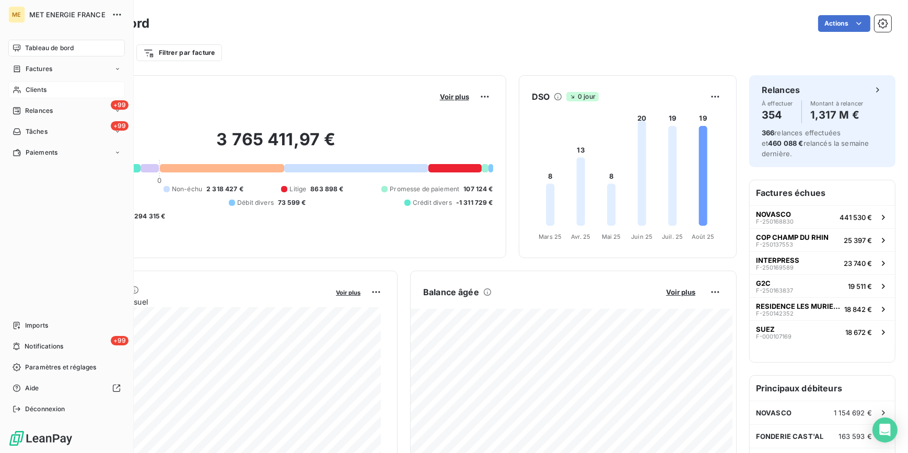
click at [65, 92] on div "Clients" at bounding box center [66, 89] width 116 height 17
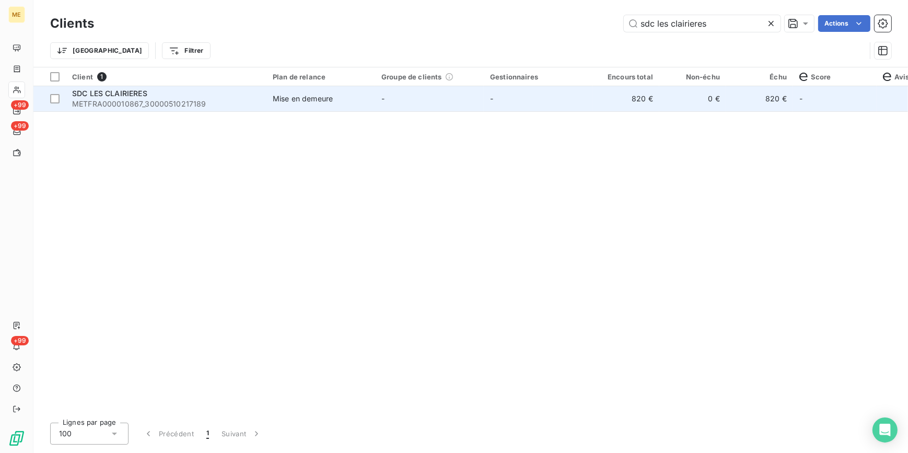
type input "sdc les clairieres"
click at [596, 99] on td "820 €" at bounding box center [625, 98] width 67 height 25
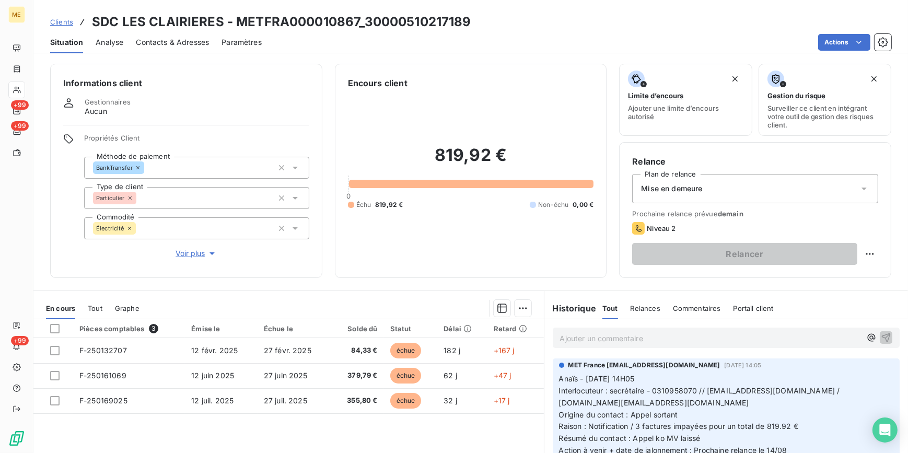
click at [190, 255] on span "Voir plus" at bounding box center [197, 253] width 42 height 10
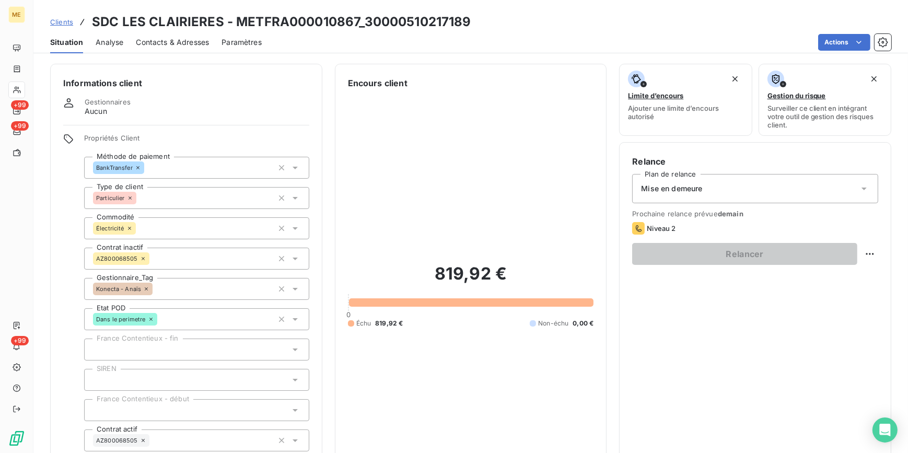
click at [138, 42] on span "Contacts & Adresses" at bounding box center [172, 42] width 73 height 10
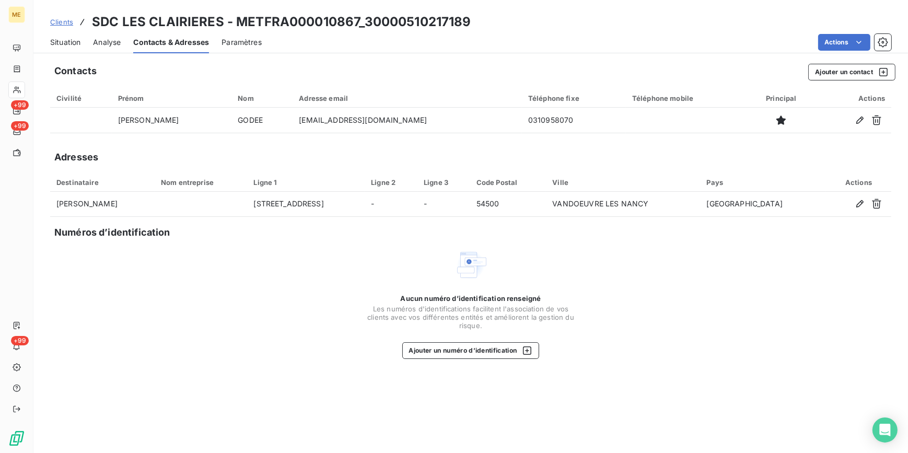
click at [754, 257] on div "Aucun numéro d’identification renseigné Les numéros d'identifications faciliten…" at bounding box center [470, 303] width 841 height 111
click at [850, 73] on button "Ajouter un contact" at bounding box center [851, 72] width 87 height 17
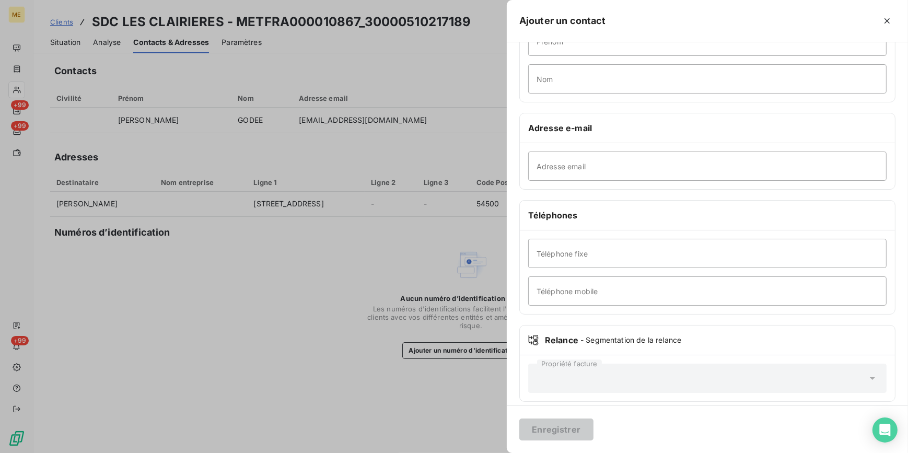
scroll to position [112, 0]
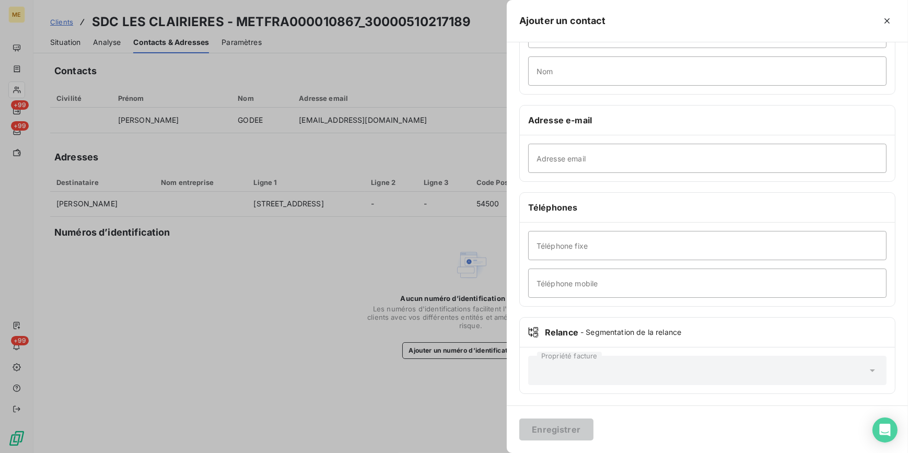
click at [364, 267] on div at bounding box center [454, 226] width 908 height 453
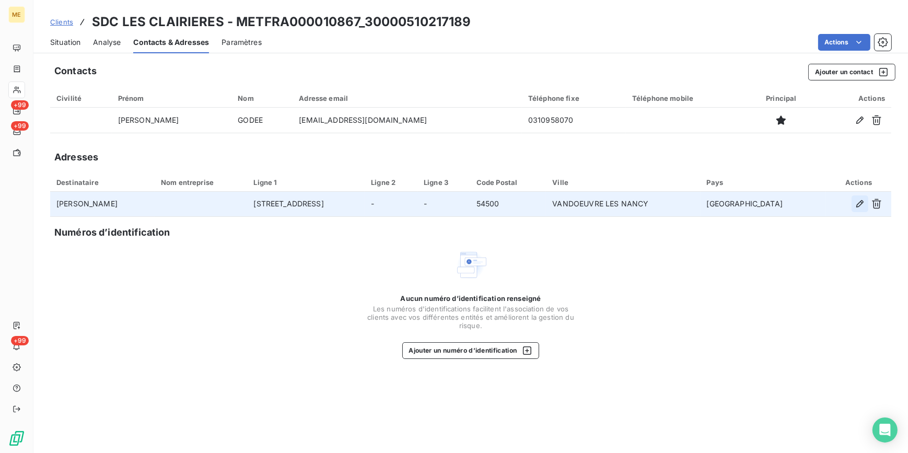
click at [861, 205] on icon "button" at bounding box center [860, 203] width 10 height 10
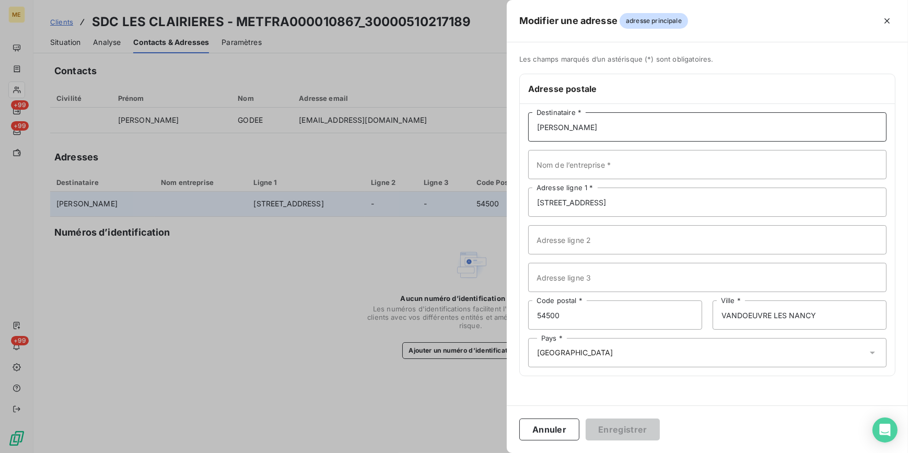
drag, startPoint x: 648, startPoint y: 131, endPoint x: 533, endPoint y: 126, distance: 114.5
click at [533, 126] on input "[PERSON_NAME]" at bounding box center [707, 126] width 358 height 29
type input "c"
type input "CENTURY 21"
click at [585, 163] on input "Nom de l’entreprise *" at bounding box center [707, 164] width 358 height 29
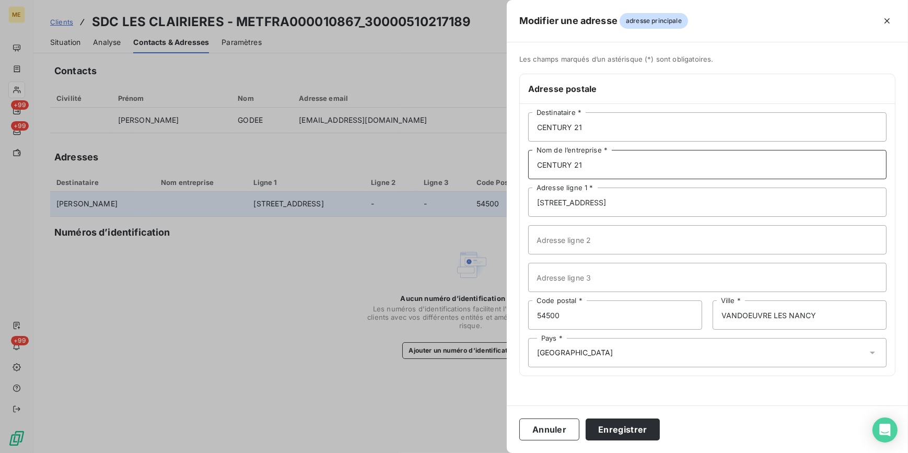
type input "CENTURY 21"
drag, startPoint x: 629, startPoint y: 203, endPoint x: 512, endPoint y: 203, distance: 116.5
click at [512, 203] on div "Les champs marqués d’un astérisque (*) sont obligatoires. Adresse postale CENTU…" at bounding box center [707, 222] width 401 height 334
type input "[STREET_ADDRESS]"
click at [558, 308] on input "54500" at bounding box center [615, 314] width 174 height 29
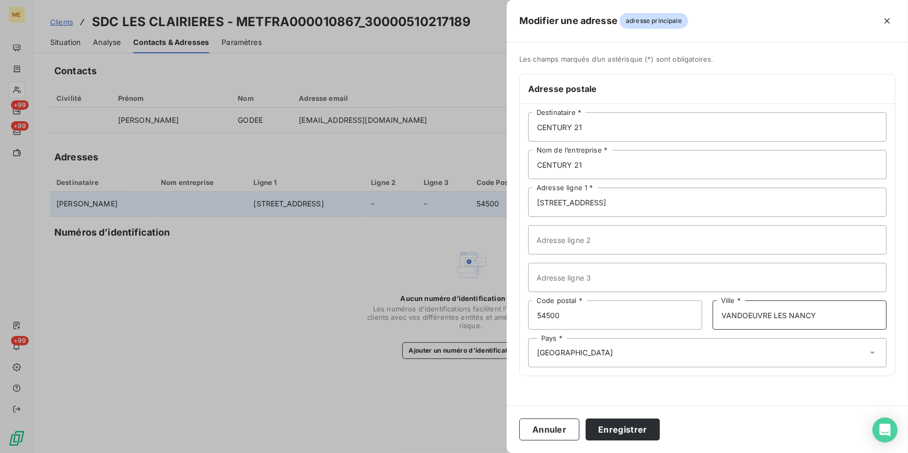
drag, startPoint x: 817, startPoint y: 312, endPoint x: 717, endPoint y: 311, distance: 99.8
click at [717, 311] on input "VANDOEUVRE LES NANCY" at bounding box center [799, 314] width 174 height 29
type input "NANCY"
click at [614, 428] on button "Enregistrer" at bounding box center [623, 429] width 74 height 22
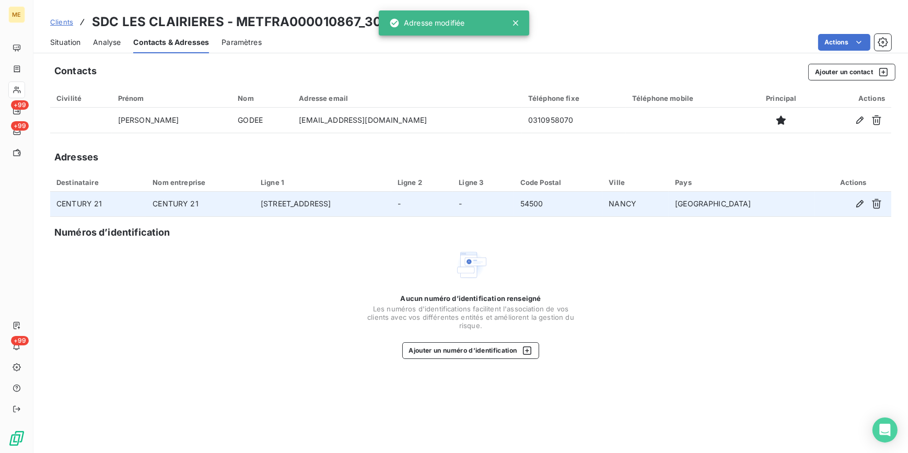
click at [218, 261] on div "Aucun numéro d’identification renseigné Les numéros d'identifications faciliten…" at bounding box center [470, 303] width 841 height 111
click at [70, 38] on span "Situation" at bounding box center [65, 42] width 30 height 10
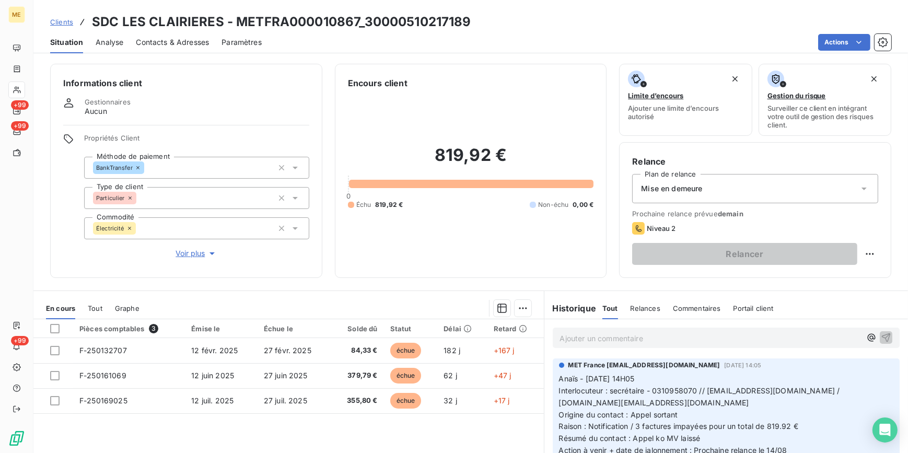
click at [836, 189] on div "Mise en demeure" at bounding box center [755, 188] width 246 height 29
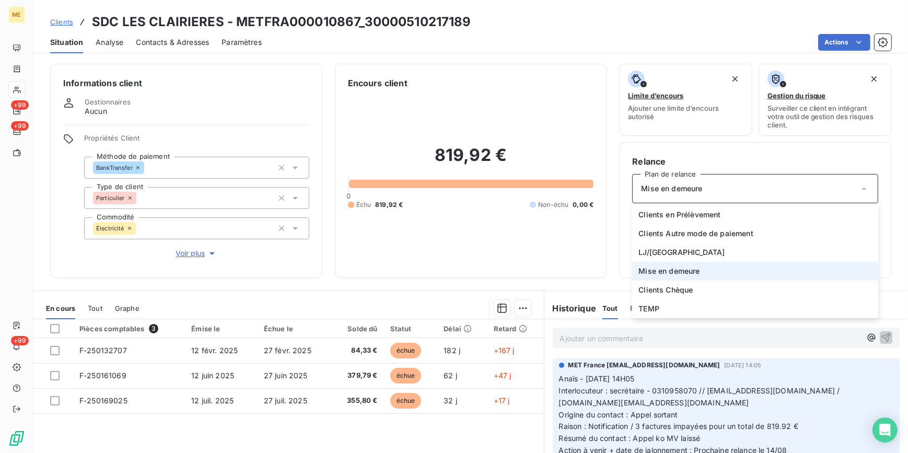
click at [688, 268] on span "Mise en demeure" at bounding box center [668, 271] width 61 height 10
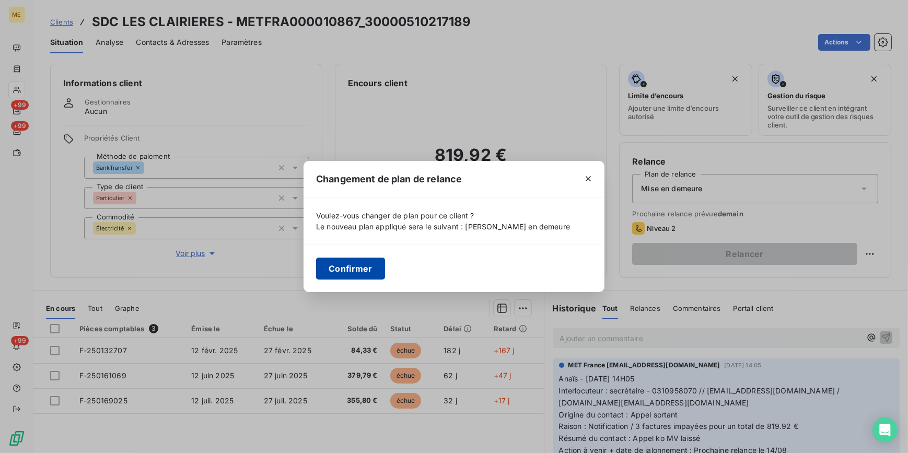
click at [376, 273] on button "Confirmer" at bounding box center [350, 269] width 69 height 22
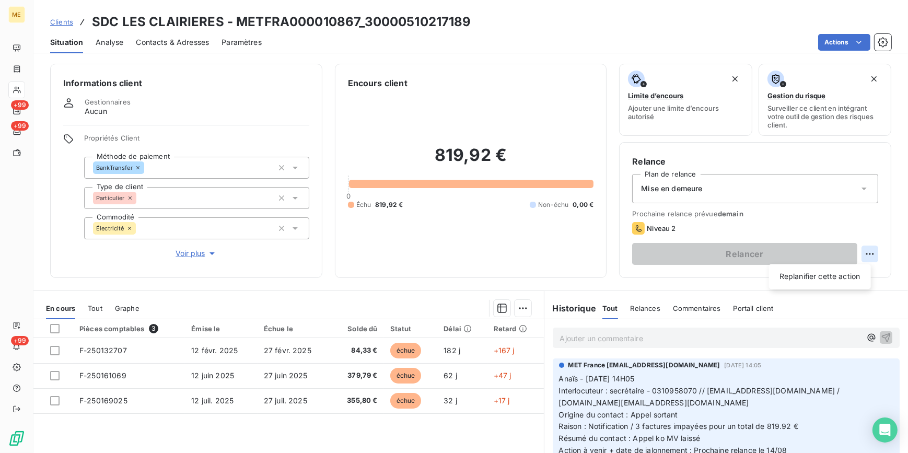
click at [864, 250] on html "ME +99 +99 +99 Clients SDC LES CLAIRIERES - METFRA000010867_30000510217189 Situ…" at bounding box center [454, 226] width 908 height 453
click at [813, 276] on div "Replanifier cette action" at bounding box center [819, 276] width 93 height 17
select select "7"
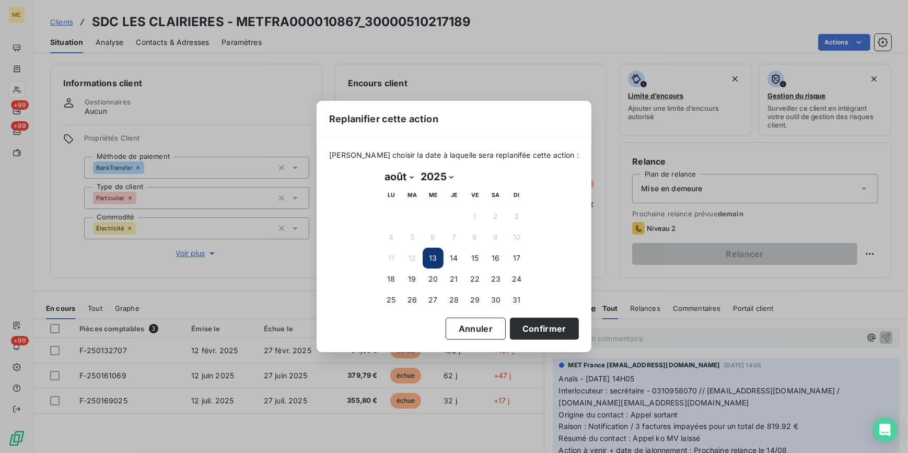
click at [434, 258] on button "13" at bounding box center [433, 258] width 21 height 21
click at [517, 329] on button "Confirmer" at bounding box center [544, 329] width 69 height 22
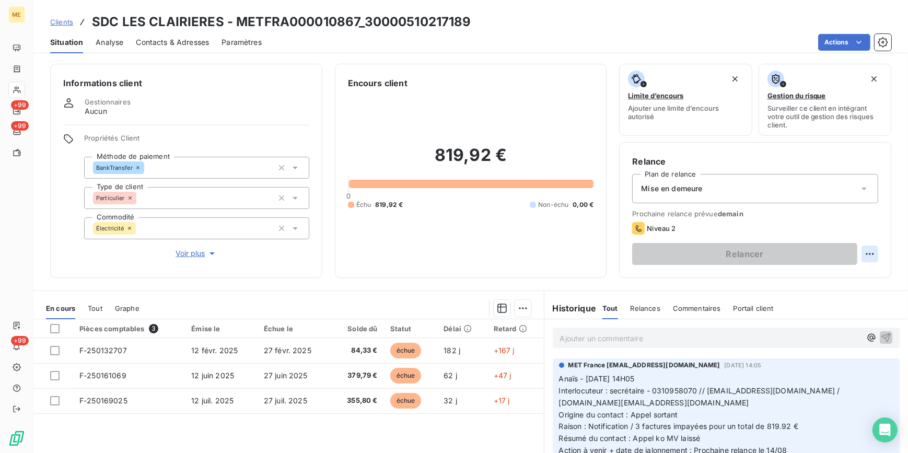
click at [867, 254] on html "ME +99 +99 +99 Clients SDC LES CLAIRIERES - METFRA000010867_30000510217189 Situ…" at bounding box center [454, 226] width 908 height 453
click at [815, 279] on div "Replanifier cette action" at bounding box center [819, 276] width 93 height 17
select select "7"
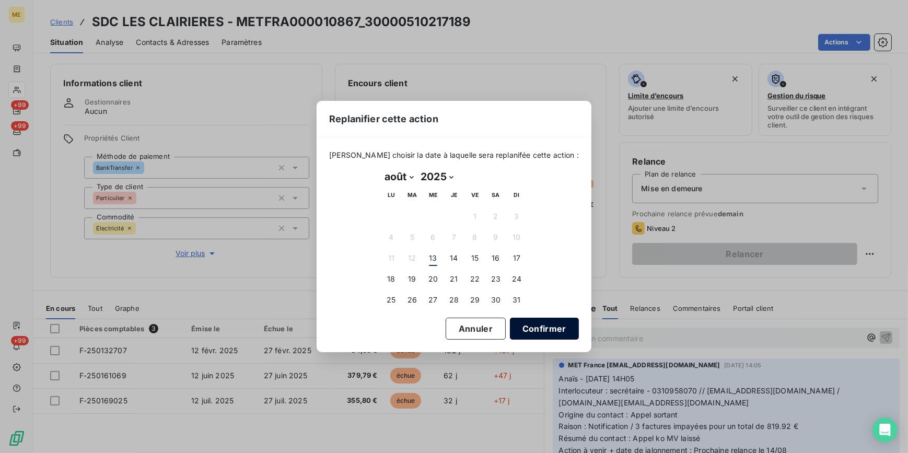
click at [516, 326] on button "Confirmer" at bounding box center [544, 329] width 69 height 22
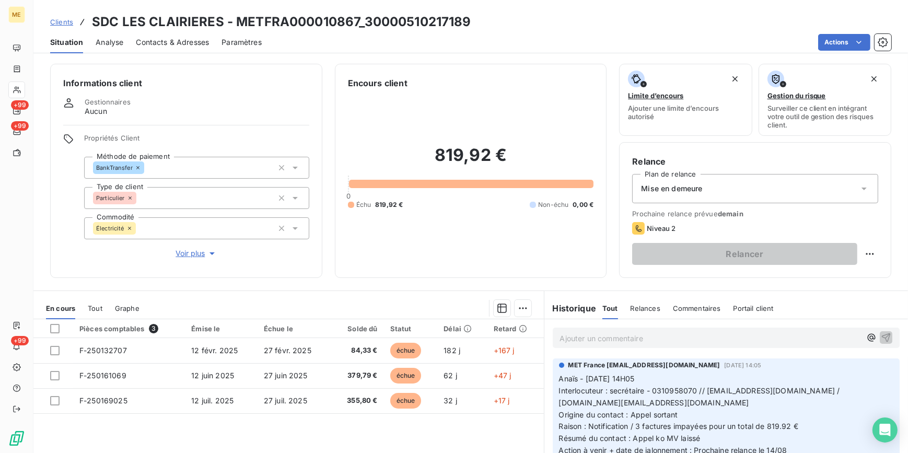
click at [810, 185] on div "Mise en demeure" at bounding box center [755, 188] width 246 height 29
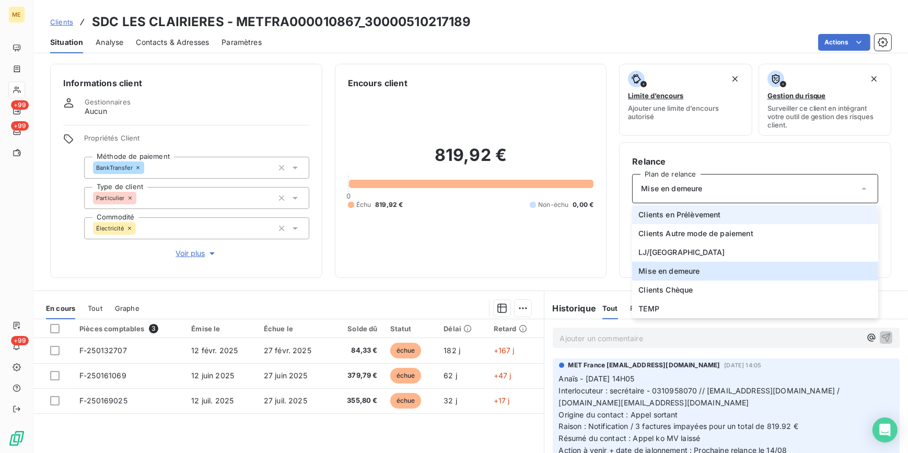
click at [676, 215] on span "Clients en Prélèvement" at bounding box center [679, 214] width 82 height 10
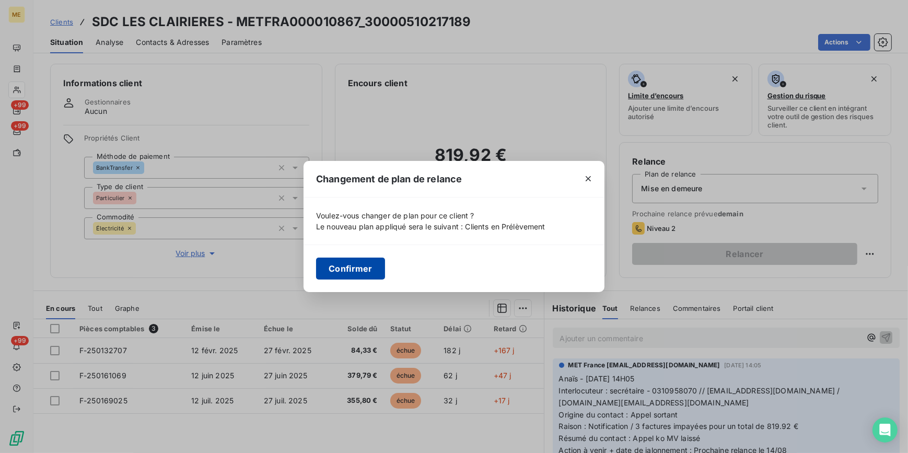
click at [353, 265] on button "Confirmer" at bounding box center [350, 269] width 69 height 22
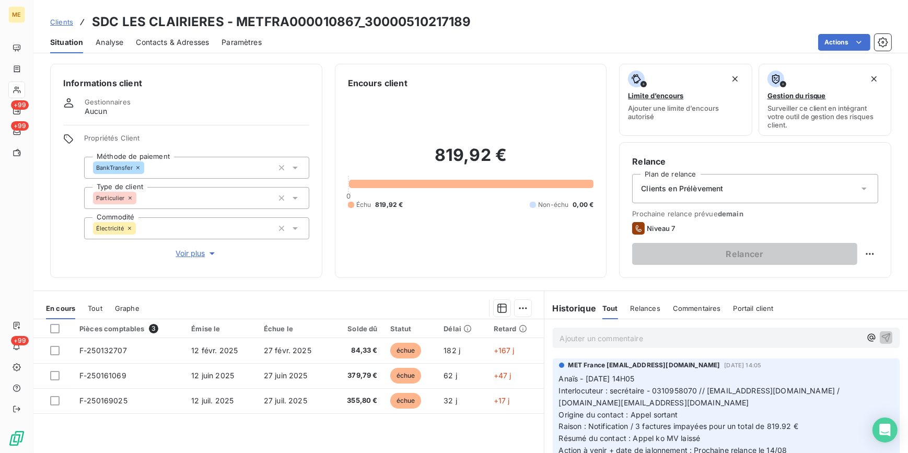
click at [840, 179] on div "Clients en Prélèvement" at bounding box center [755, 188] width 246 height 29
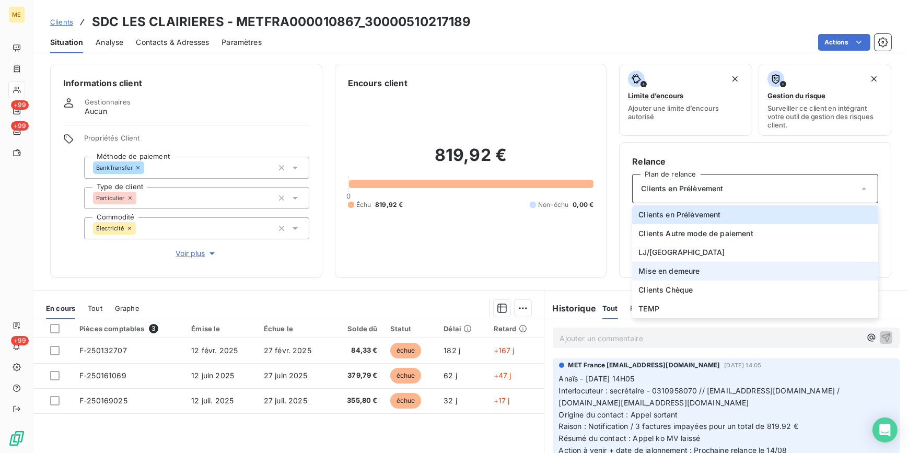
click at [654, 266] on span "Mise en demeure" at bounding box center [668, 271] width 61 height 10
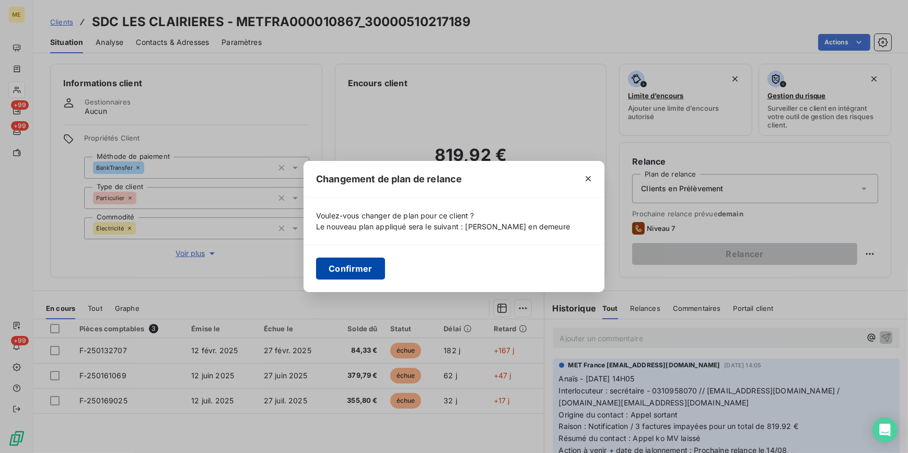
click at [377, 262] on button "Confirmer" at bounding box center [350, 269] width 69 height 22
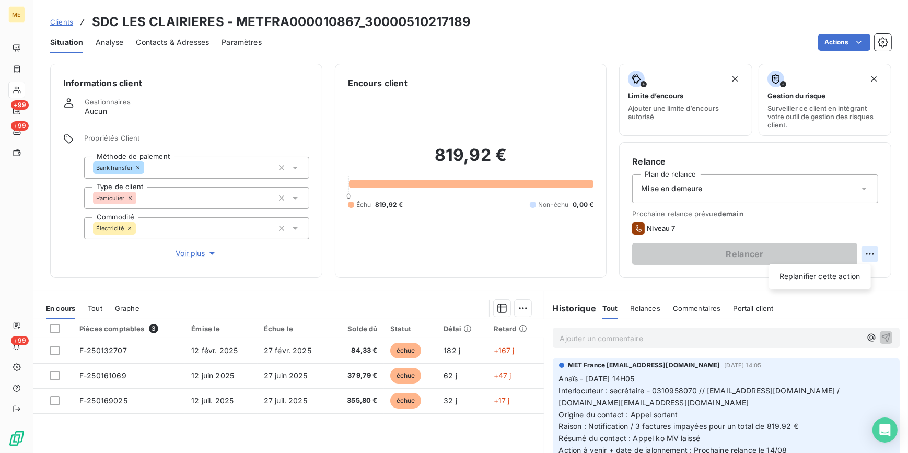
click at [861, 251] on html "ME +99 +99 +99 Clients SDC LES CLAIRIERES - METFRA000010867_30000510217189 Situ…" at bounding box center [454, 226] width 908 height 453
click at [845, 274] on div "Replanifier cette action" at bounding box center [819, 276] width 93 height 17
select select "7"
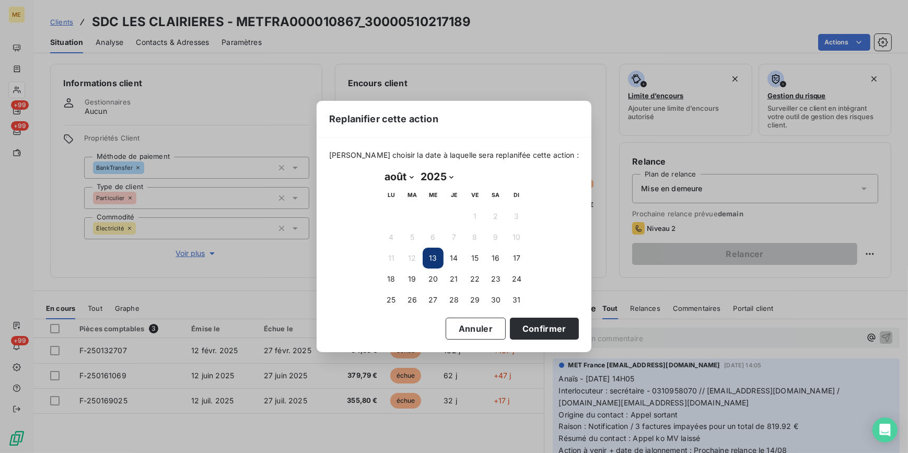
click at [438, 256] on button "13" at bounding box center [433, 258] width 21 height 21
click at [548, 324] on button "Confirmer" at bounding box center [544, 329] width 69 height 22
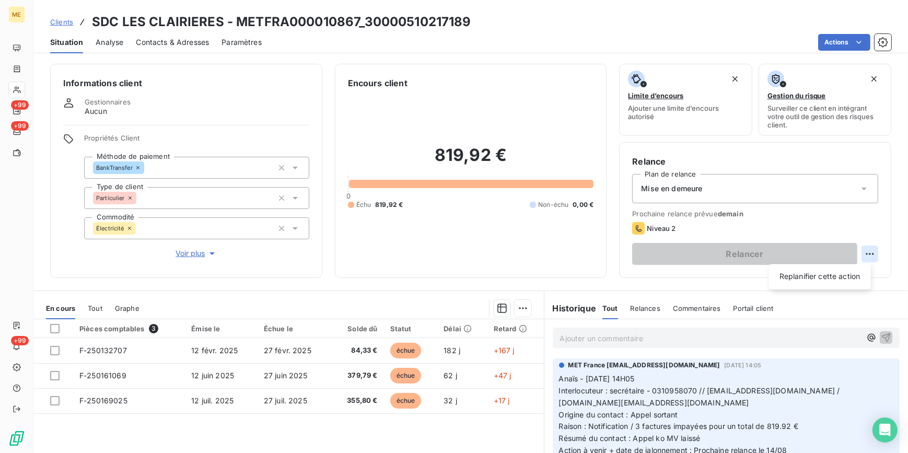
click at [857, 255] on html "ME +99 +99 +99 Clients SDC LES CLAIRIERES - METFRA000010867_30000510217189 Situ…" at bounding box center [454, 226] width 908 height 453
click at [797, 273] on div "Replanifier cette action" at bounding box center [819, 276] width 93 height 17
select select "7"
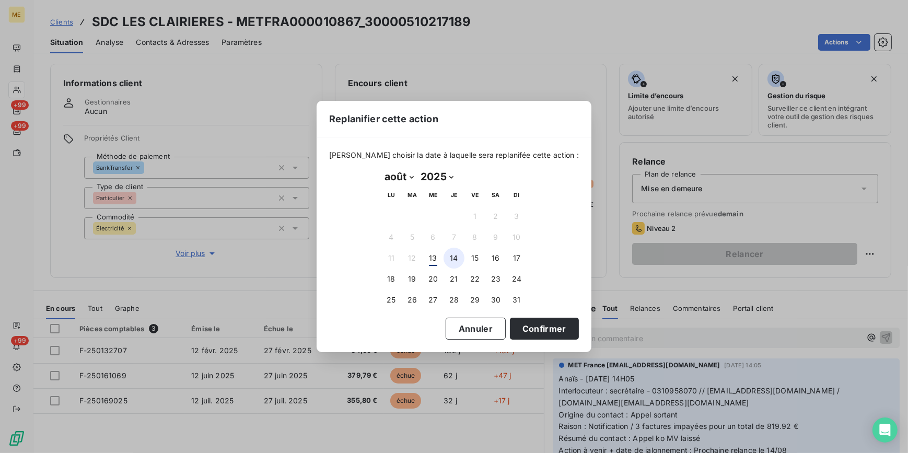
click at [450, 257] on button "14" at bounding box center [453, 258] width 21 height 21
click at [536, 334] on button "Confirmer" at bounding box center [544, 329] width 69 height 22
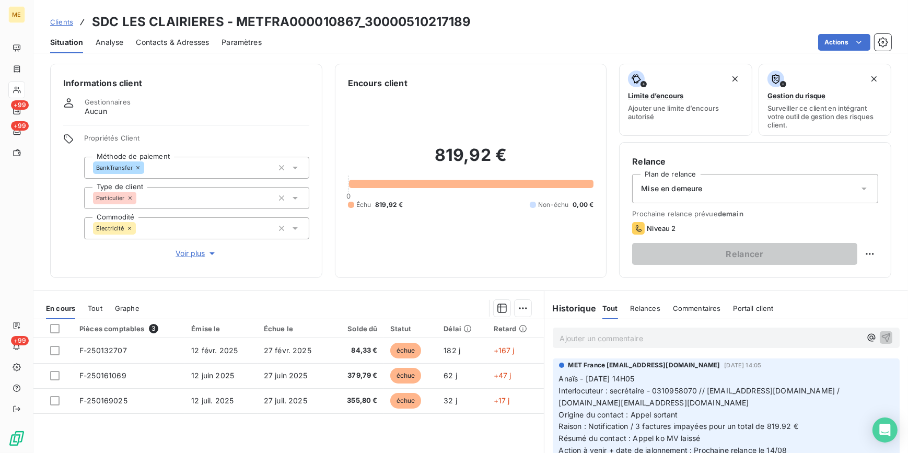
click at [805, 180] on div "Mise en demeure" at bounding box center [755, 188] width 246 height 29
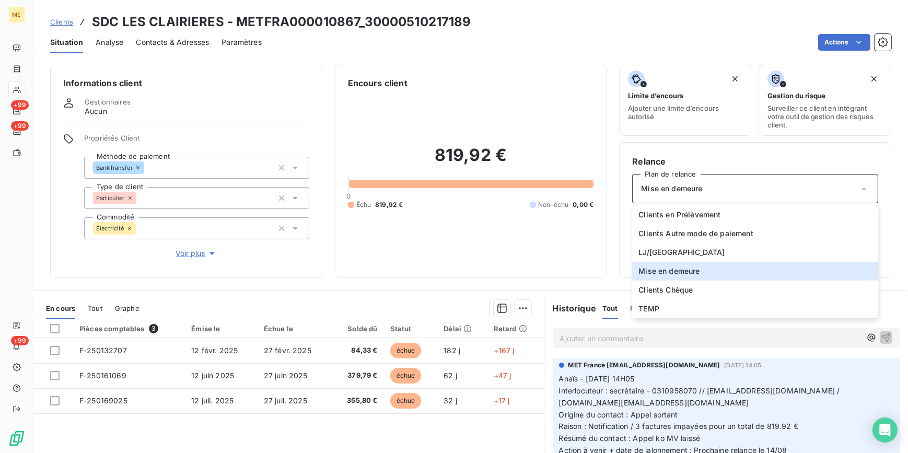
click at [520, 238] on div "819,92 € 0 Échu 819,92 € Non-échu 0,00 €" at bounding box center [471, 177] width 246 height 176
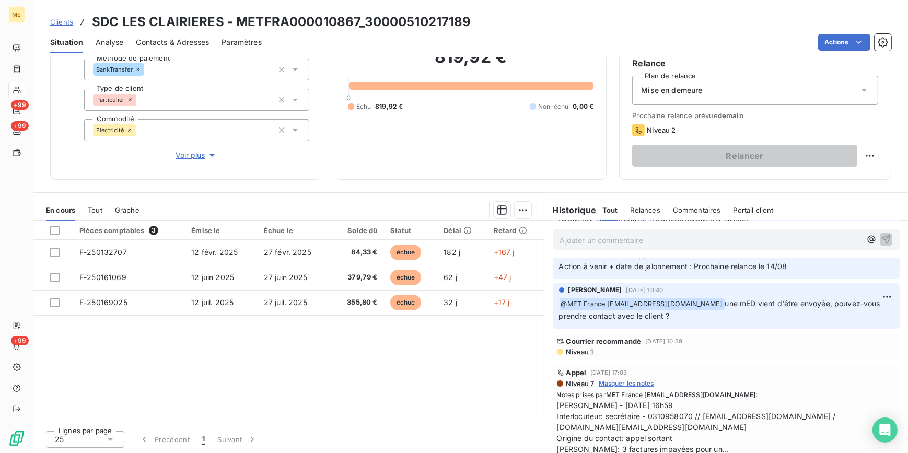
scroll to position [95, 0]
